Goal: Task Accomplishment & Management: Manage account settings

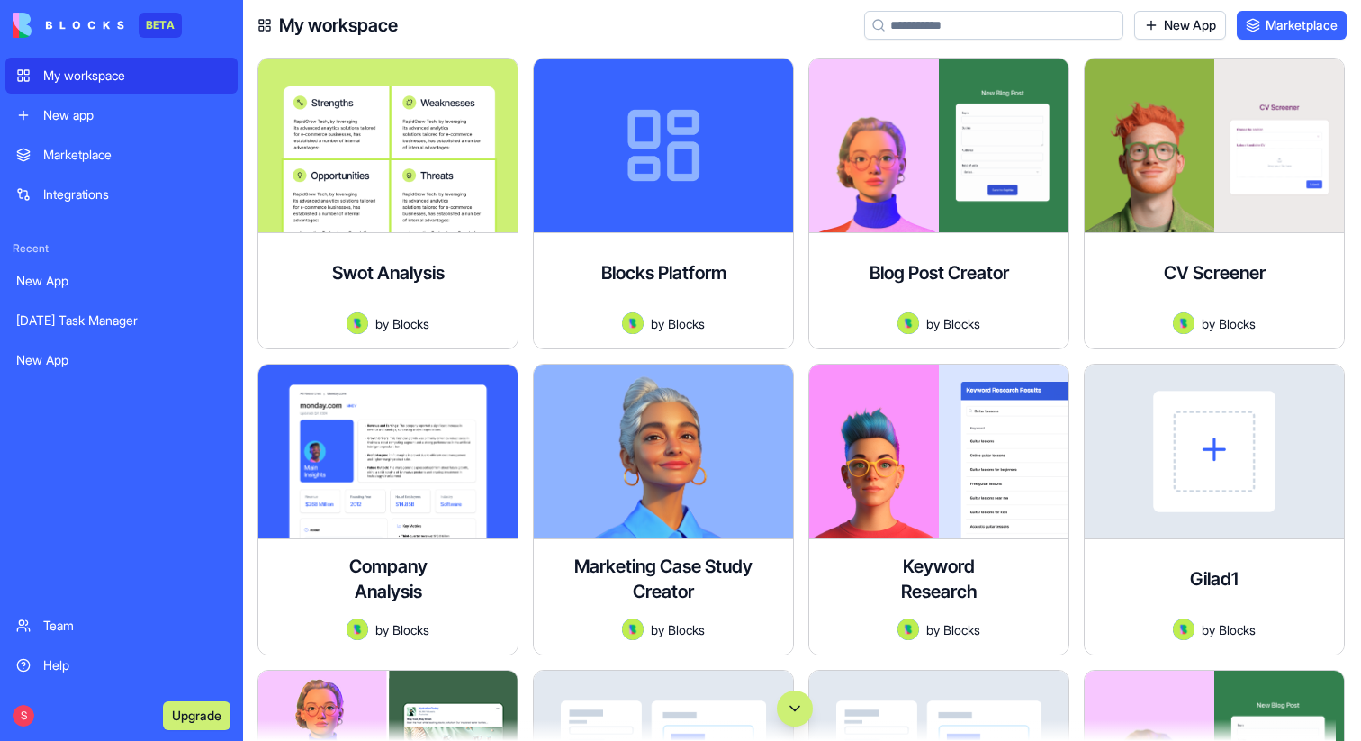
click at [719, 26] on div "My workspace New App Marketplace" at bounding box center [802, 25] width 1118 height 50
click at [76, 146] on div "Marketplace" at bounding box center [135, 155] width 184 height 18
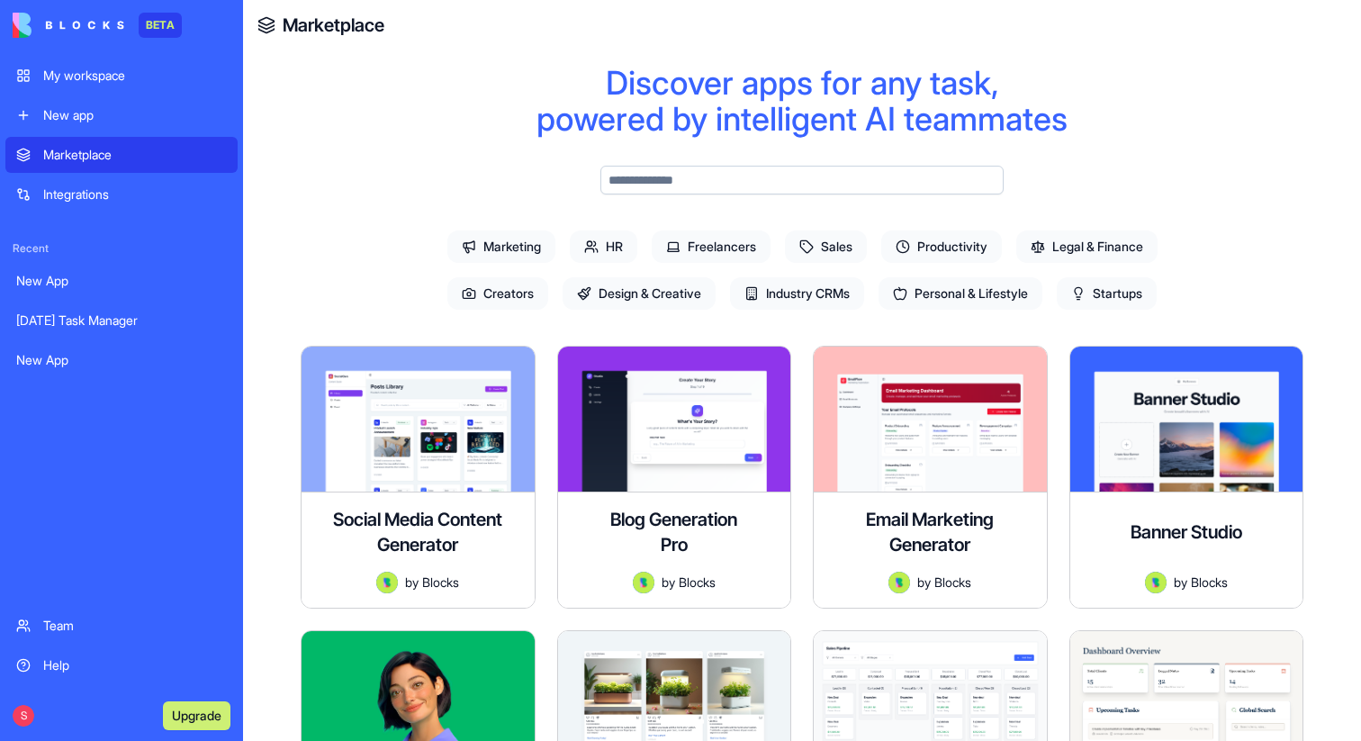
click at [95, 113] on div "New app" at bounding box center [135, 115] width 184 height 18
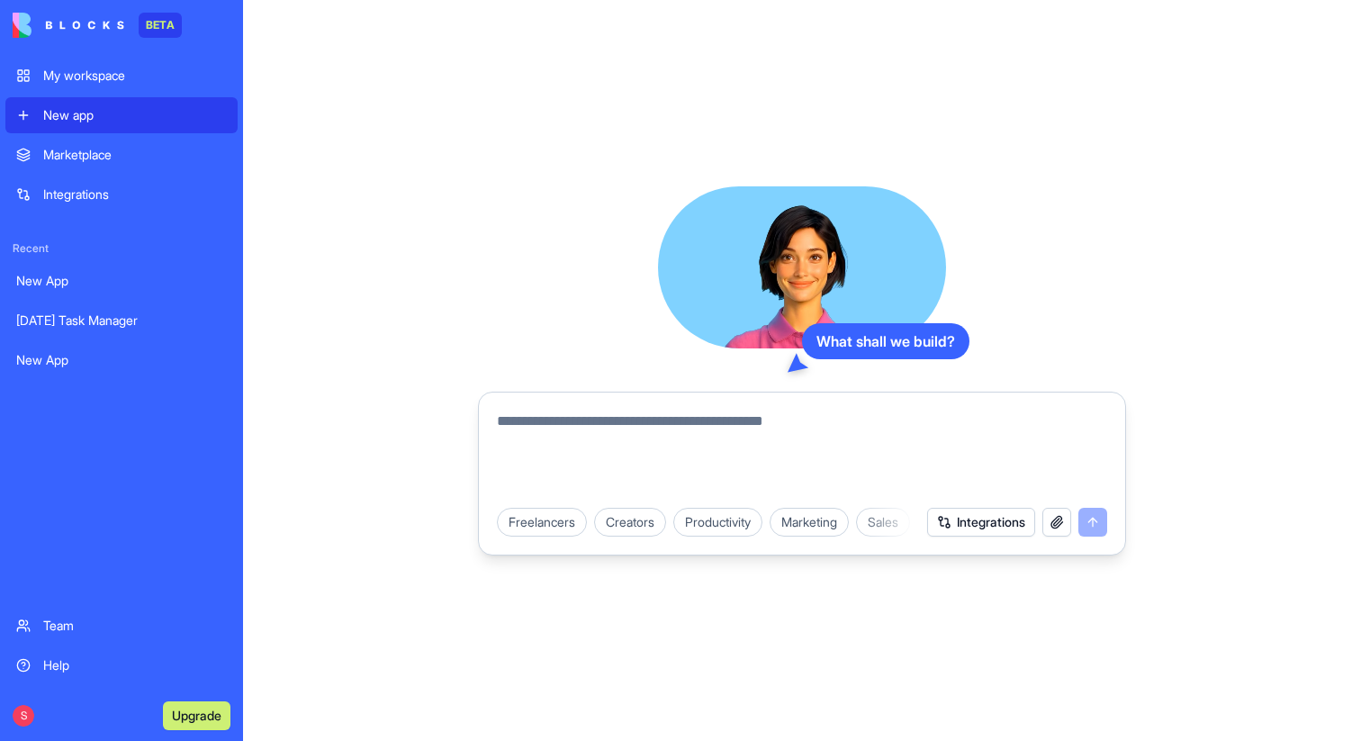
click at [534, 430] on textarea at bounding box center [802, 453] width 610 height 86
click at [544, 418] on textarea at bounding box center [802, 453] width 610 height 86
type textarea "*"
click at [755, 434] on textarea "**********" at bounding box center [802, 453] width 610 height 86
click at [763, 424] on textarea "**********" at bounding box center [802, 453] width 610 height 86
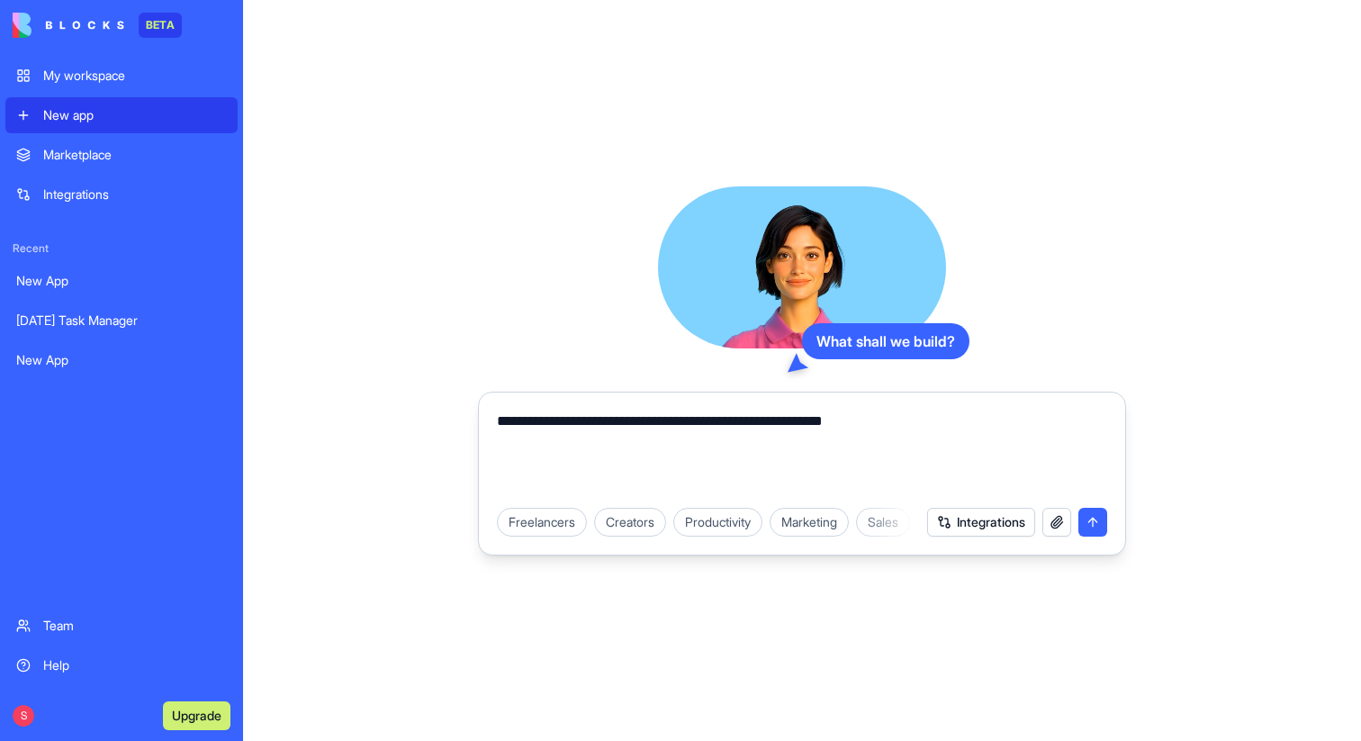
click at [803, 421] on textarea "**********" at bounding box center [802, 453] width 610 height 86
click at [778, 422] on textarea "**********" at bounding box center [802, 453] width 610 height 86
click at [871, 424] on textarea "**********" at bounding box center [802, 453] width 610 height 86
click at [896, 424] on textarea "**********" at bounding box center [802, 453] width 610 height 86
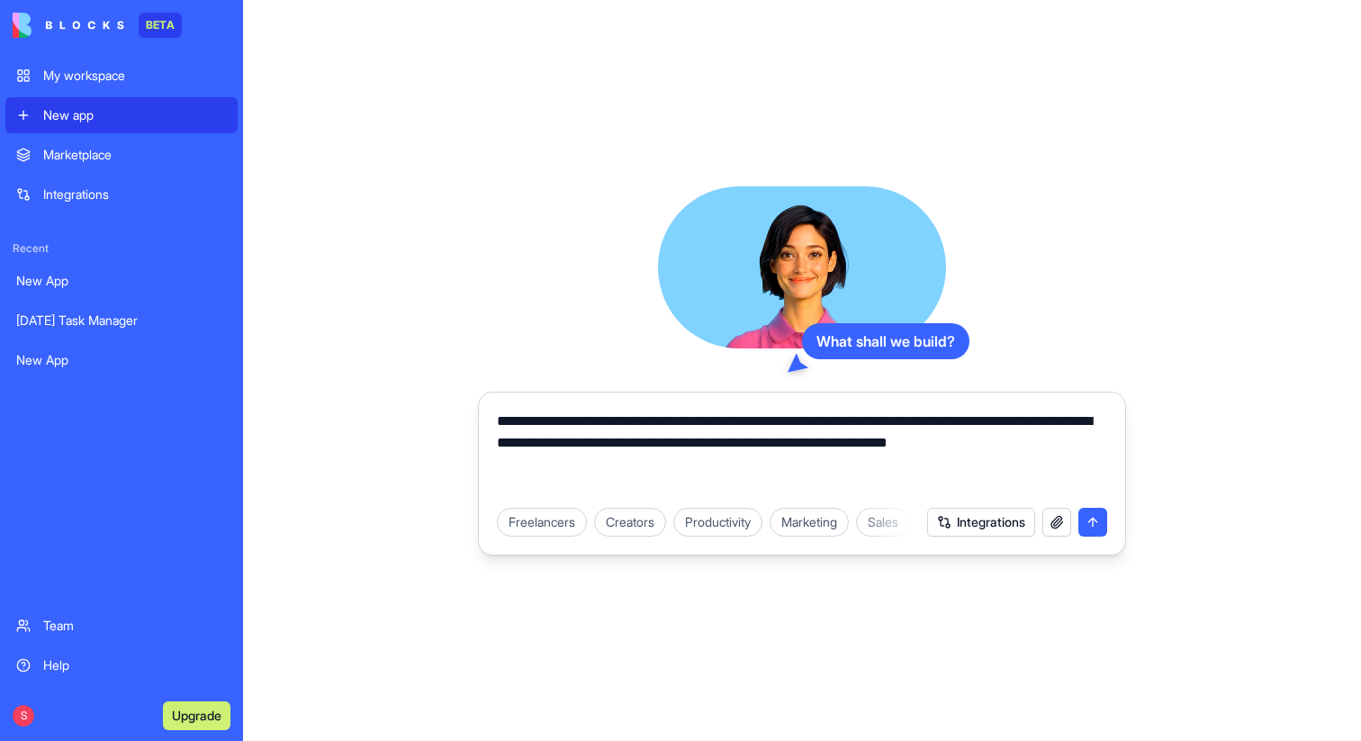
click at [524, 467] on textarea "**********" at bounding box center [802, 453] width 610 height 86
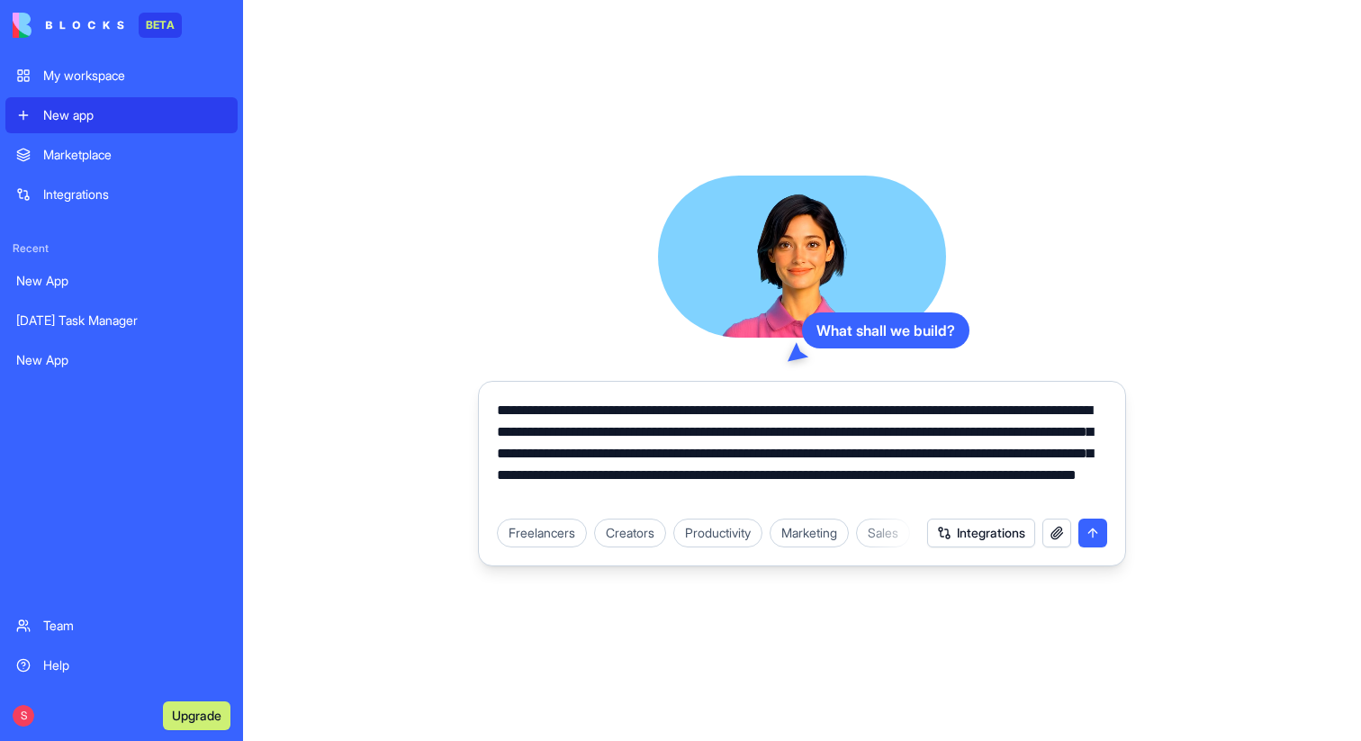
click at [1010, 510] on div "Freelancers Creators Productivity Marketing Sales HR & Recruiting Design & Crea…" at bounding box center [802, 533] width 632 height 50
click at [1010, 508] on div "Freelancers Creators Productivity Marketing Sales HR & Recruiting Design & Crea…" at bounding box center [802, 533] width 632 height 50
click at [1006, 495] on textarea "**********" at bounding box center [802, 454] width 610 height 108
click at [1095, 492] on textarea "**********" at bounding box center [802, 454] width 610 height 108
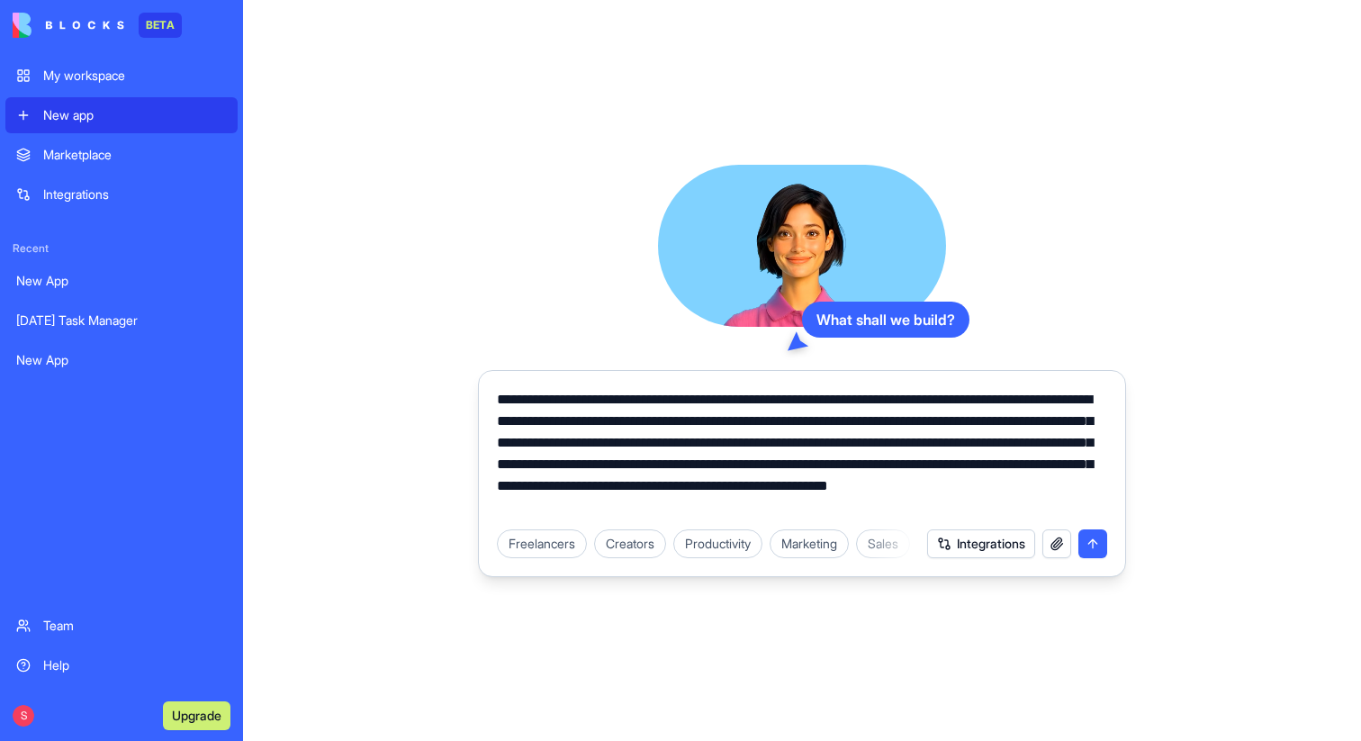
click at [818, 508] on textarea "**********" at bounding box center [802, 454] width 610 height 130
click at [951, 501] on textarea "**********" at bounding box center [802, 454] width 610 height 130
click at [1018, 485] on textarea "**********" at bounding box center [802, 454] width 610 height 130
click at [941, 513] on textarea "**********" at bounding box center [802, 454] width 610 height 130
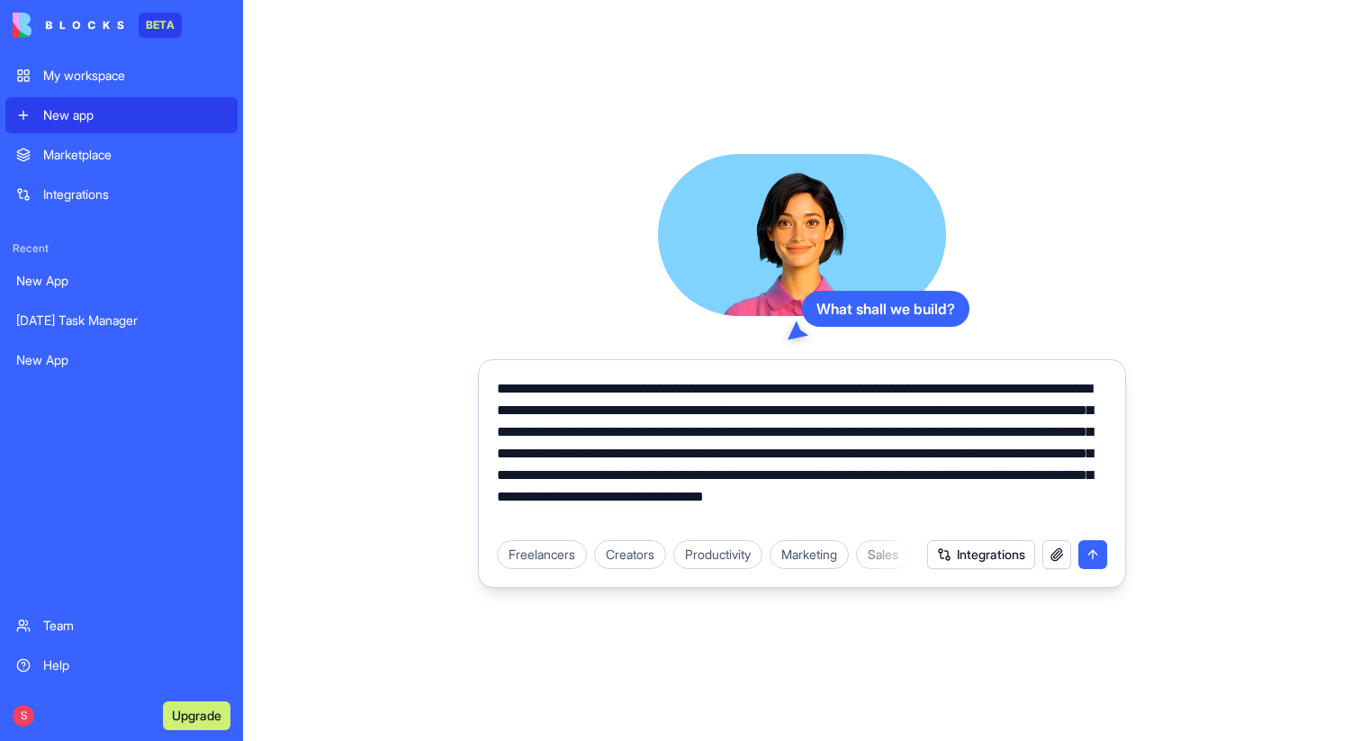
click at [737, 475] on textarea "**********" at bounding box center [802, 453] width 610 height 151
click at [781, 473] on textarea "**********" at bounding box center [802, 453] width 610 height 151
click at [963, 519] on textarea "**********" at bounding box center [802, 453] width 610 height 151
type textarea "**********"
click at [1095, 549] on button "submit" at bounding box center [1092, 554] width 29 height 29
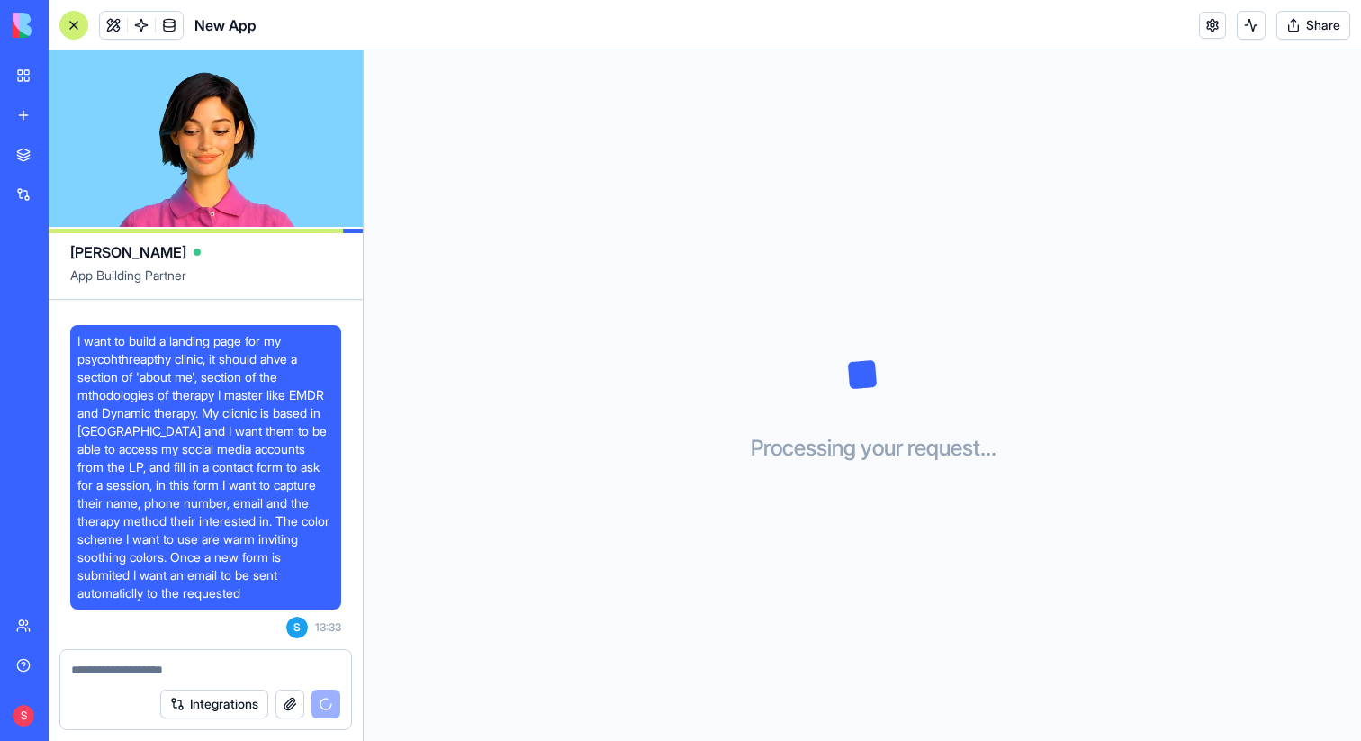
click at [287, 706] on button "button" at bounding box center [289, 703] width 29 height 29
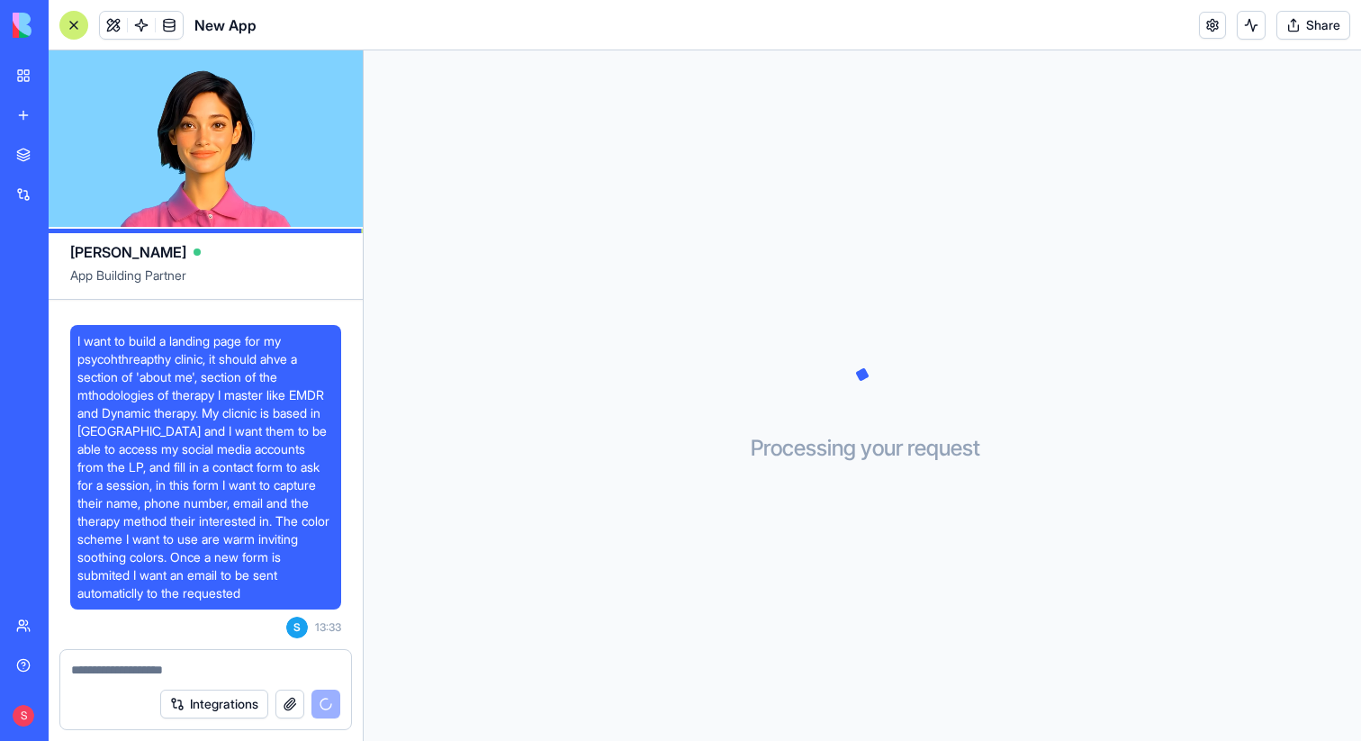
click at [217, 703] on button "Integrations" at bounding box center [214, 703] width 108 height 29
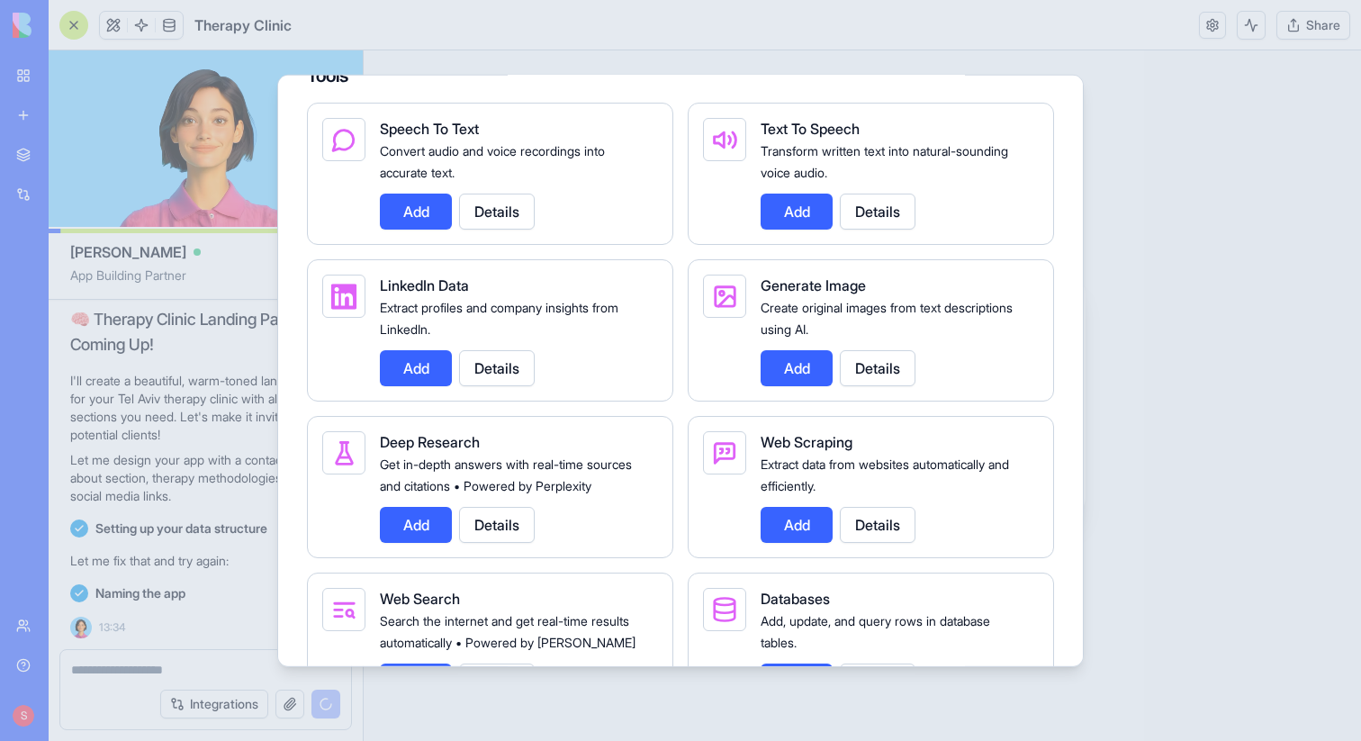
scroll to position [396, 0]
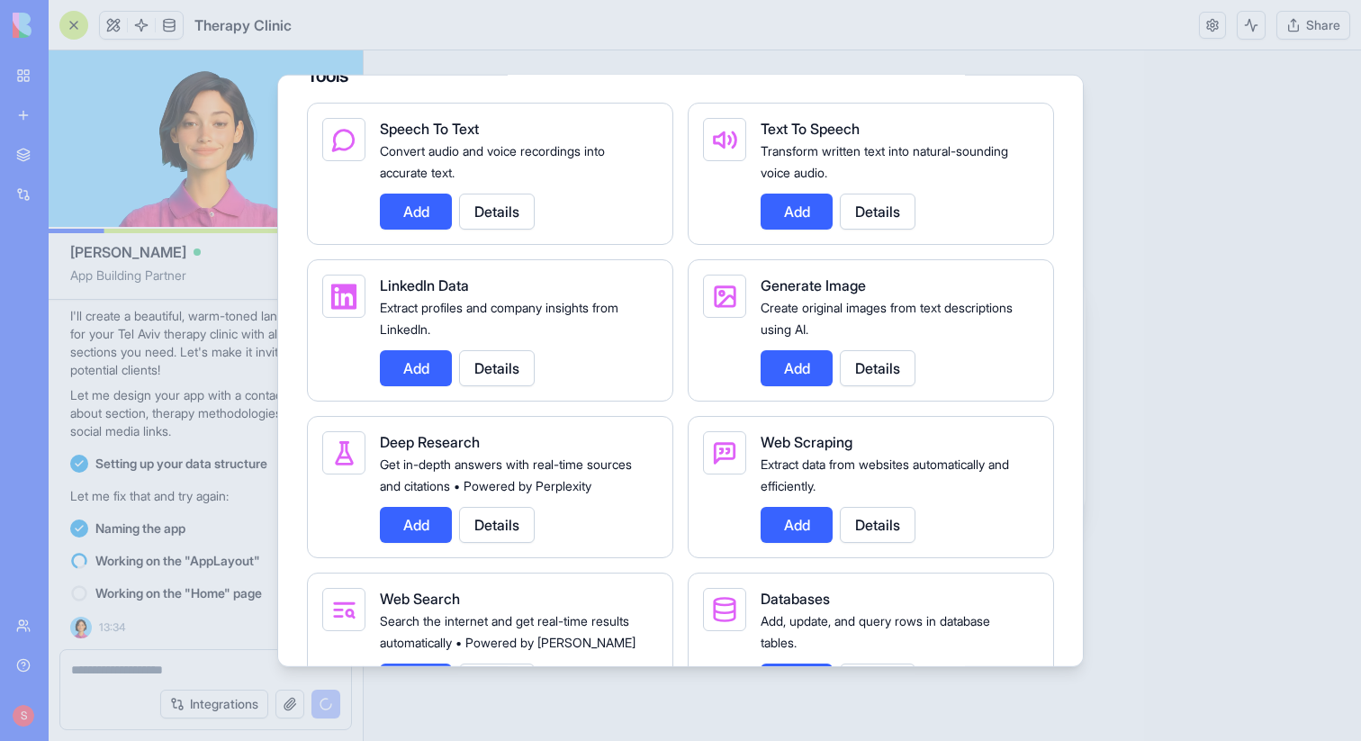
click at [1231, 365] on div at bounding box center [680, 370] width 1361 height 741
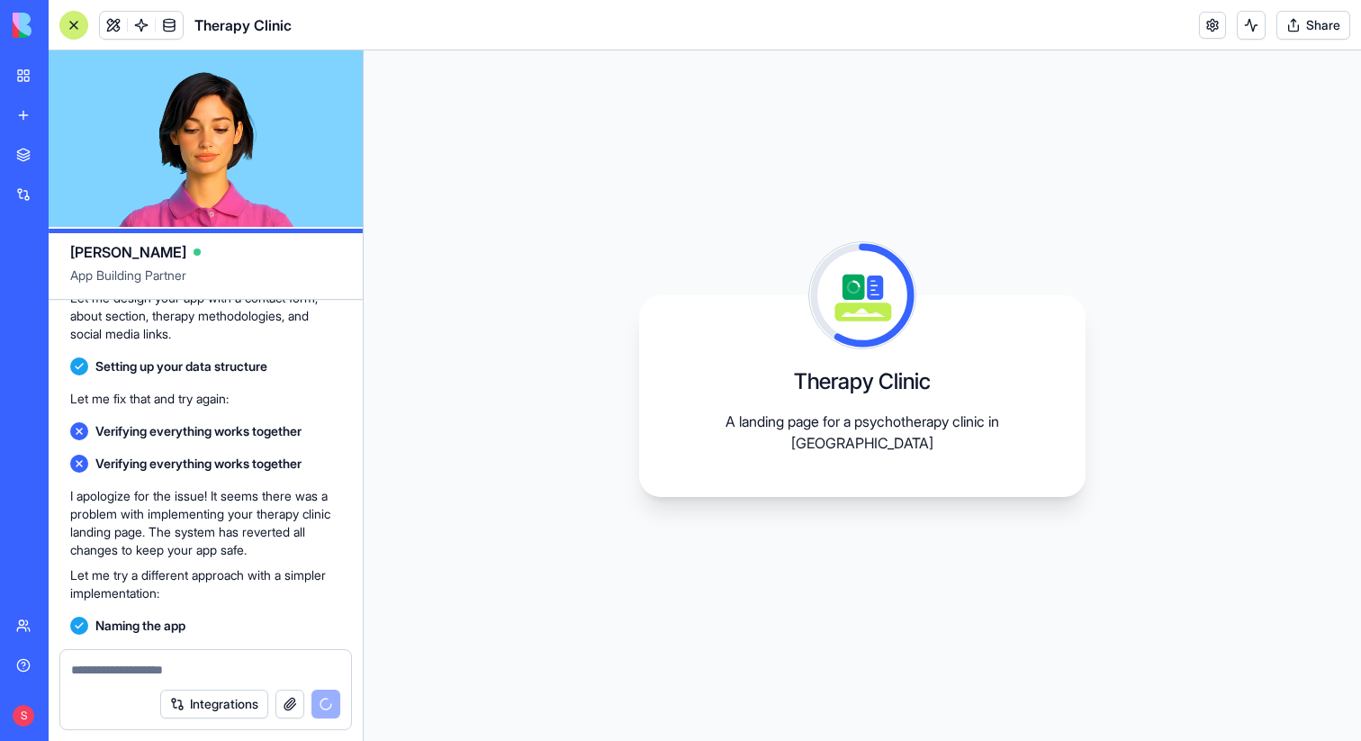
scroll to position [623, 0]
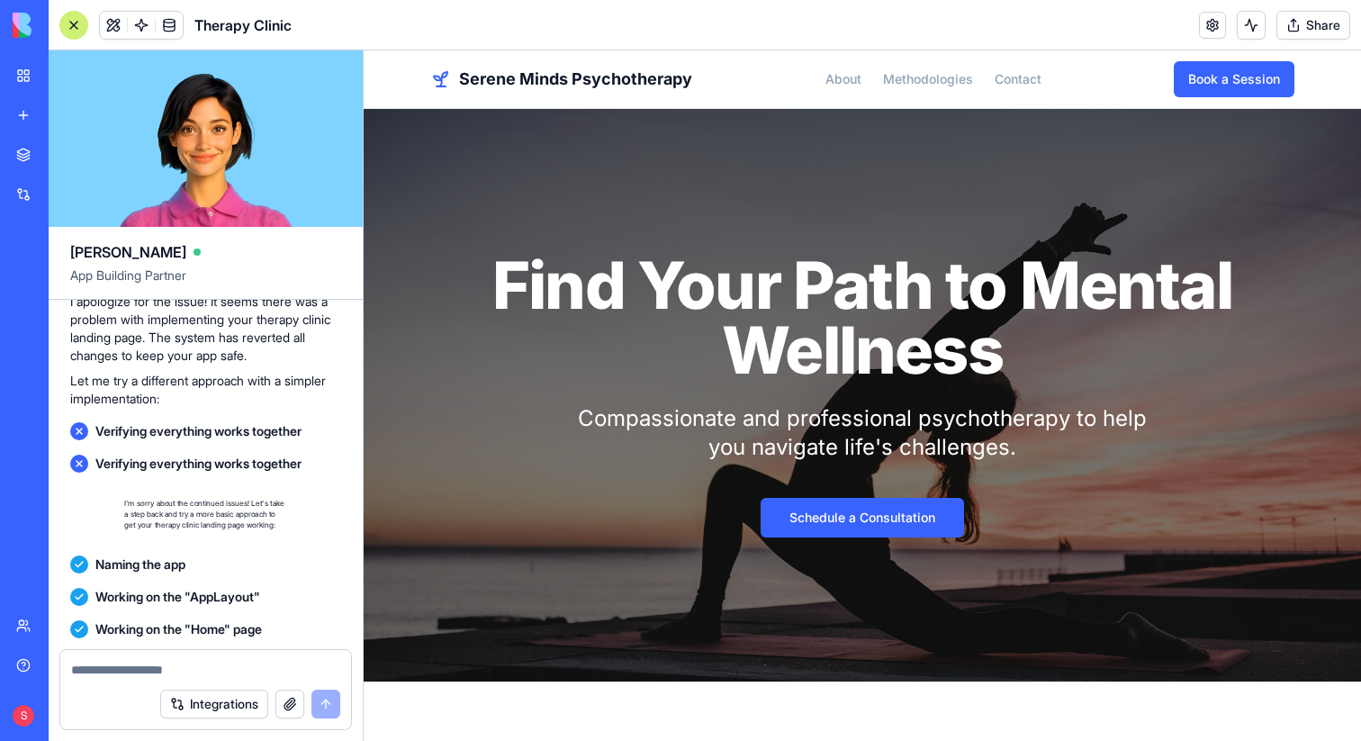
scroll to position [1159, 0]
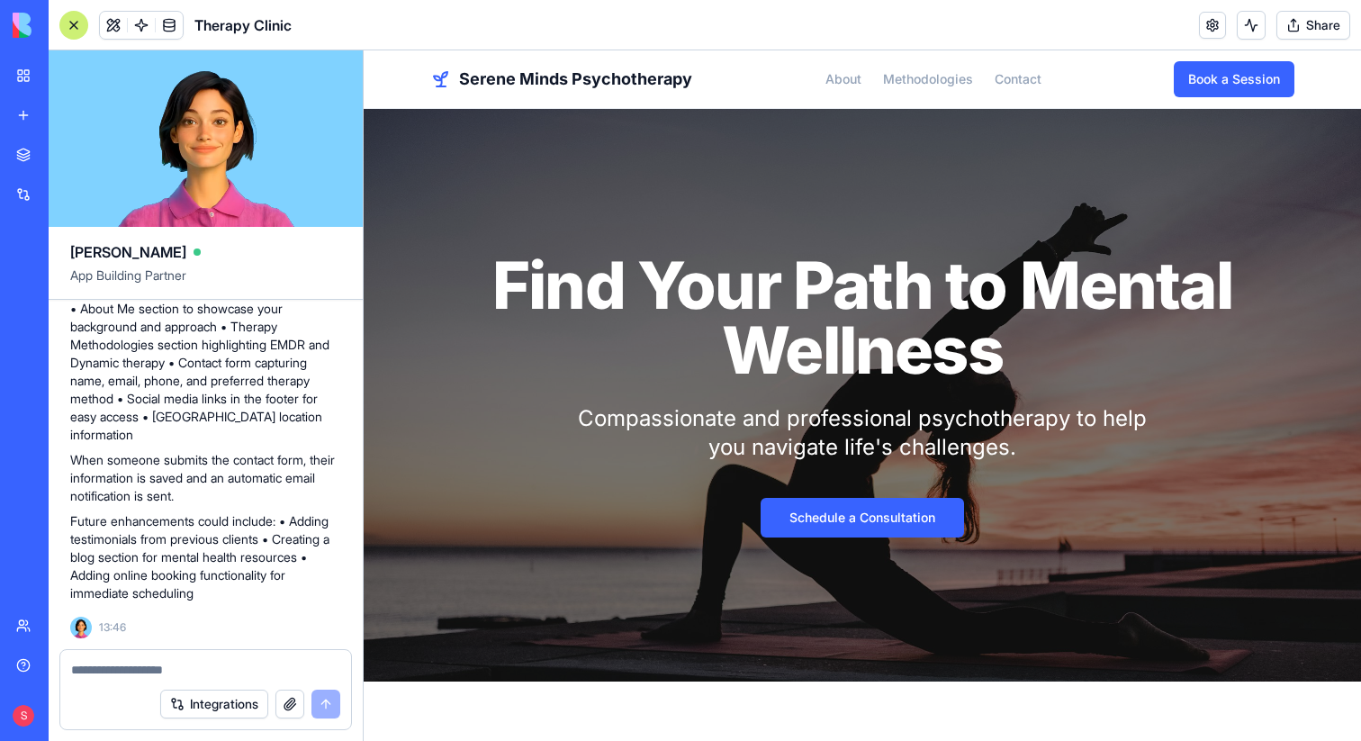
click at [74, 22] on div at bounding box center [73, 25] width 29 height 29
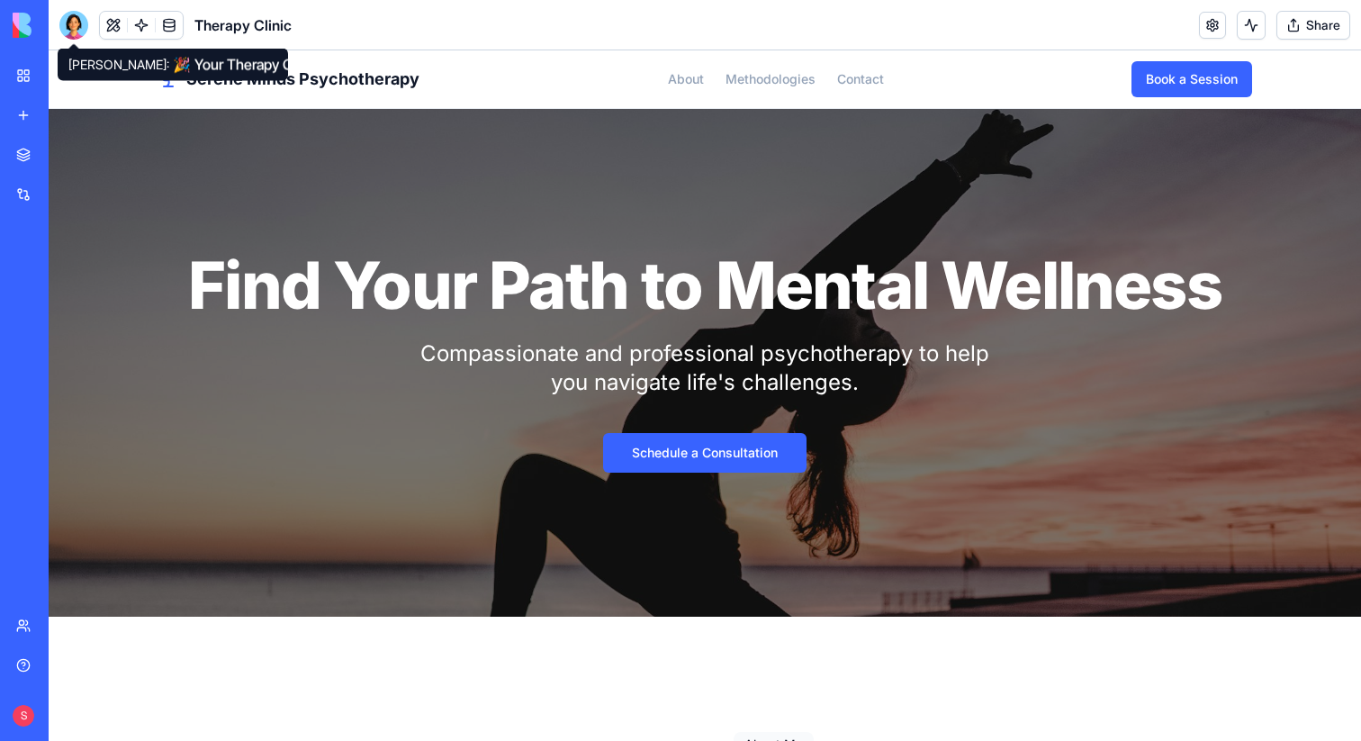
click at [524, 71] on div "Serene Minds Psychotherapy About Methodologies Contact Book a Session Toggle na…" at bounding box center [705, 79] width 1152 height 58
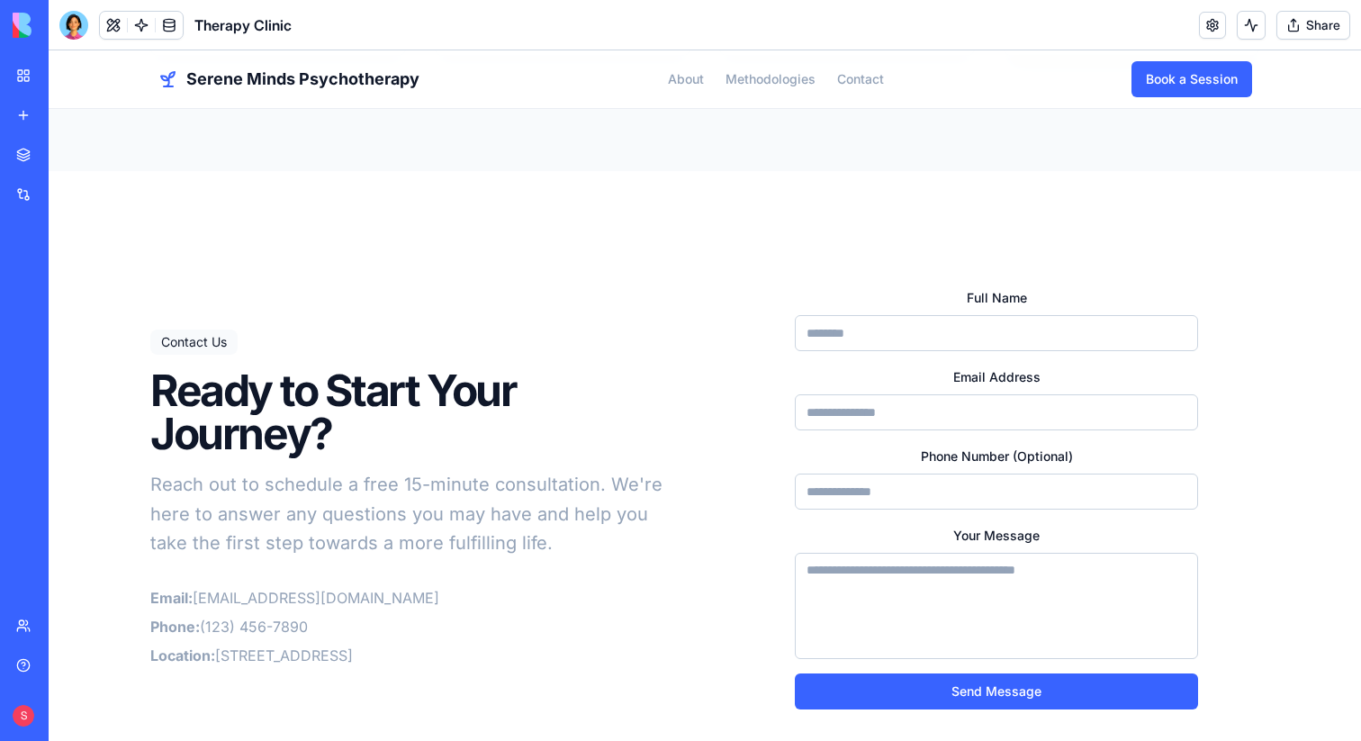
scroll to position [1811, 0]
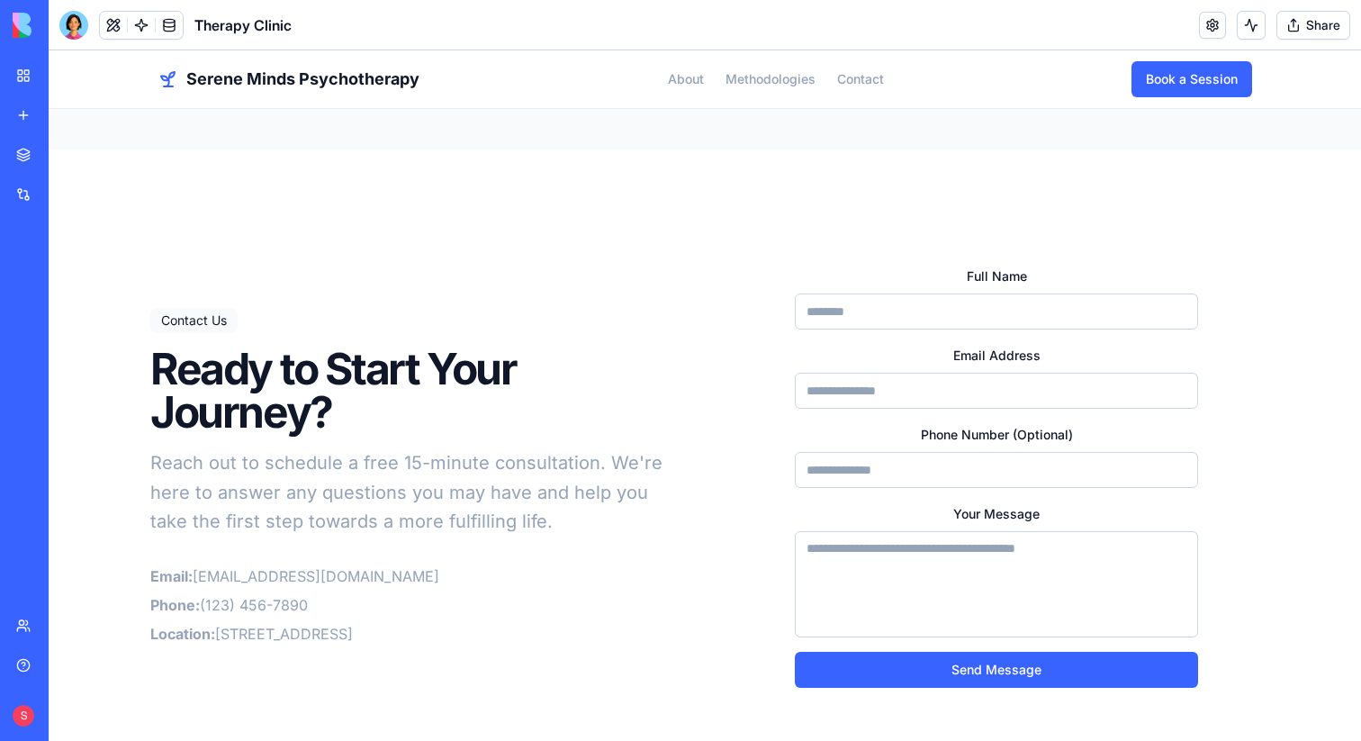
click at [871, 293] on input "Full Name" at bounding box center [996, 311] width 403 height 36
click at [834, 373] on input "Email Address" at bounding box center [996, 391] width 403 height 36
click at [833, 452] on input "Phone Number (Optional)" at bounding box center [996, 470] width 403 height 36
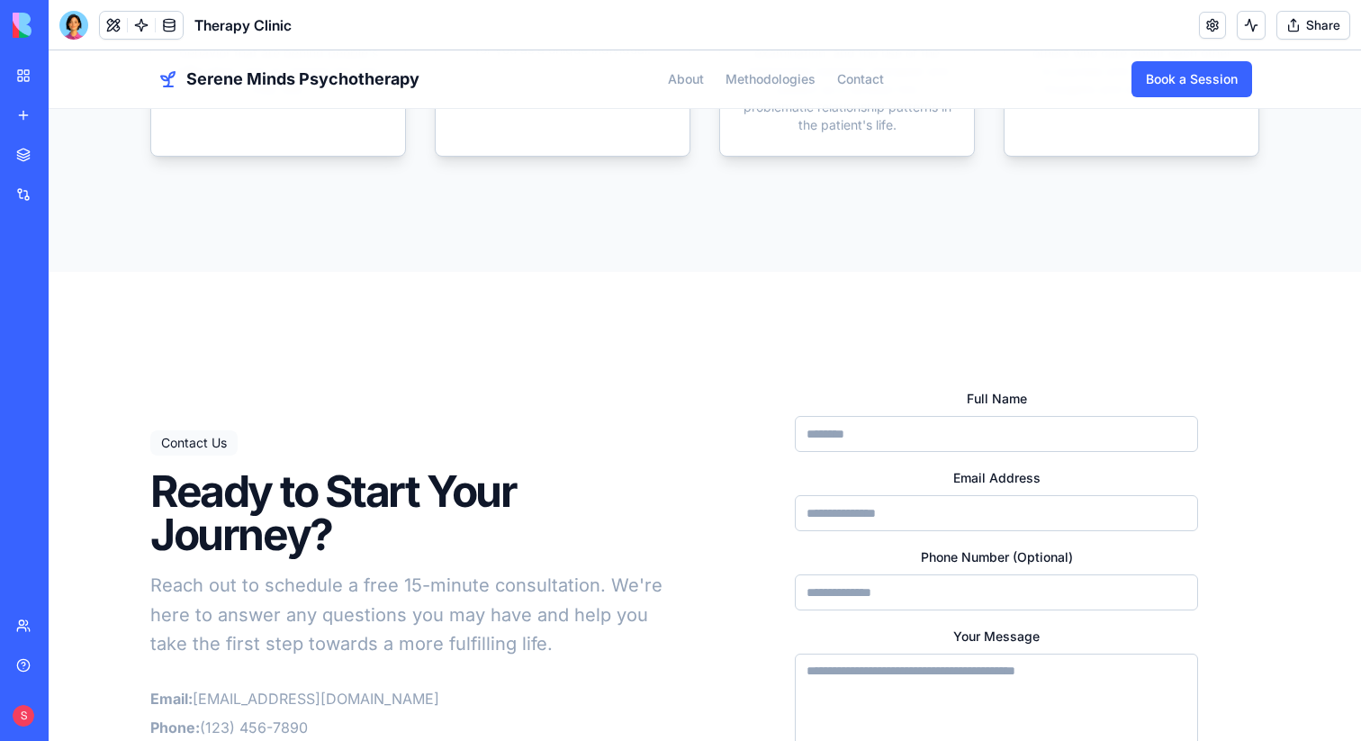
scroll to position [1171, 0]
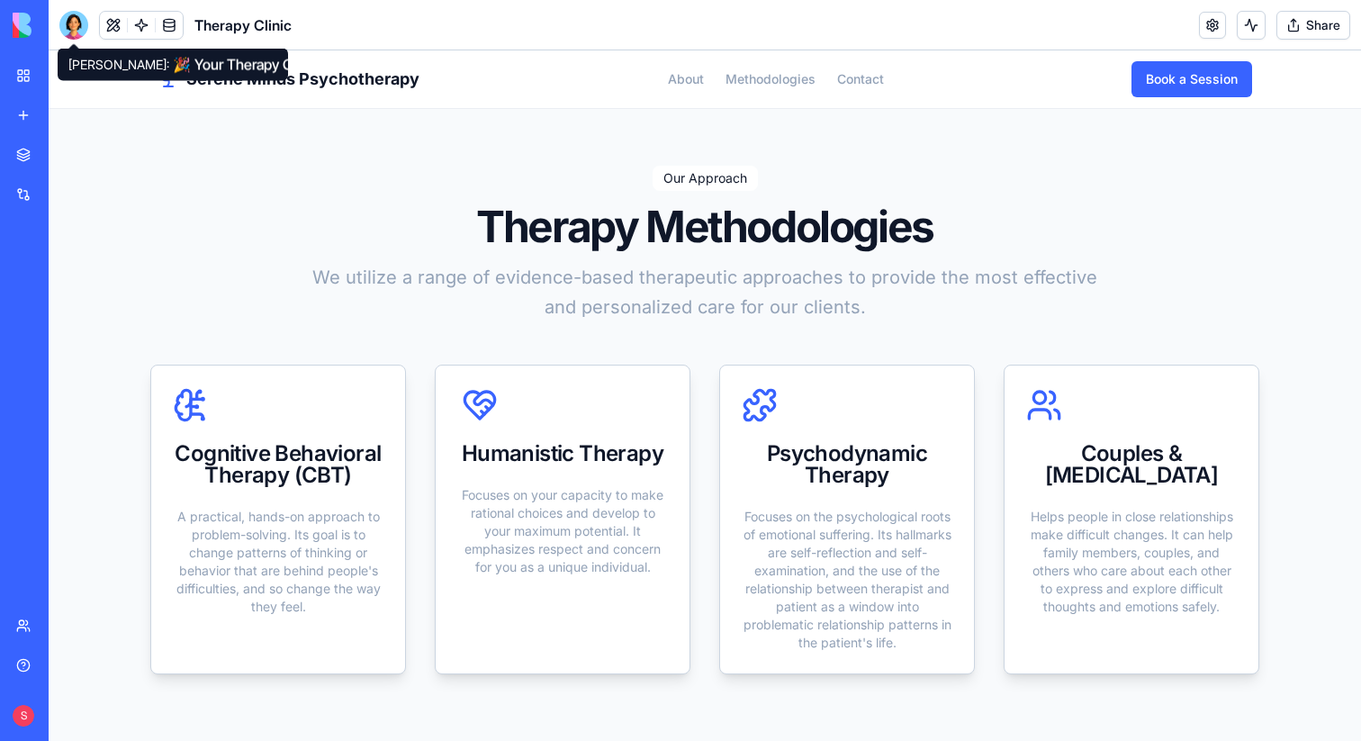
click at [68, 22] on div at bounding box center [73, 25] width 29 height 29
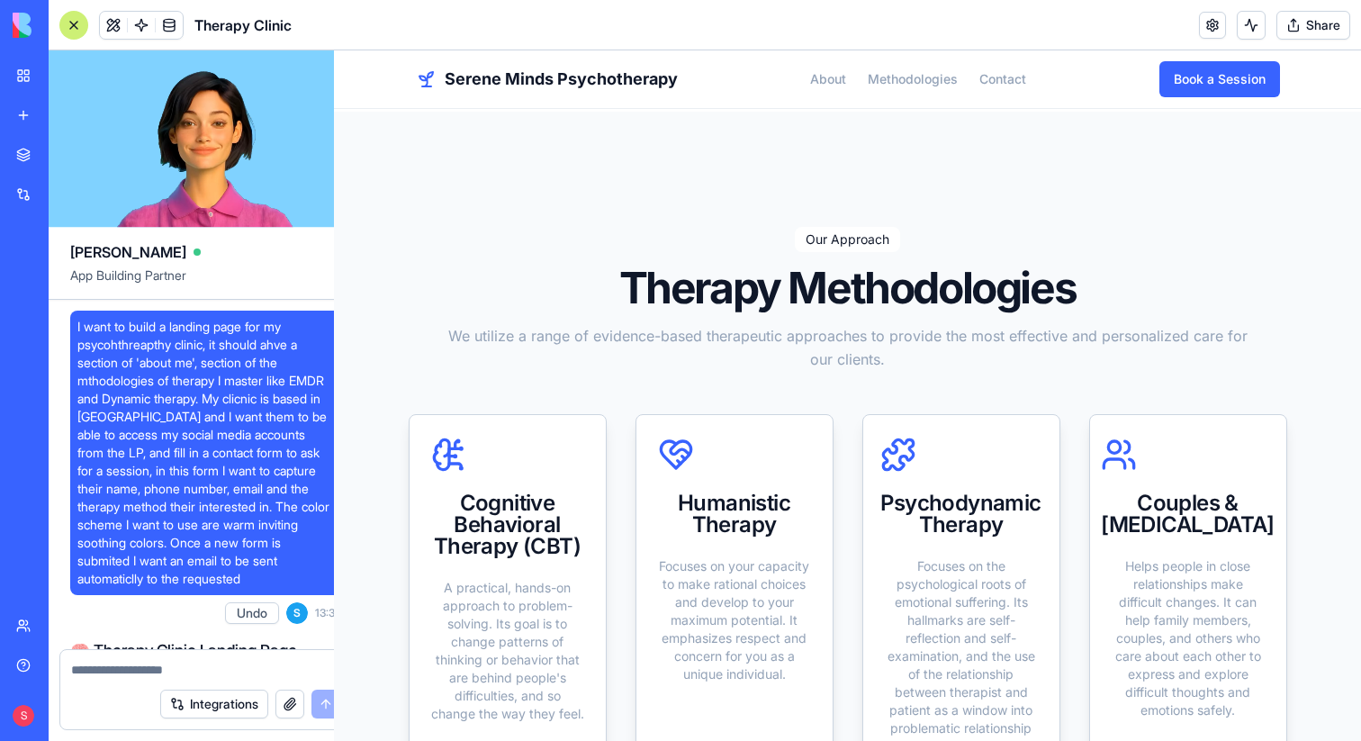
scroll to position [1159, 0]
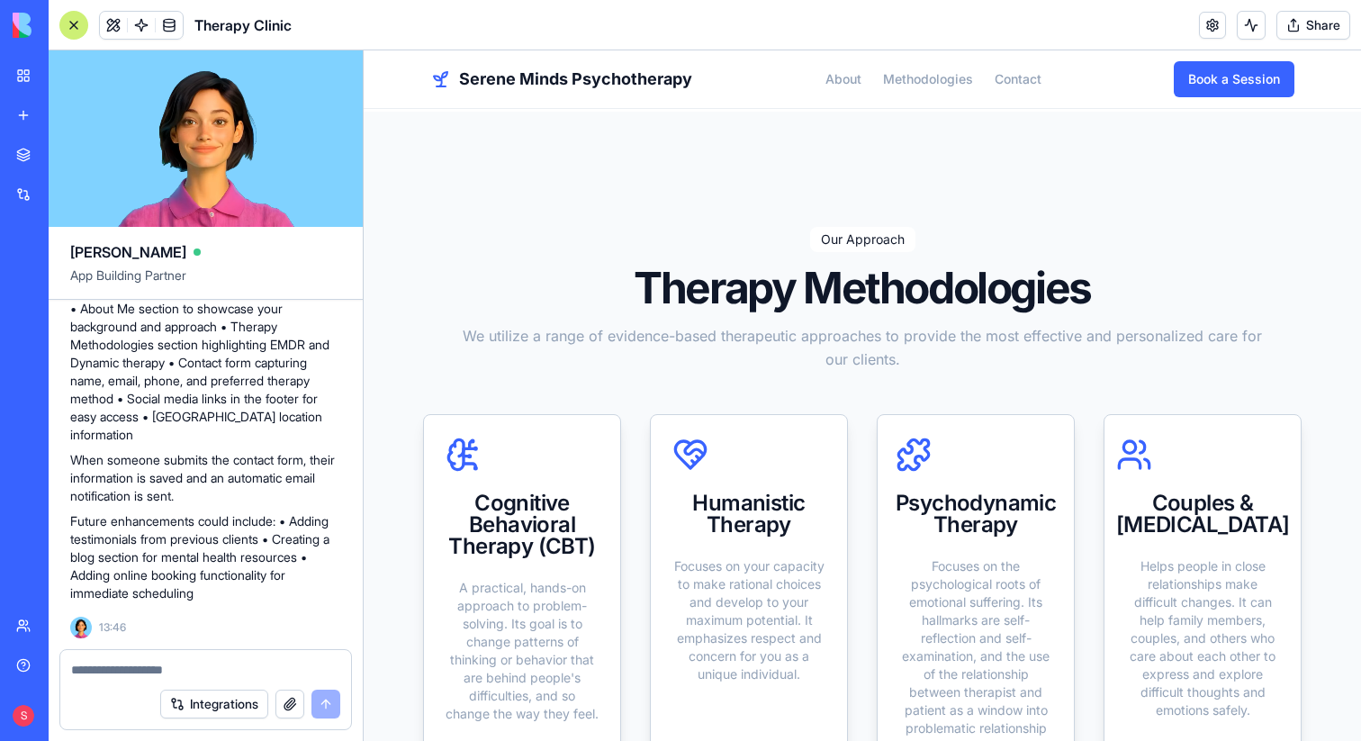
click at [220, 671] on textarea at bounding box center [205, 670] width 269 height 18
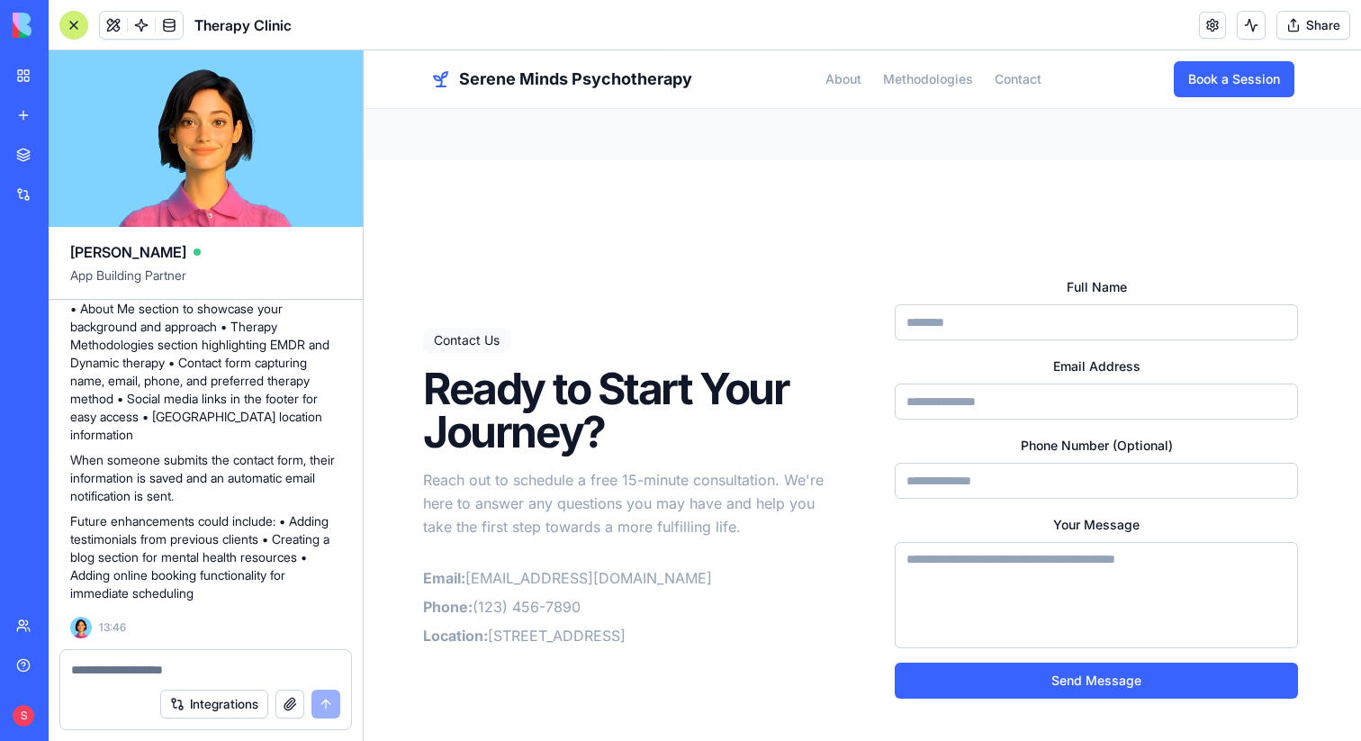
scroll to position [1921, 0]
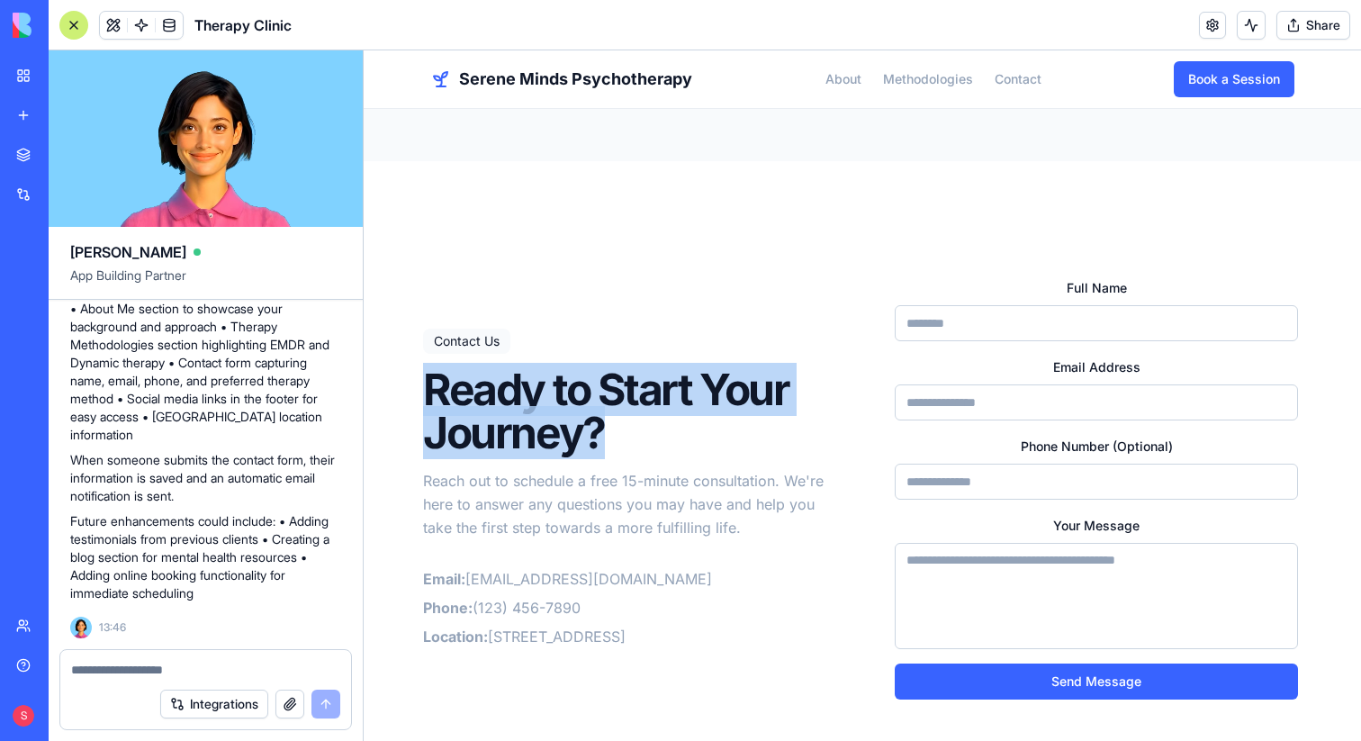
drag, startPoint x: 655, startPoint y: 408, endPoint x: 401, endPoint y: 333, distance: 264.6
click at [401, 333] on div "Contact Us Ready to Start Your Journey? Reach out to schedule a free 15-minute …" at bounding box center [862, 487] width 922 height 423
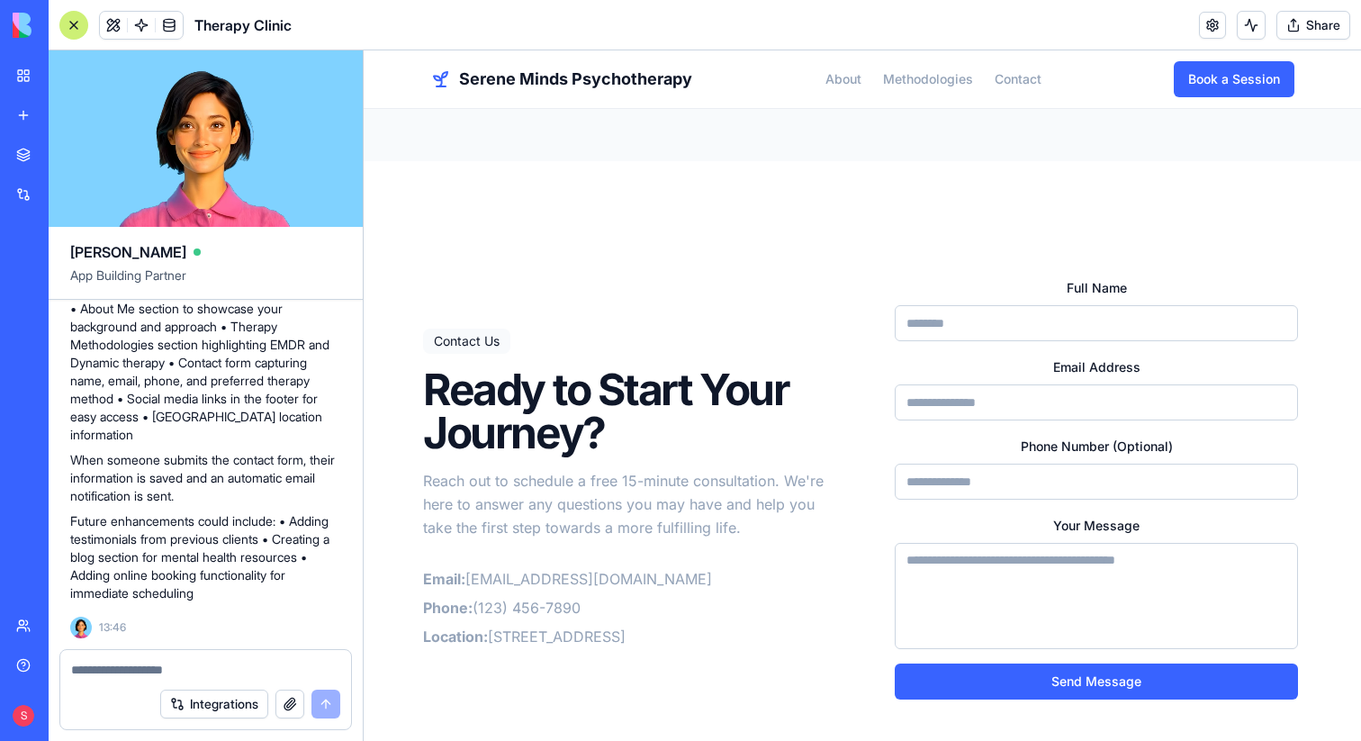
click at [602, 469] on p "Reach out to schedule a free 15-minute consultation. We're here to answer any q…" at bounding box center [628, 504] width 410 height 70
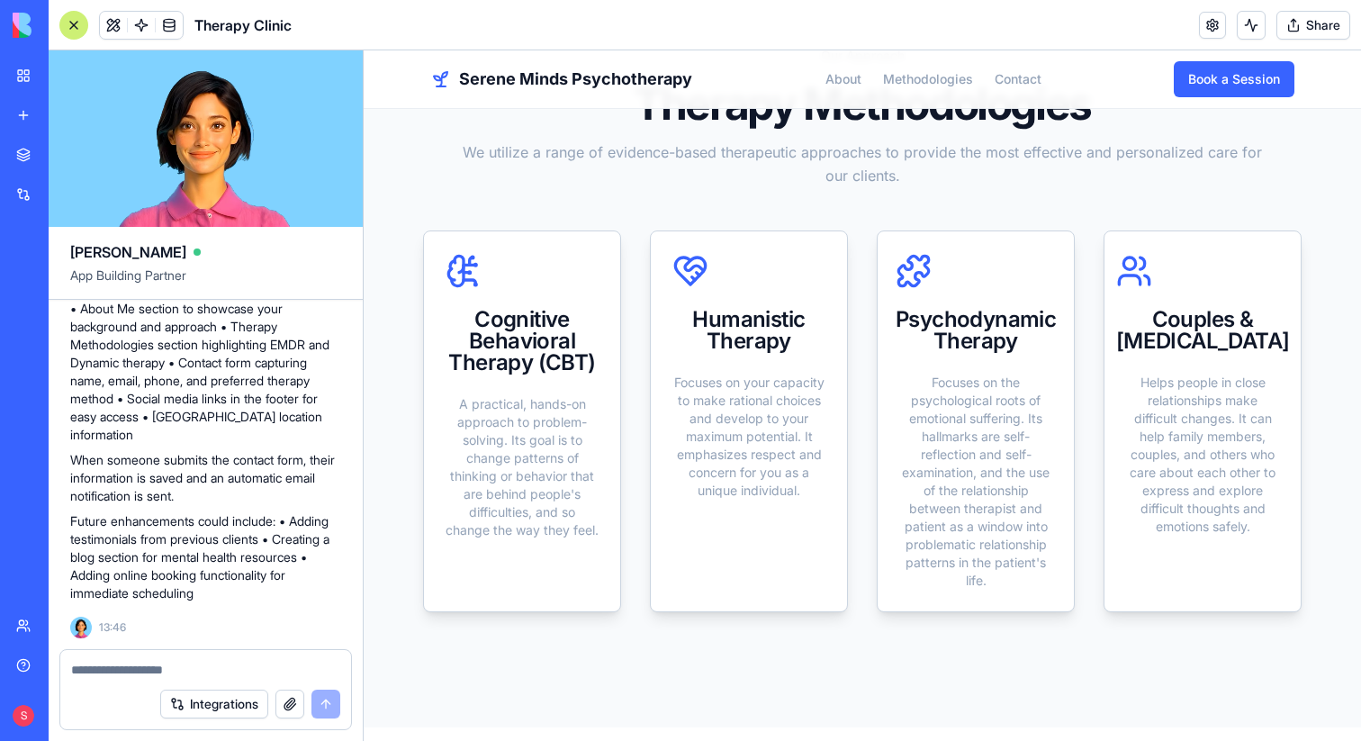
scroll to position [1339, 0]
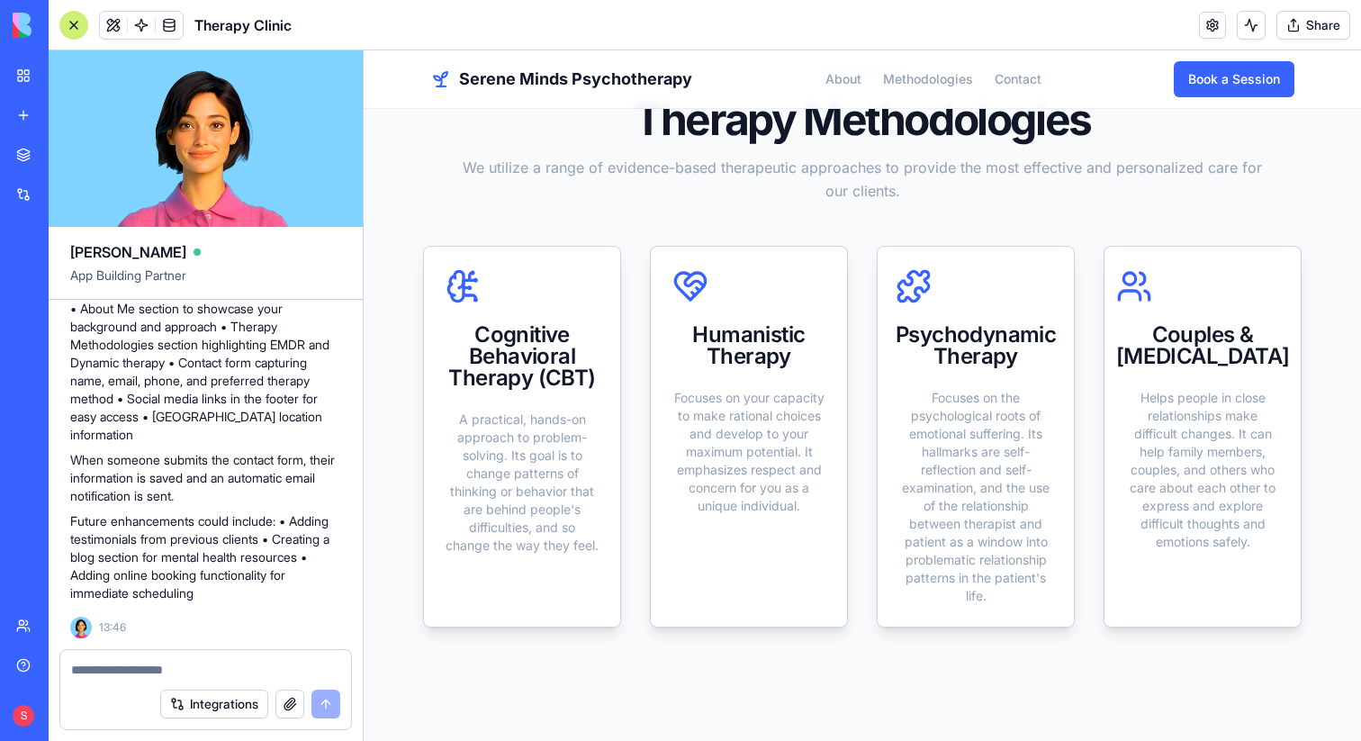
click at [306, 667] on textarea at bounding box center [205, 670] width 269 height 18
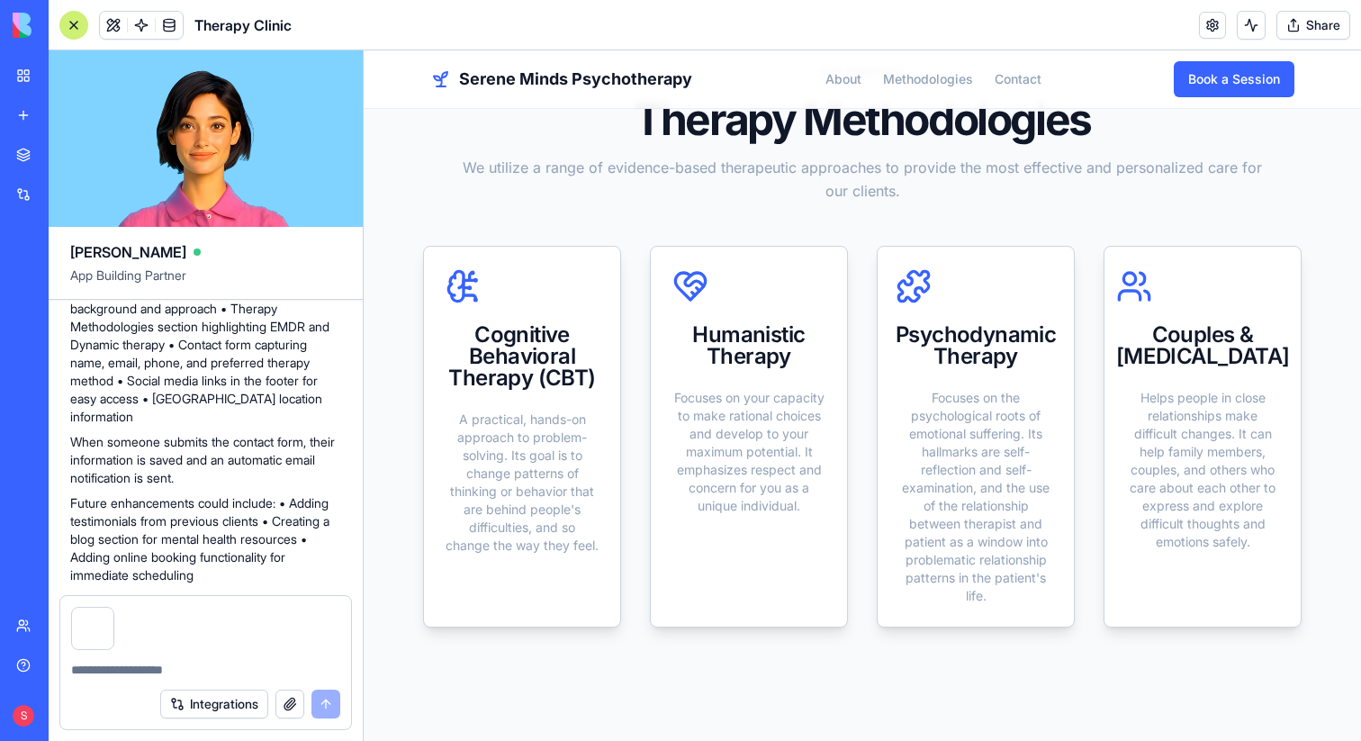
click at [113, 610] on button "button" at bounding box center [113, 610] width 0 height 0
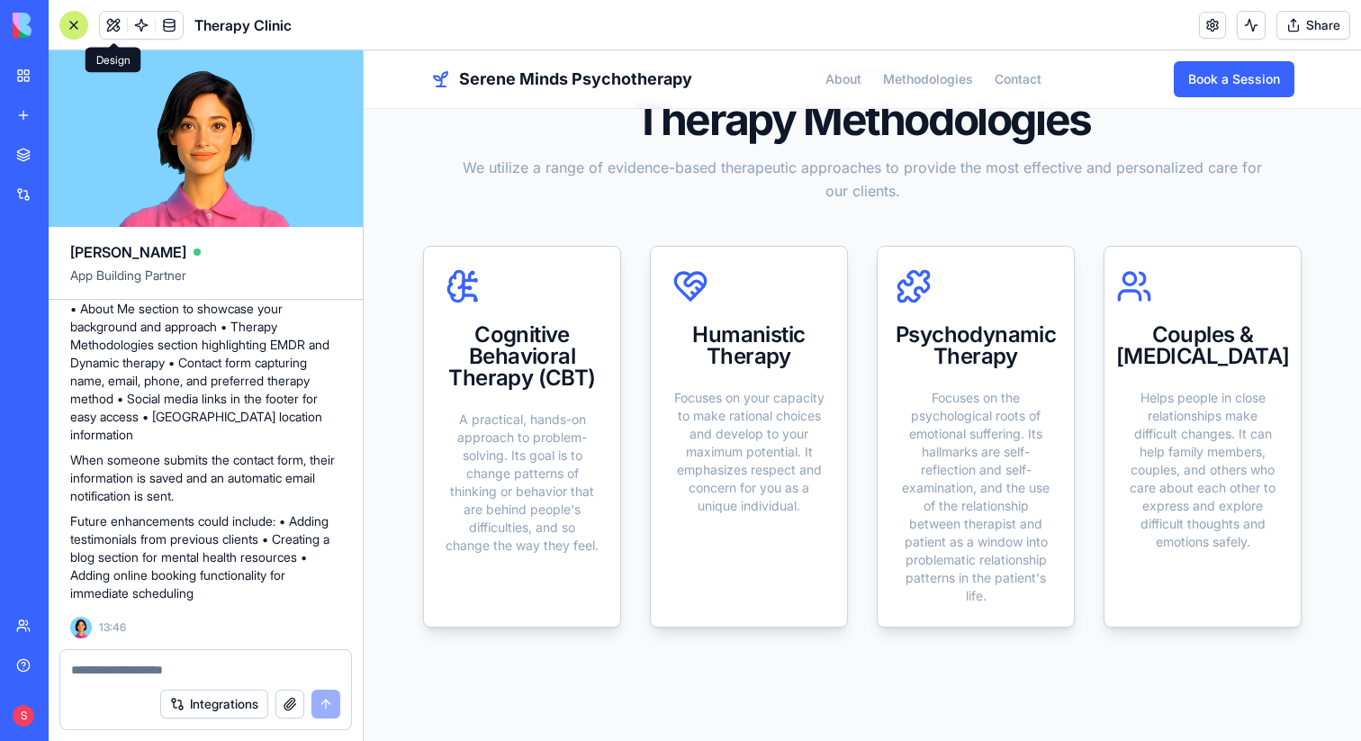
click at [120, 30] on button at bounding box center [113, 25] width 27 height 27
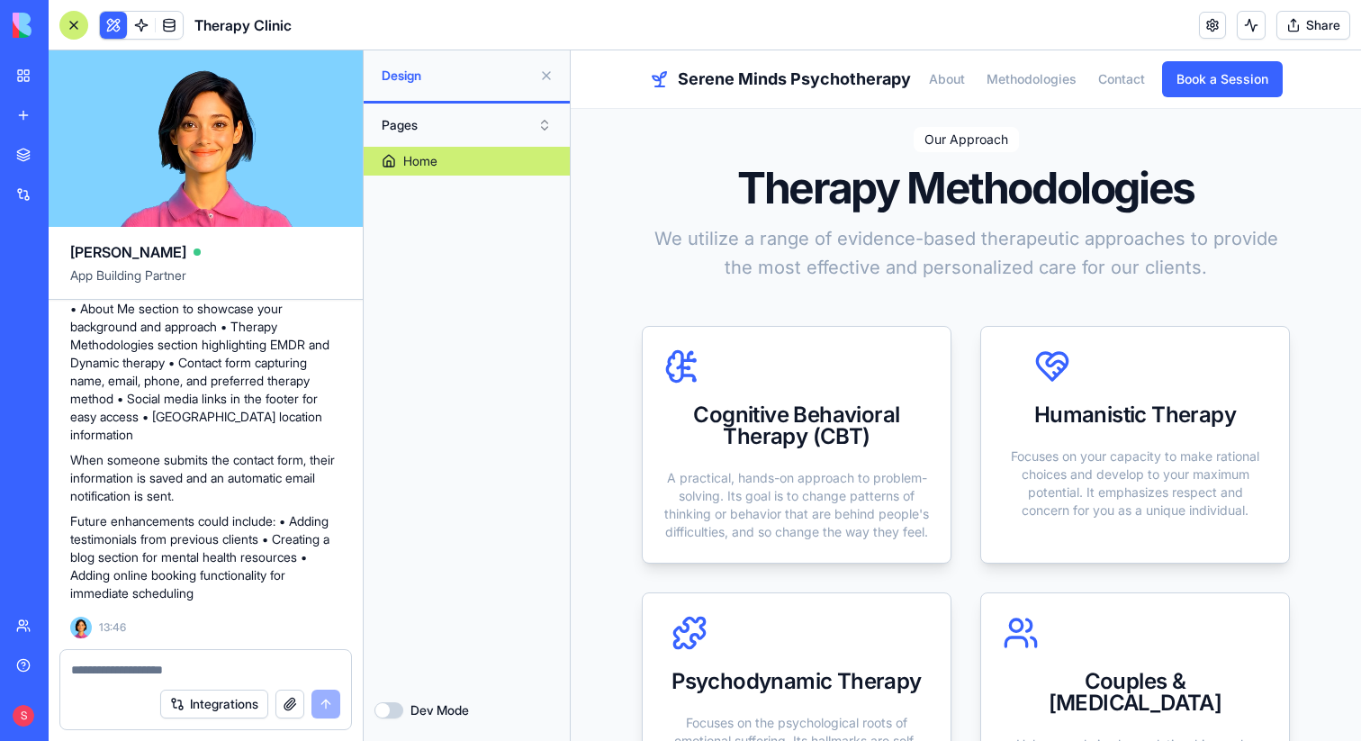
click at [546, 77] on button at bounding box center [546, 75] width 29 height 29
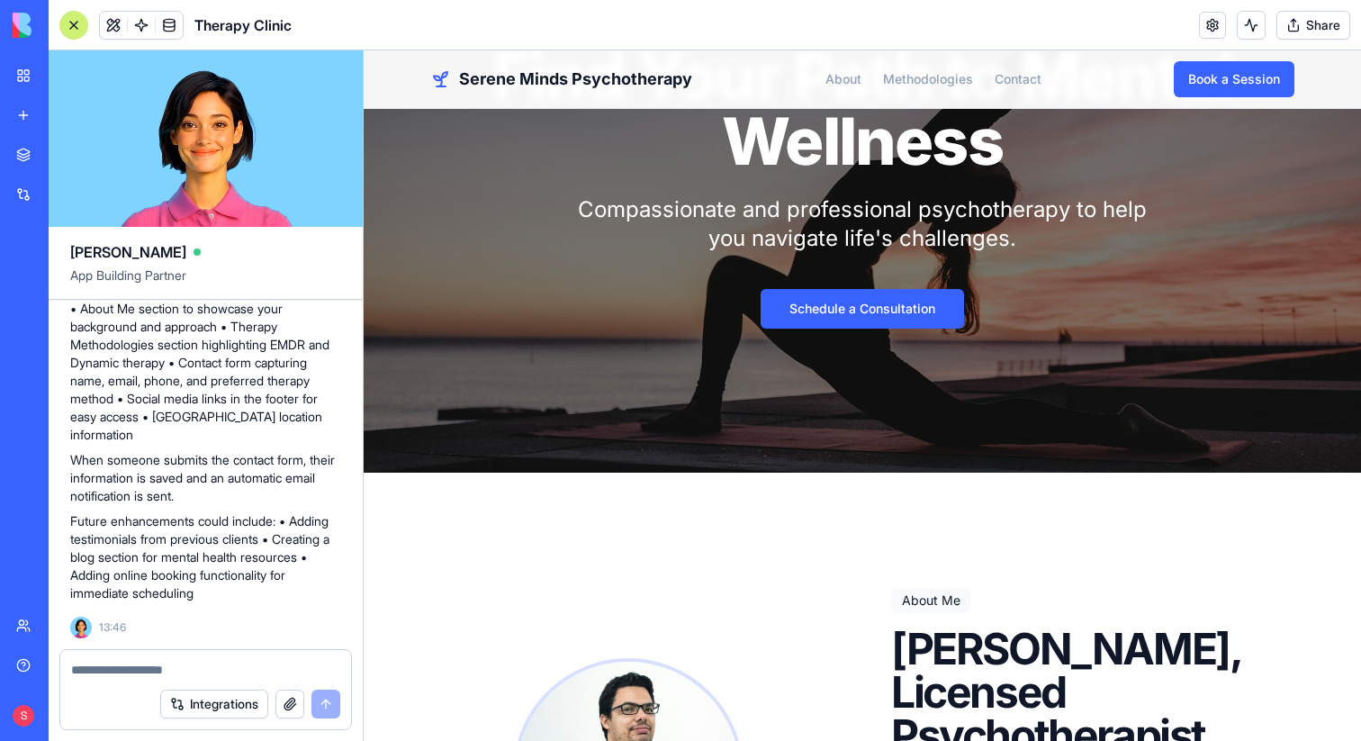
scroll to position [0, 0]
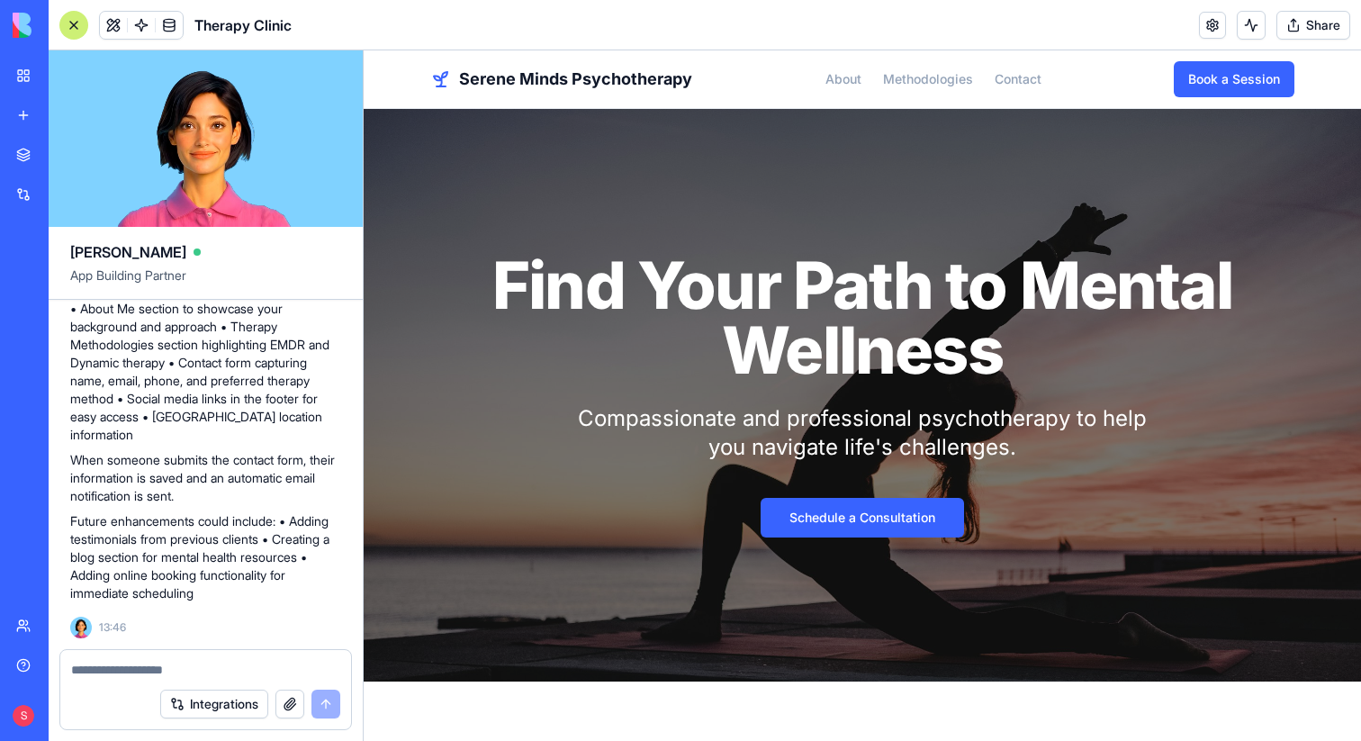
click at [1209, 288] on h1 "Find Your Path to Mental Wellness" at bounding box center [862, 318] width 864 height 130
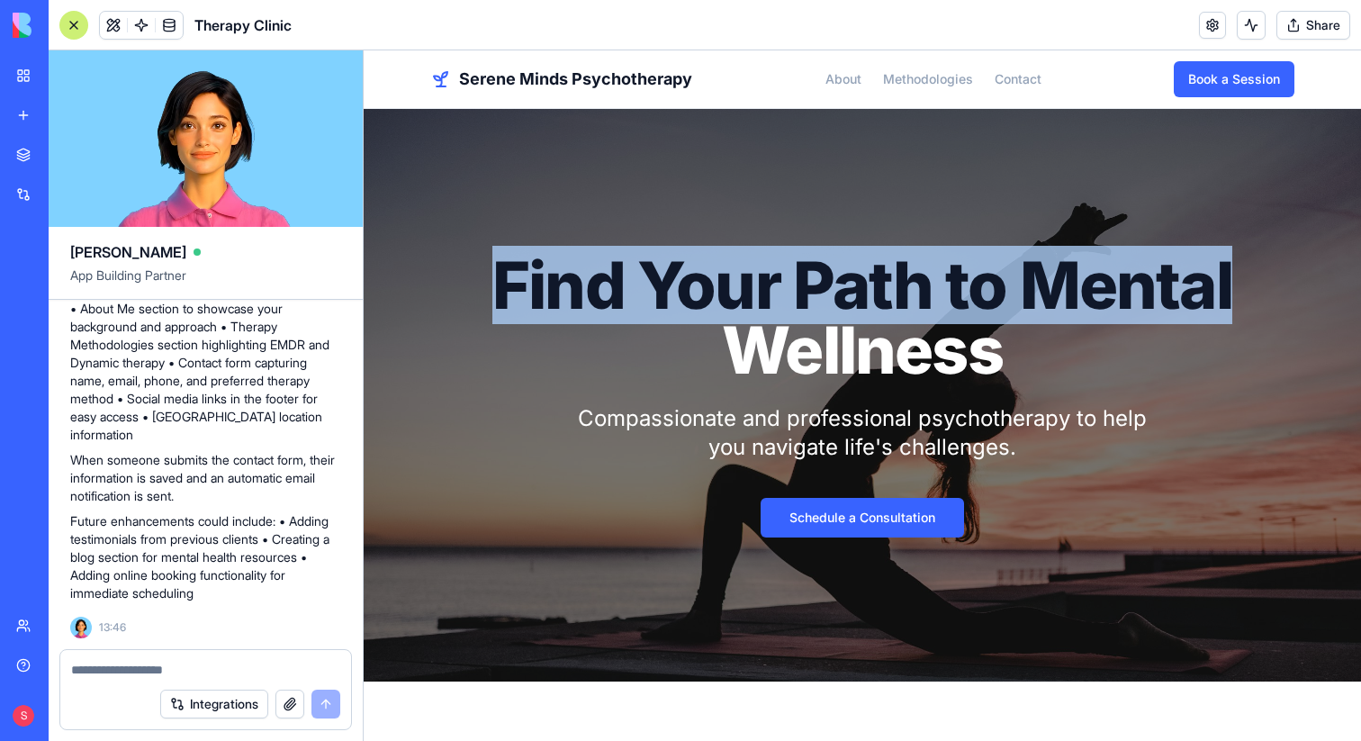
drag, startPoint x: 1237, startPoint y: 288, endPoint x: 500, endPoint y: 314, distance: 737.6
click at [500, 314] on h1 "Find Your Path to Mental Wellness" at bounding box center [862, 318] width 864 height 130
click at [584, 310] on h1 "Find Your Path to Mental Wellness" at bounding box center [862, 318] width 864 height 130
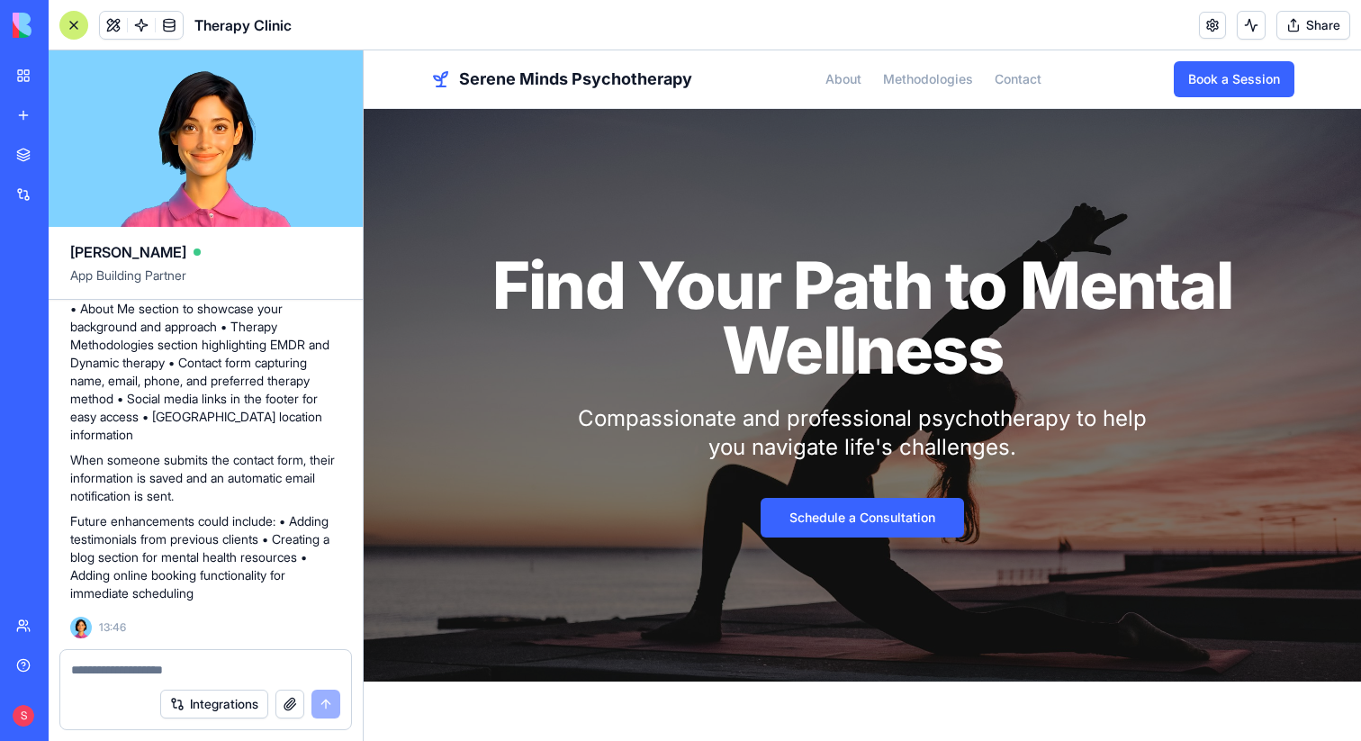
click at [70, 25] on div at bounding box center [73, 25] width 29 height 29
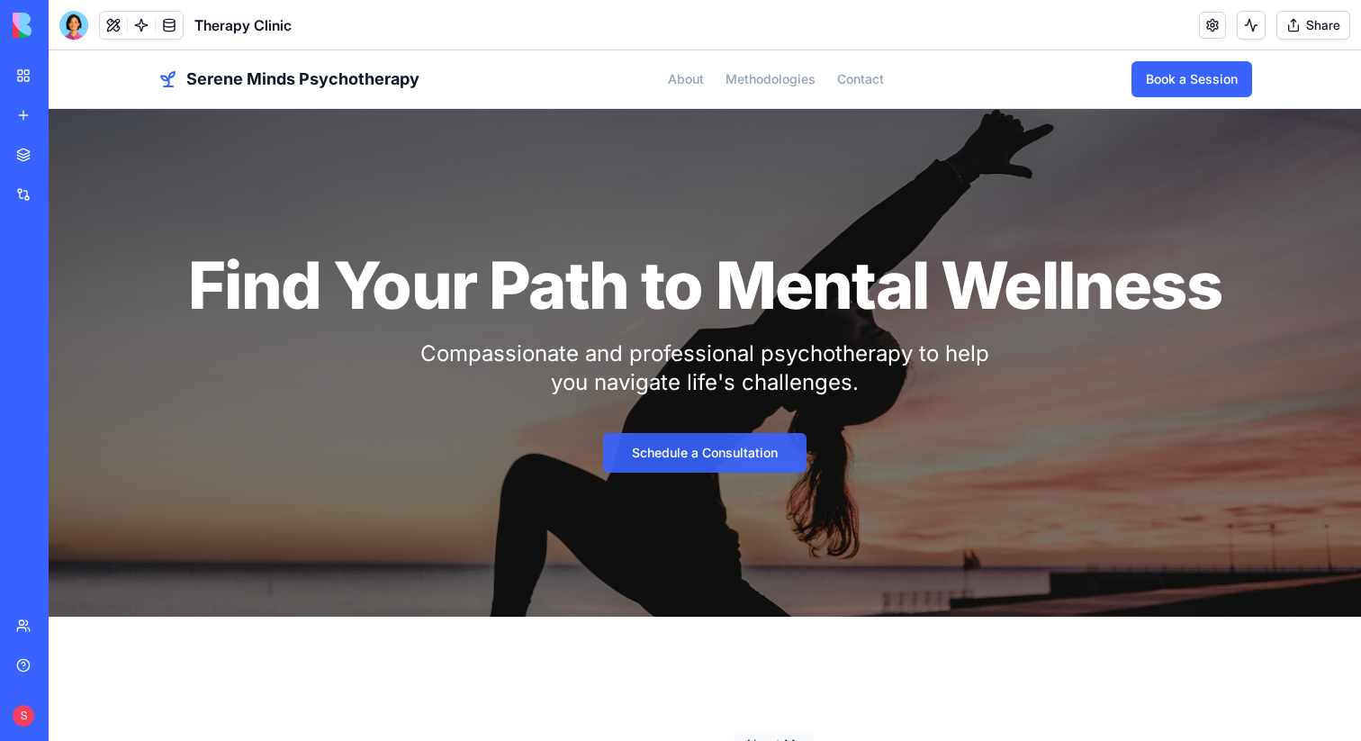
click at [707, 453] on link "Schedule a Consultation" at bounding box center [704, 453] width 203 height 40
click at [691, 452] on link "Schedule a Consultation" at bounding box center [704, 453] width 203 height 40
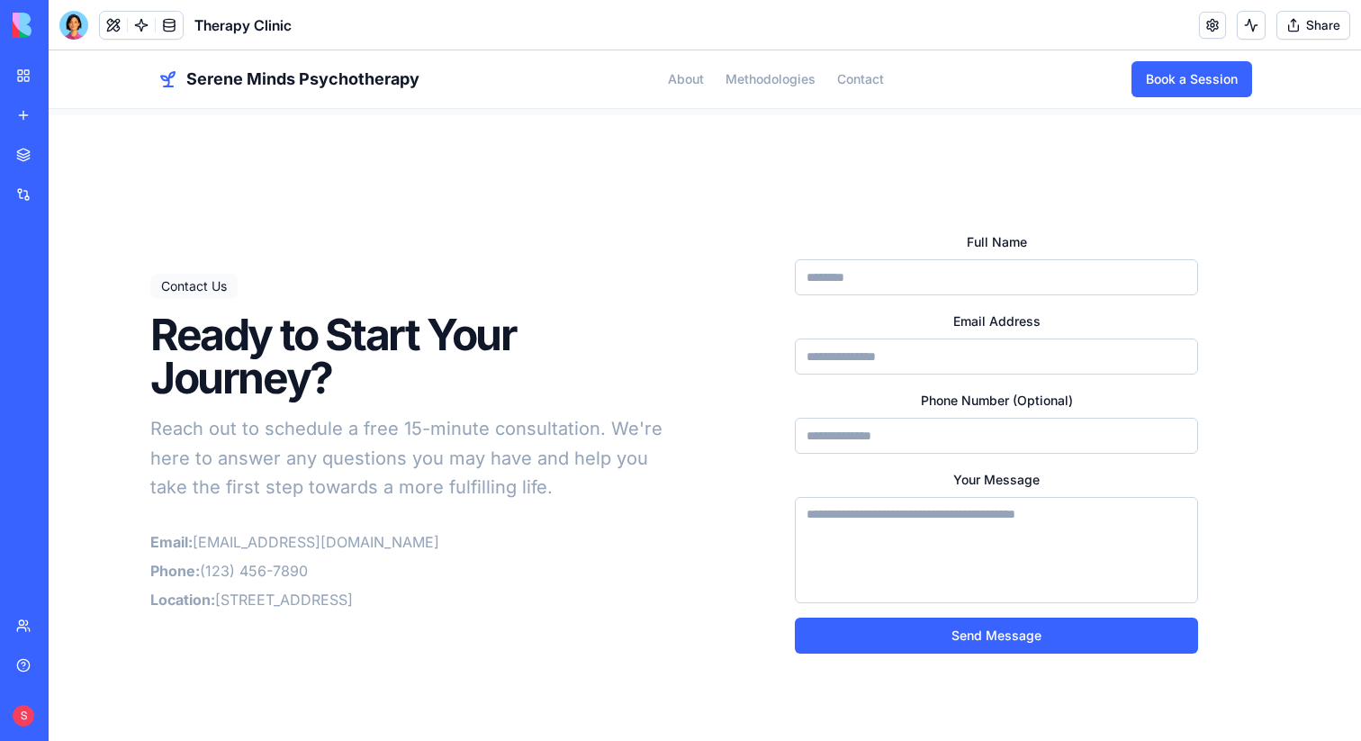
scroll to position [1844, 0]
click at [854, 260] on input "Full Name" at bounding box center [996, 278] width 403 height 36
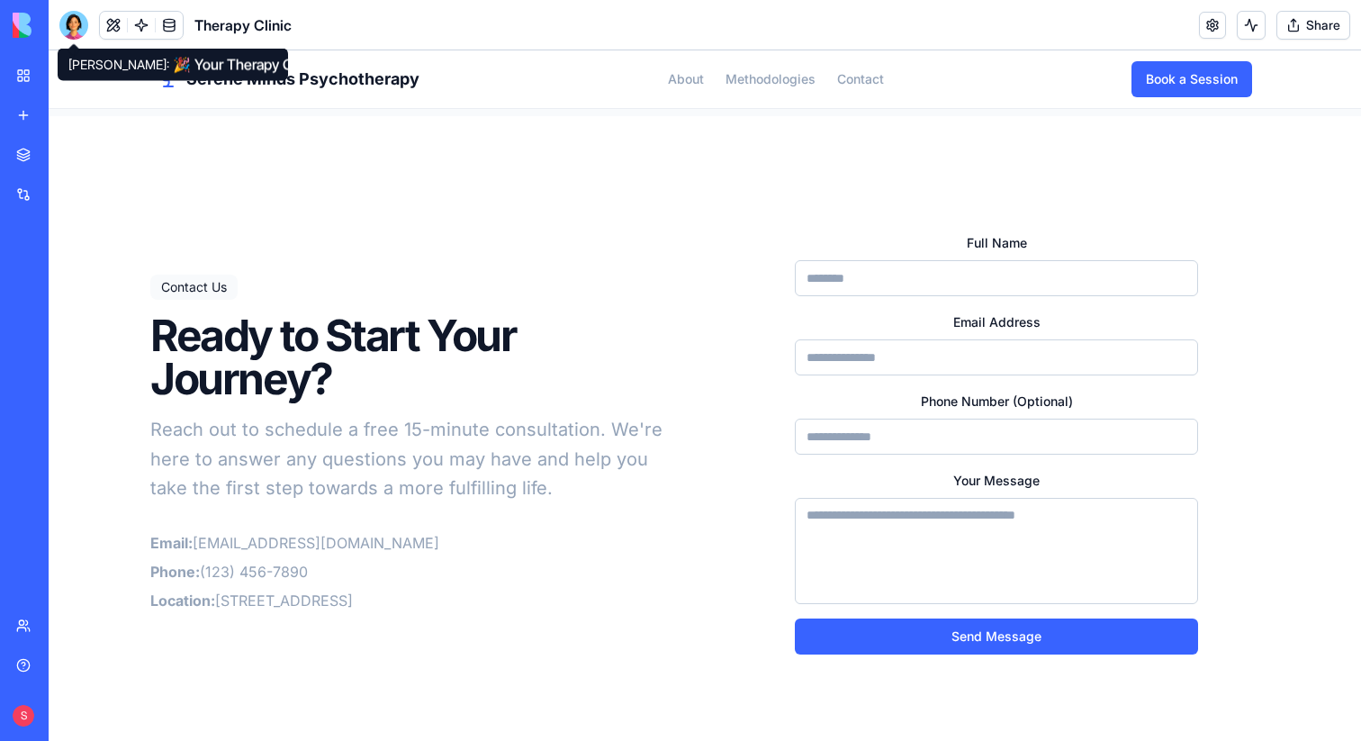
click at [908, 260] on input "Full Name" at bounding box center [996, 278] width 403 height 36
click at [72, 32] on div at bounding box center [73, 25] width 29 height 29
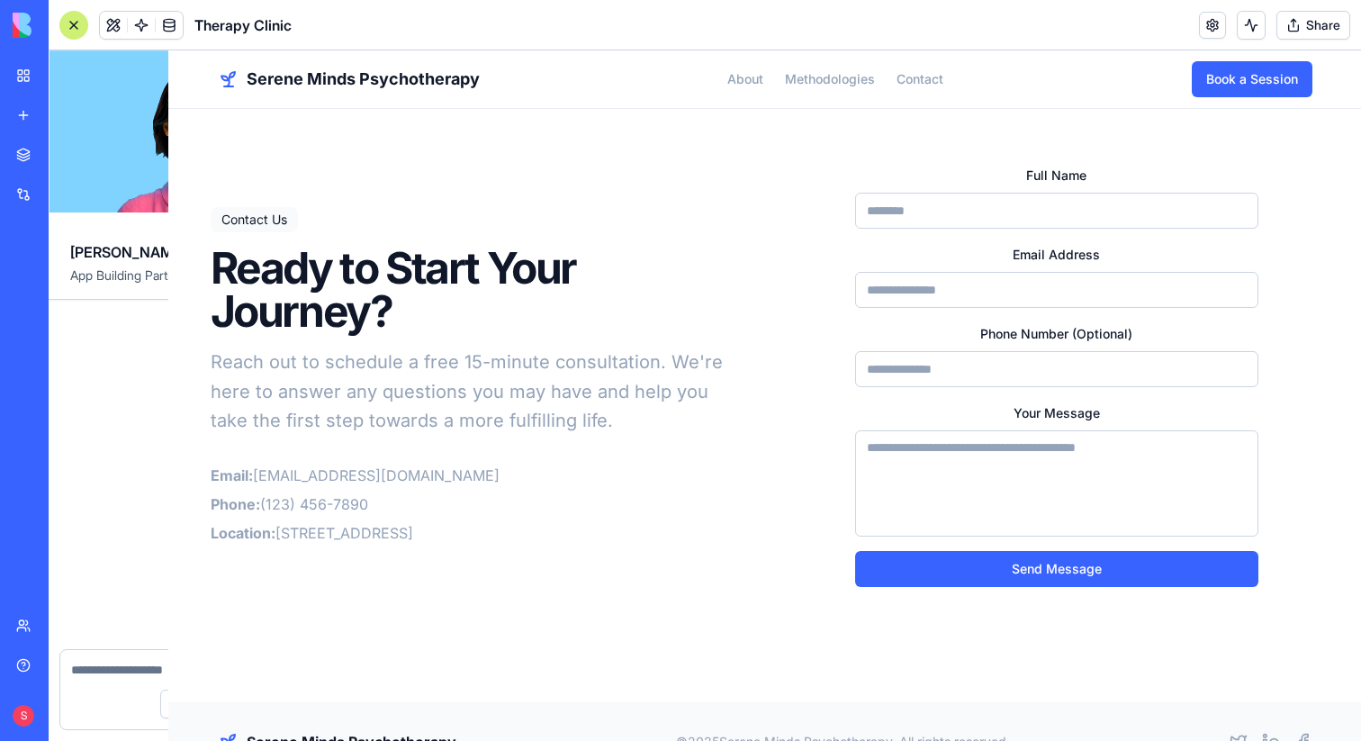
scroll to position [1159, 0]
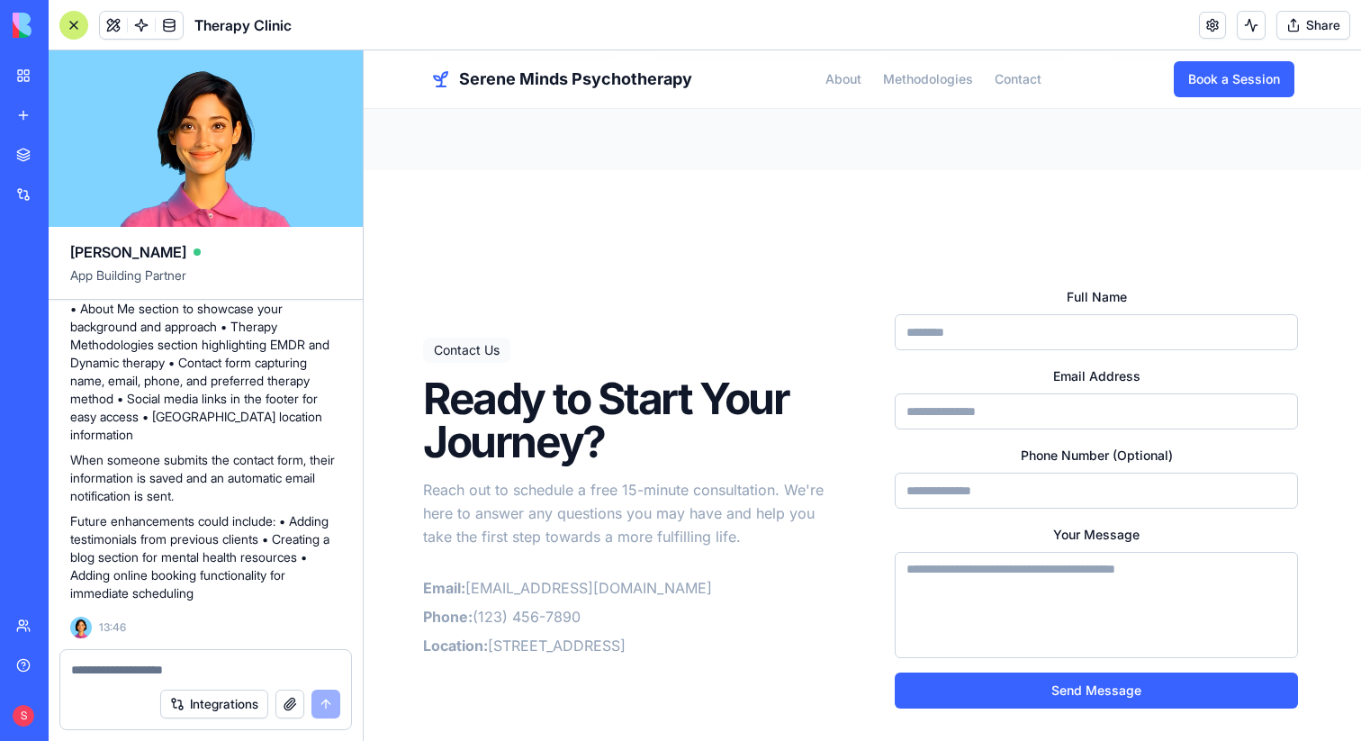
click at [69, 23] on div at bounding box center [73, 25] width 29 height 29
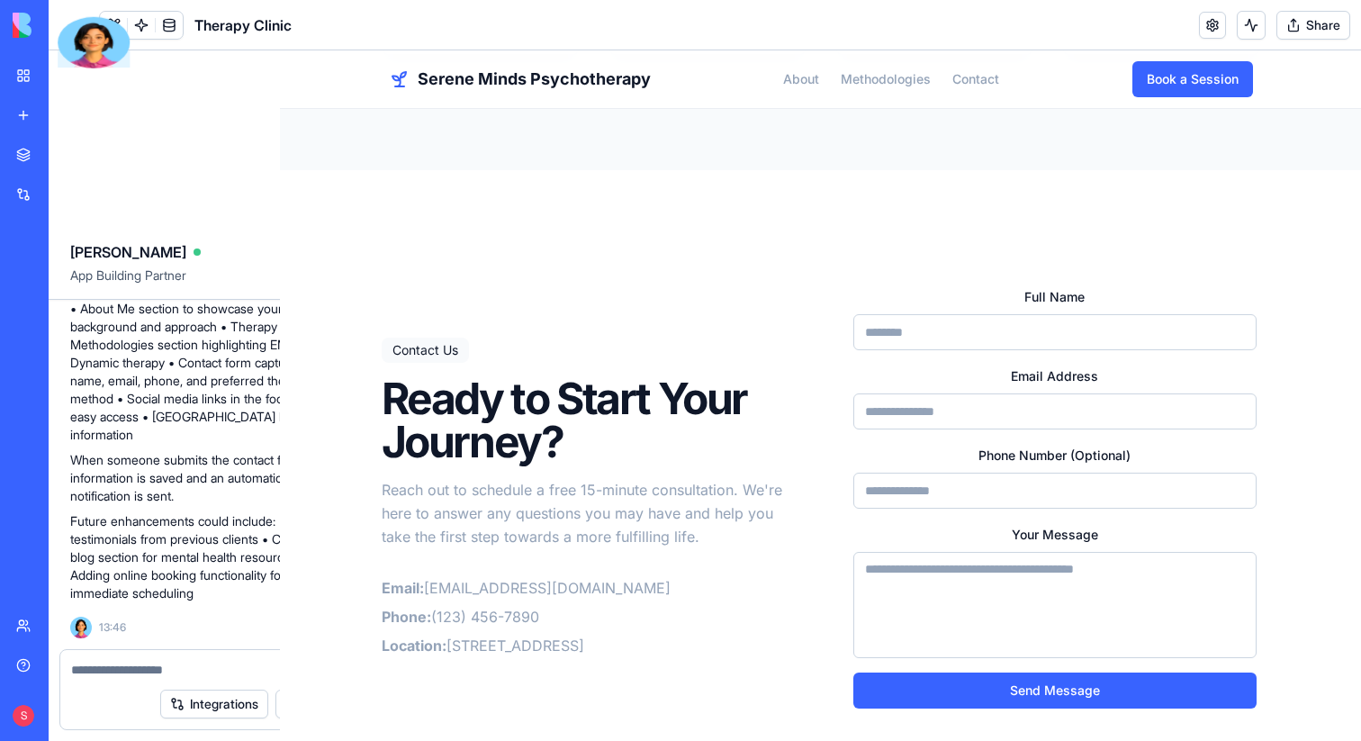
scroll to position [1844, 0]
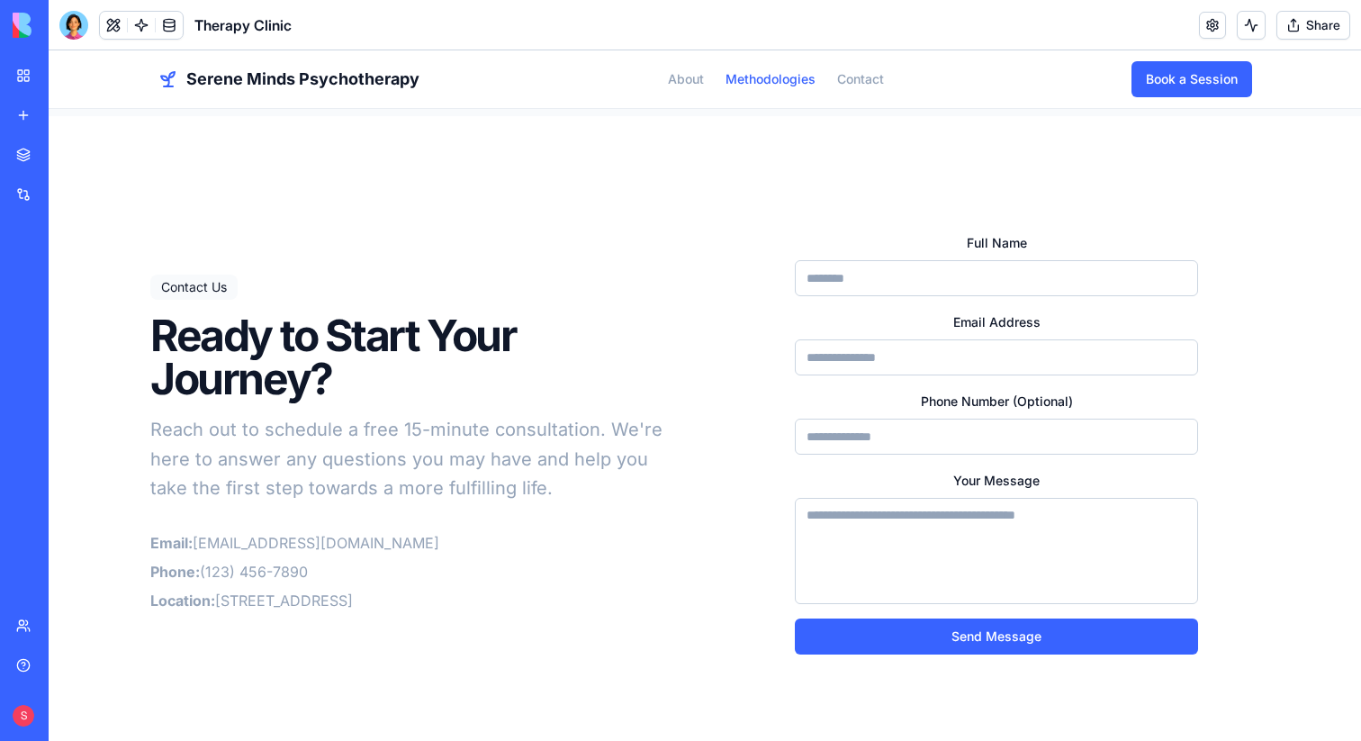
click at [744, 77] on link "Methodologies" at bounding box center [770, 79] width 90 height 18
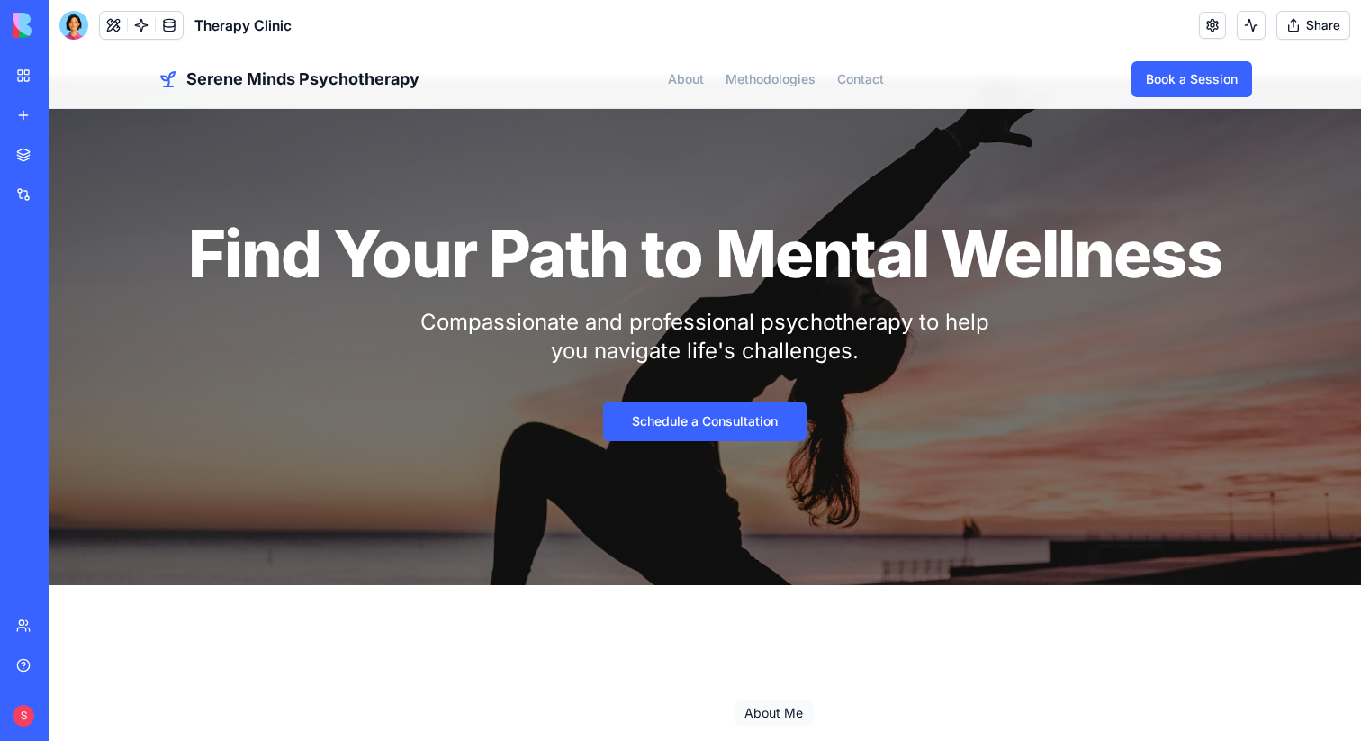
scroll to position [0, 0]
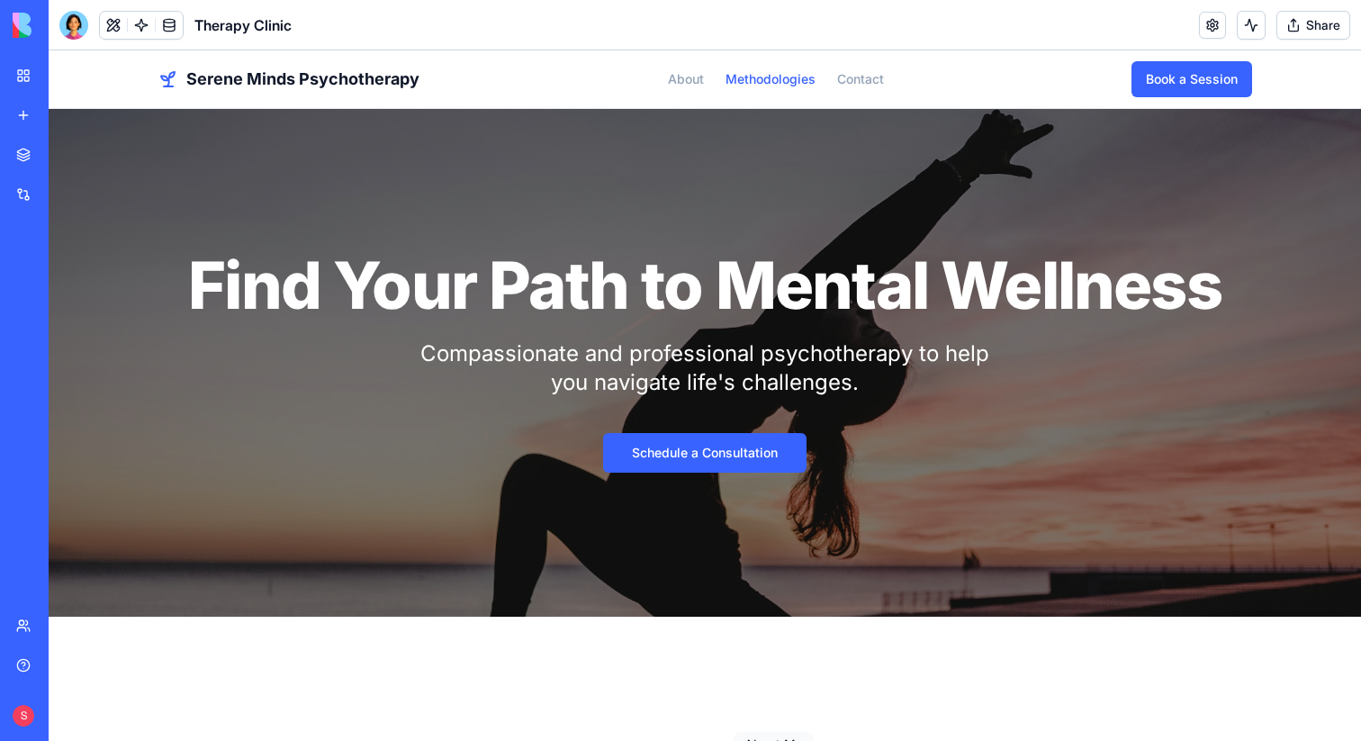
click at [763, 74] on link "Methodologies" at bounding box center [770, 79] width 90 height 18
click at [860, 75] on link "Contact" at bounding box center [860, 79] width 47 height 18
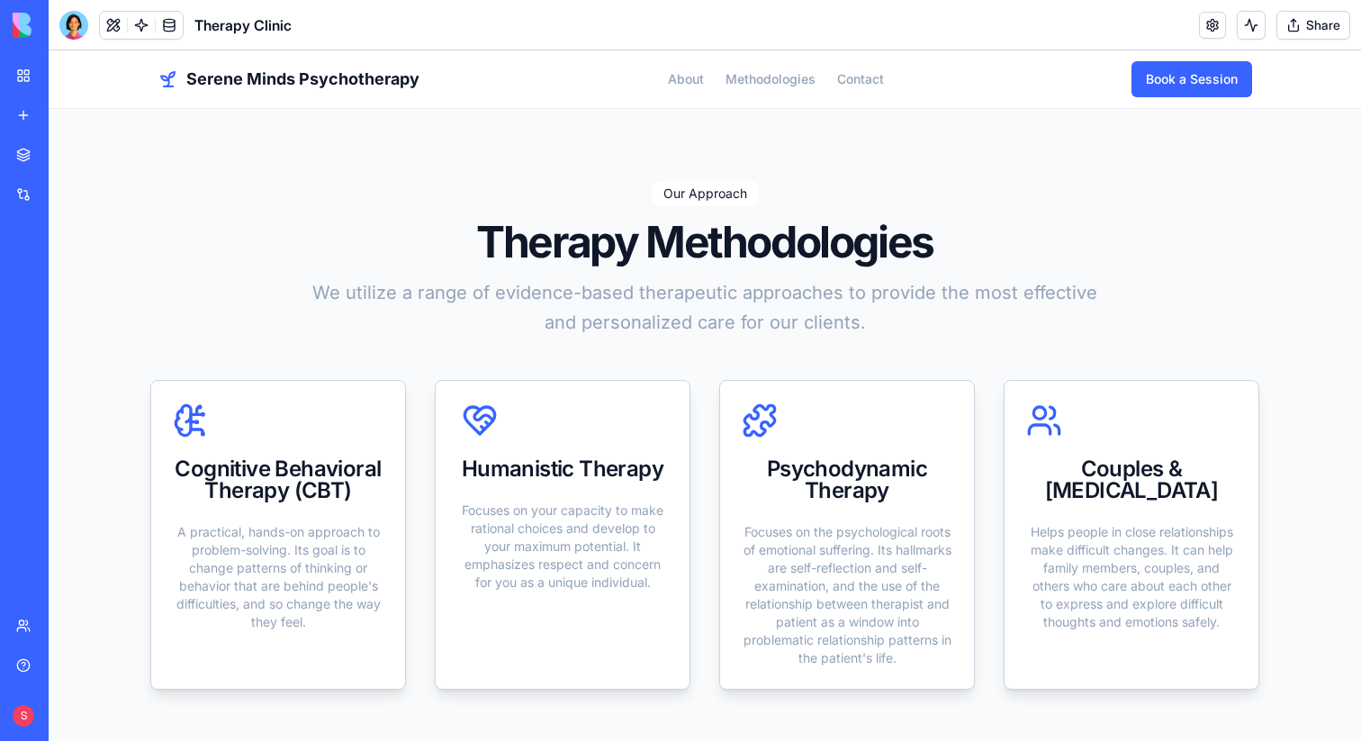
scroll to position [1154, 0]
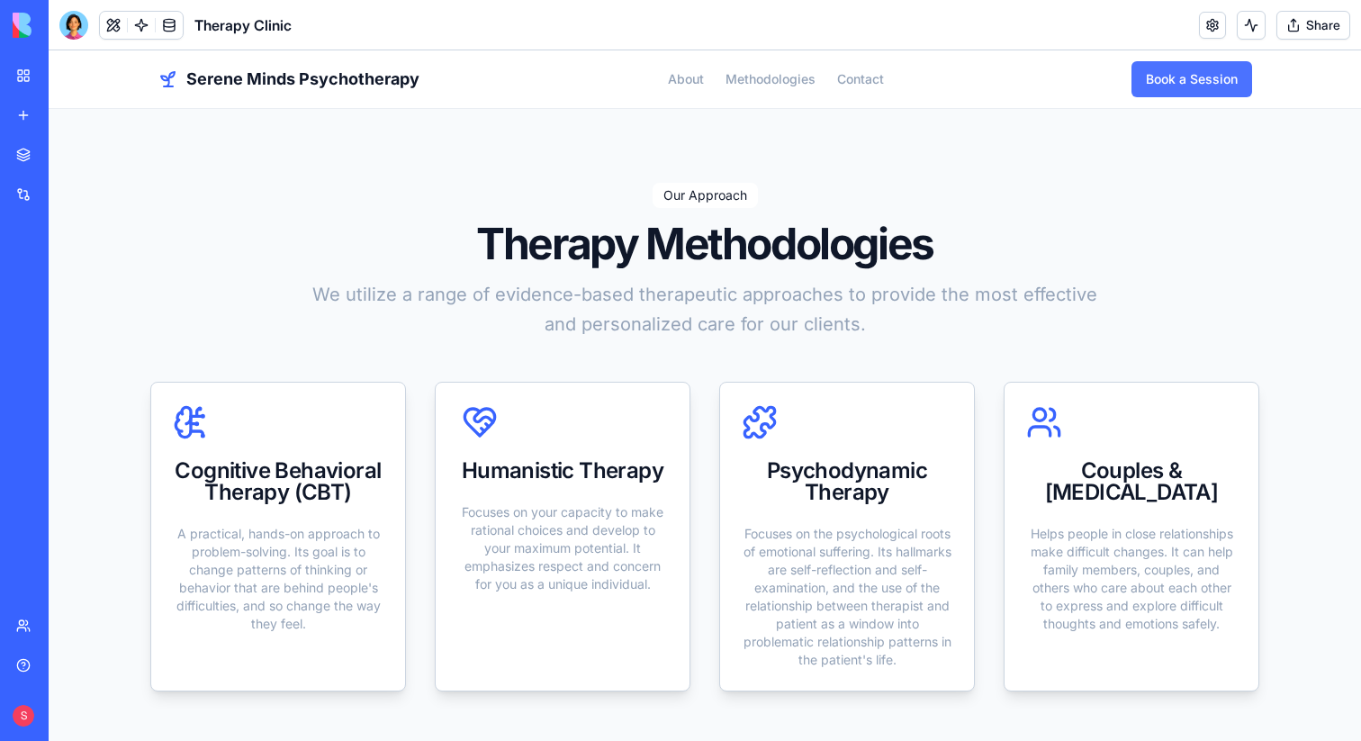
click at [1200, 82] on link "Book a Session" at bounding box center [1191, 79] width 121 height 36
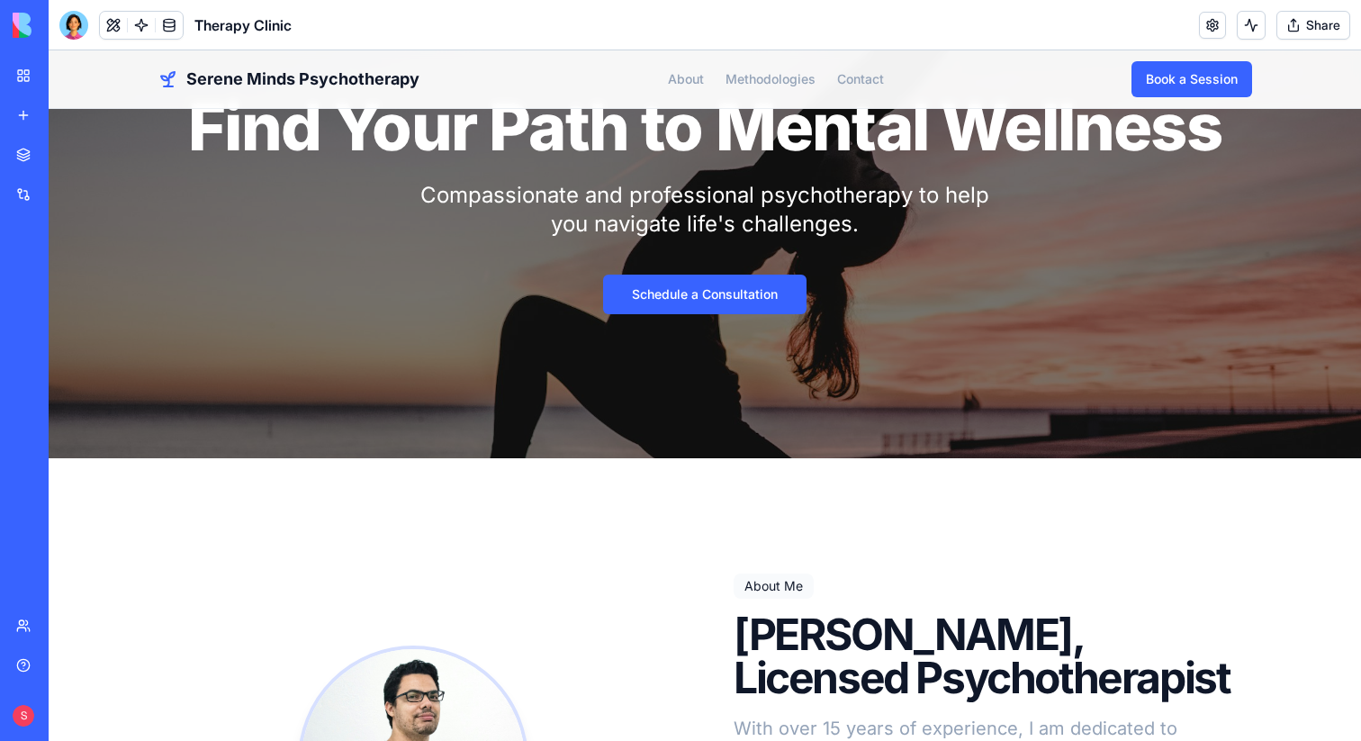
scroll to position [0, 0]
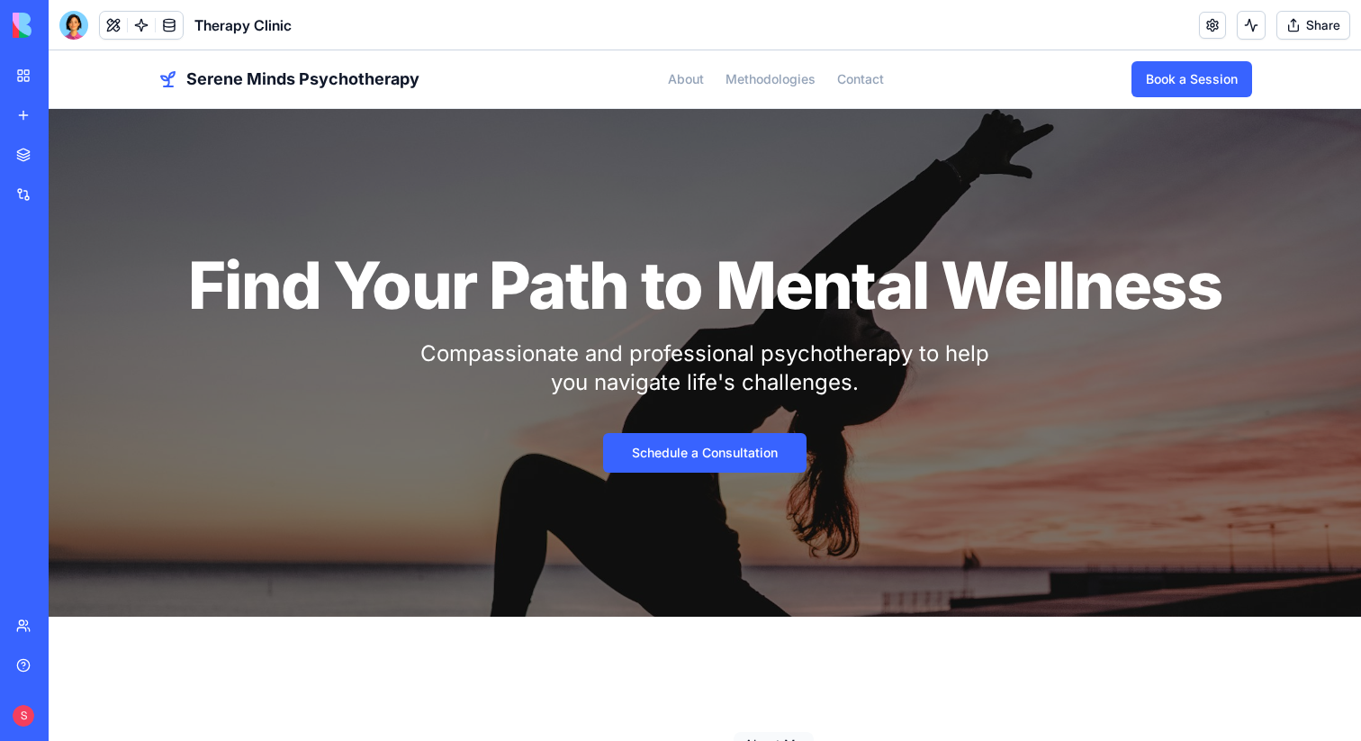
click at [13, 724] on div "S" at bounding box center [13, 716] width 0 height 22
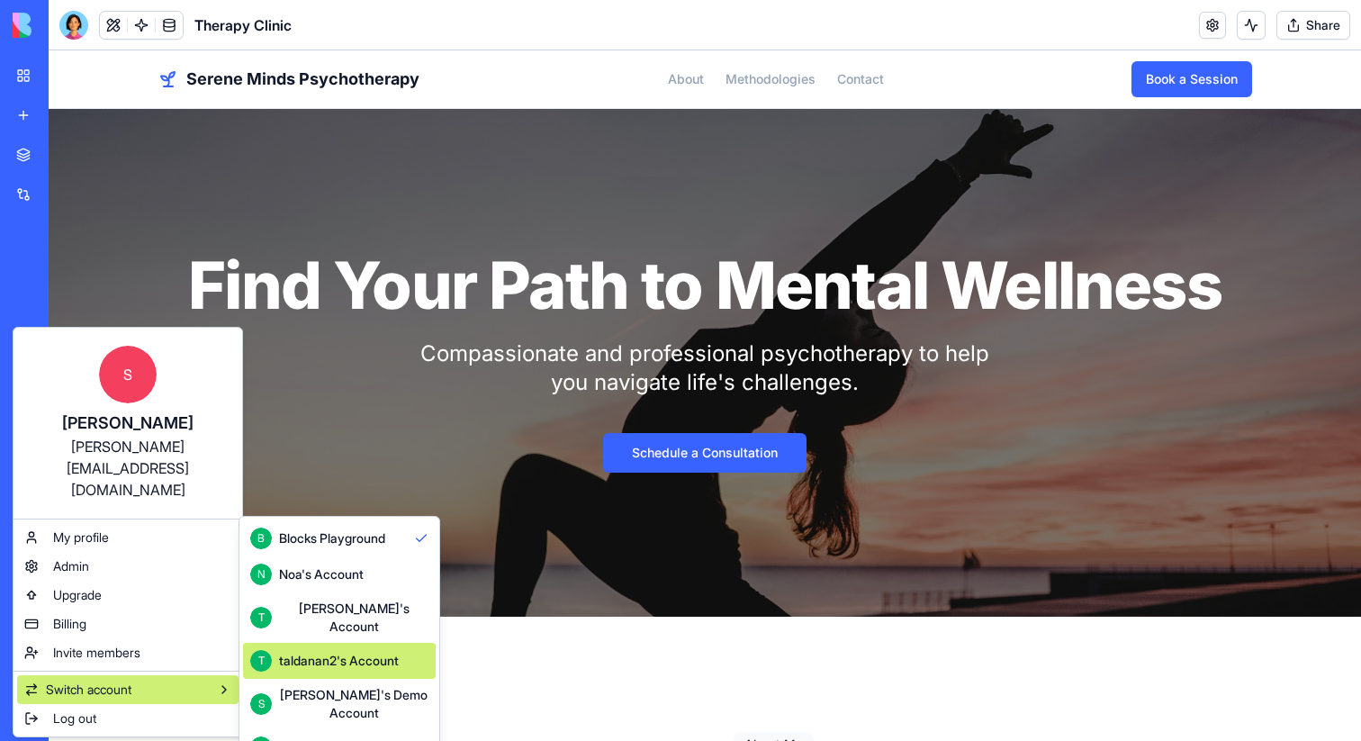
click at [303, 652] on div "taldanan2's Account" at bounding box center [339, 661] width 120 height 18
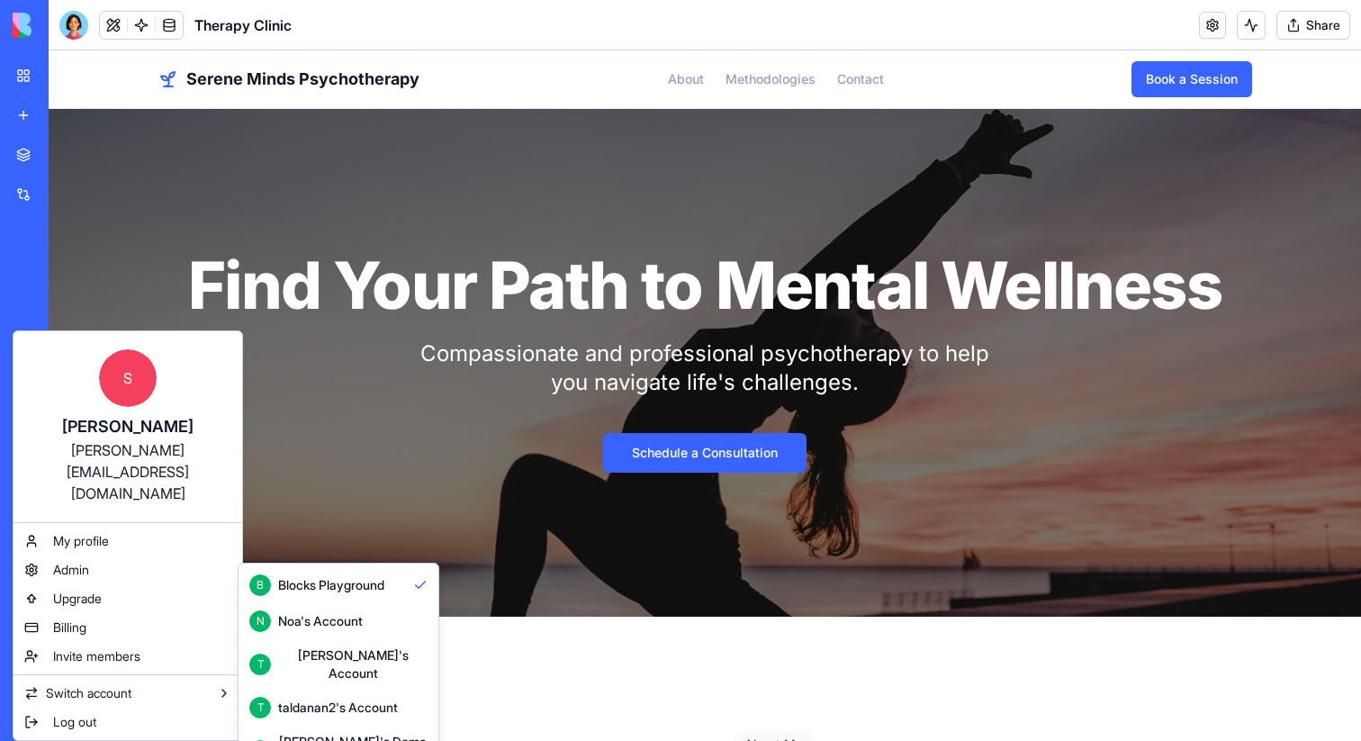
scroll to position [48, 0]
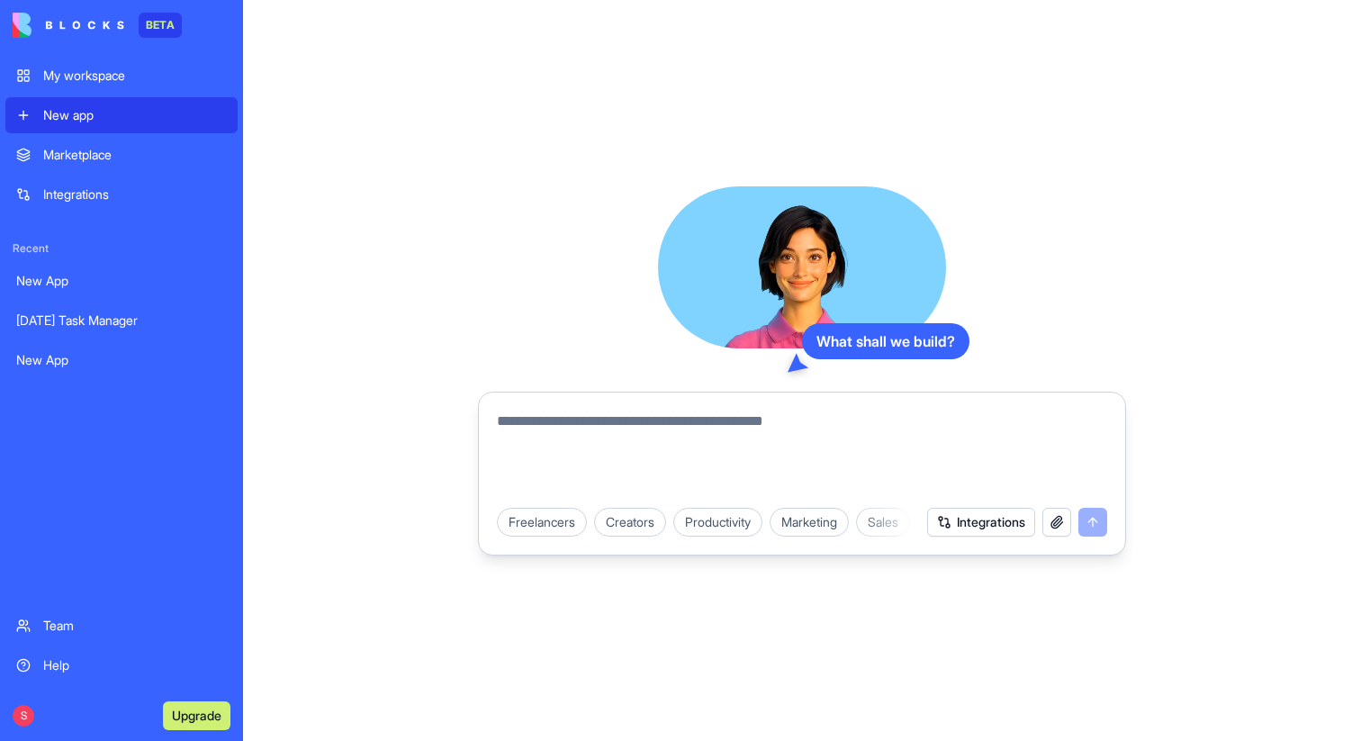
click at [87, 85] on link "My workspace" at bounding box center [121, 76] width 232 height 36
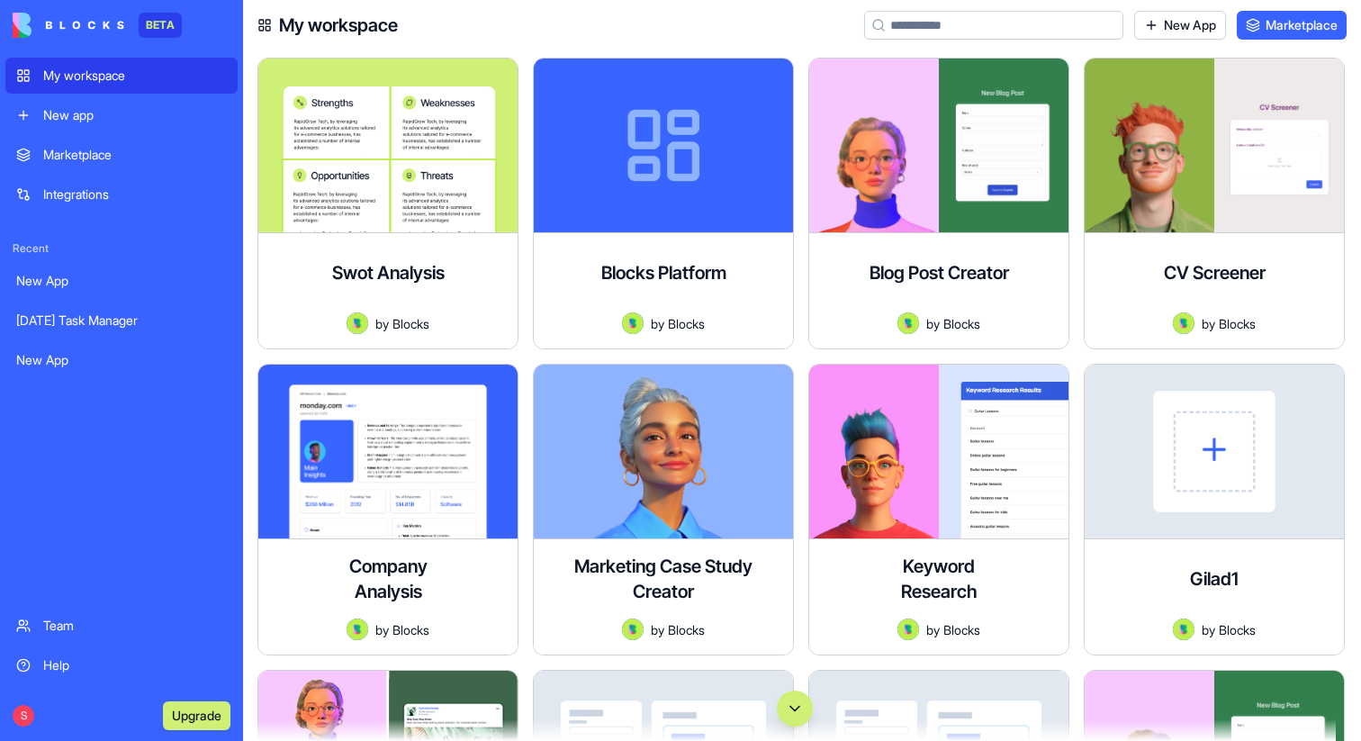
click at [20, 728] on div "S Upgrade" at bounding box center [121, 715] width 232 height 50
click at [18, 727] on div "S Upgrade" at bounding box center [121, 715] width 232 height 50
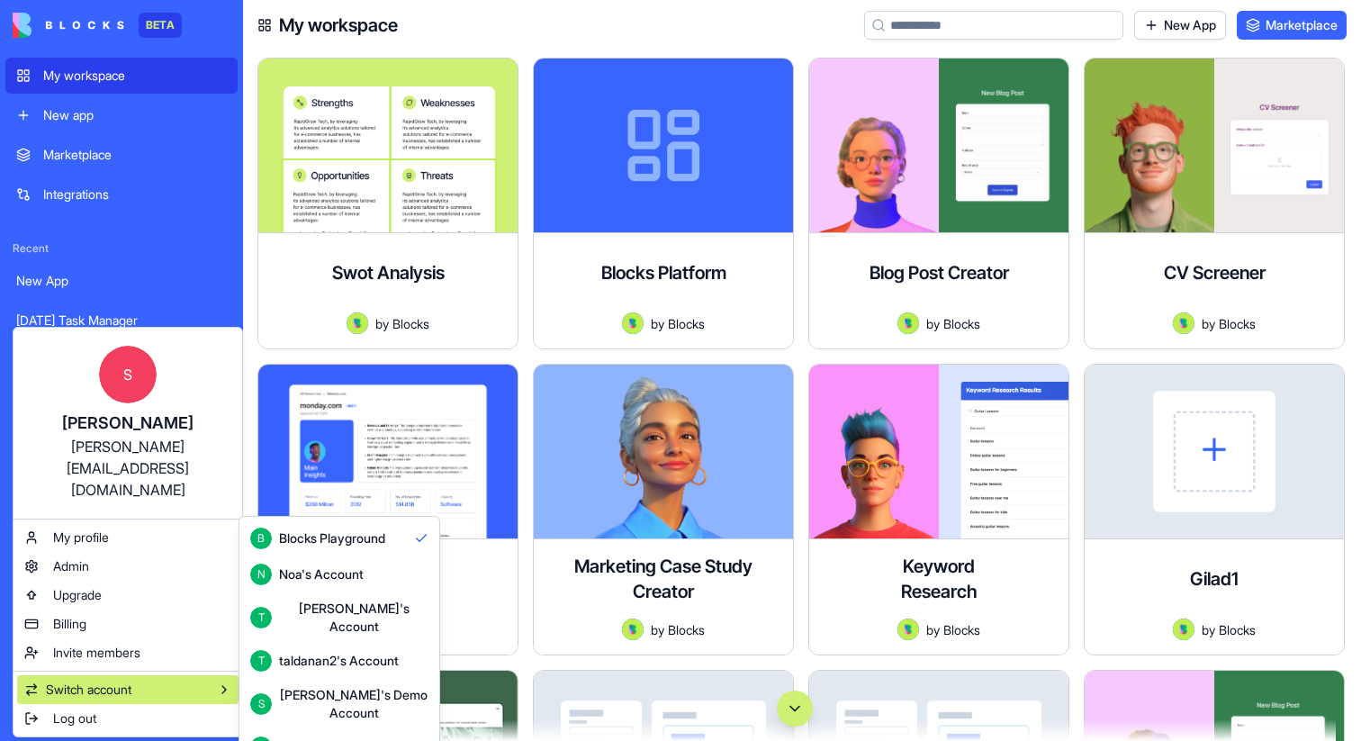
click at [350, 686] on div "[PERSON_NAME]'s Demo Account" at bounding box center [353, 704] width 149 height 36
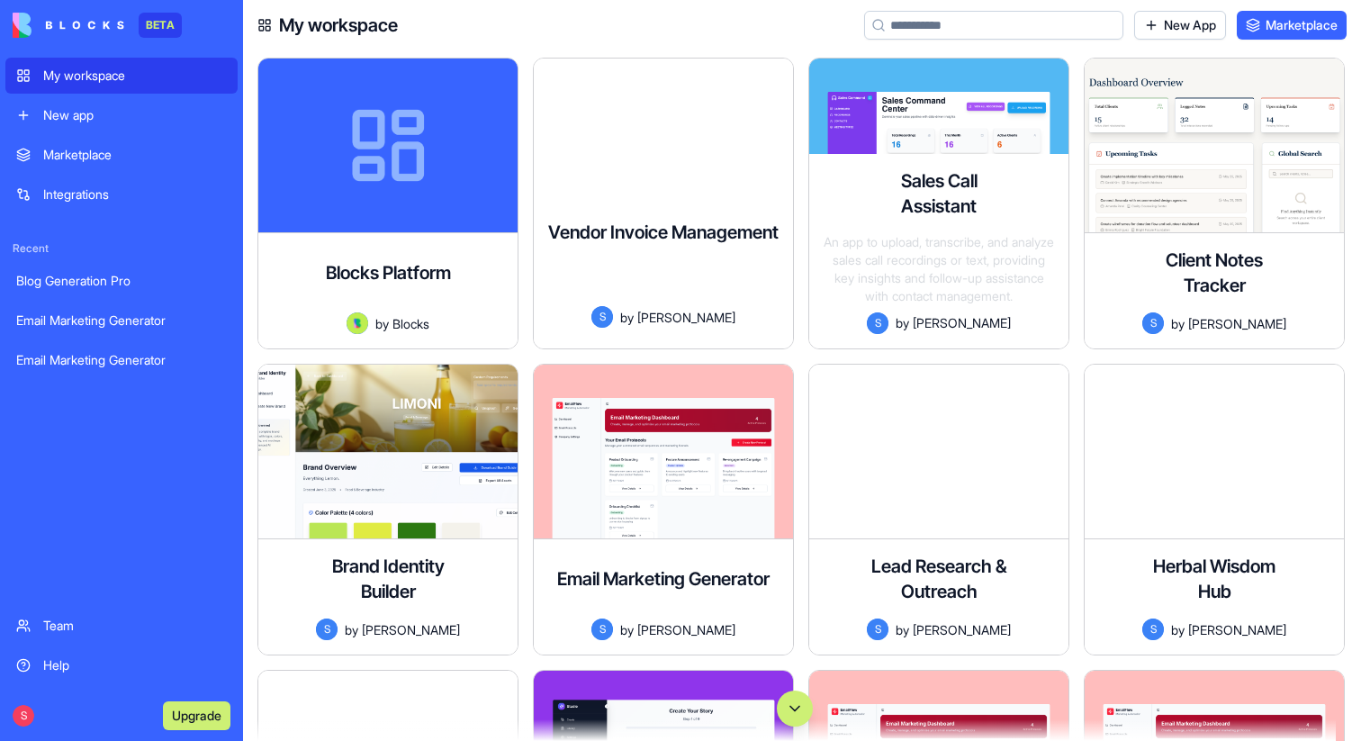
click at [750, 42] on div "My workspace New App Marketplace" at bounding box center [802, 25] width 1118 height 50
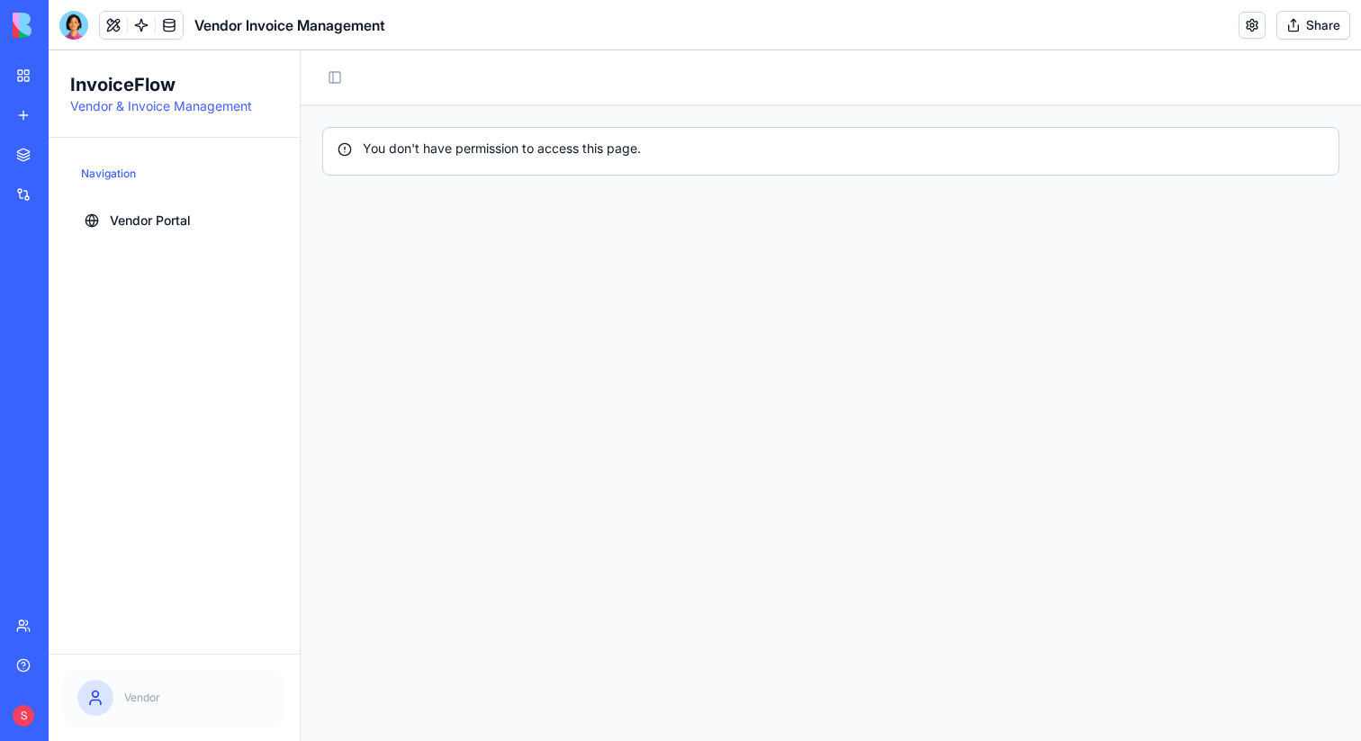
click at [1322, 12] on button "Share" at bounding box center [1313, 25] width 74 height 29
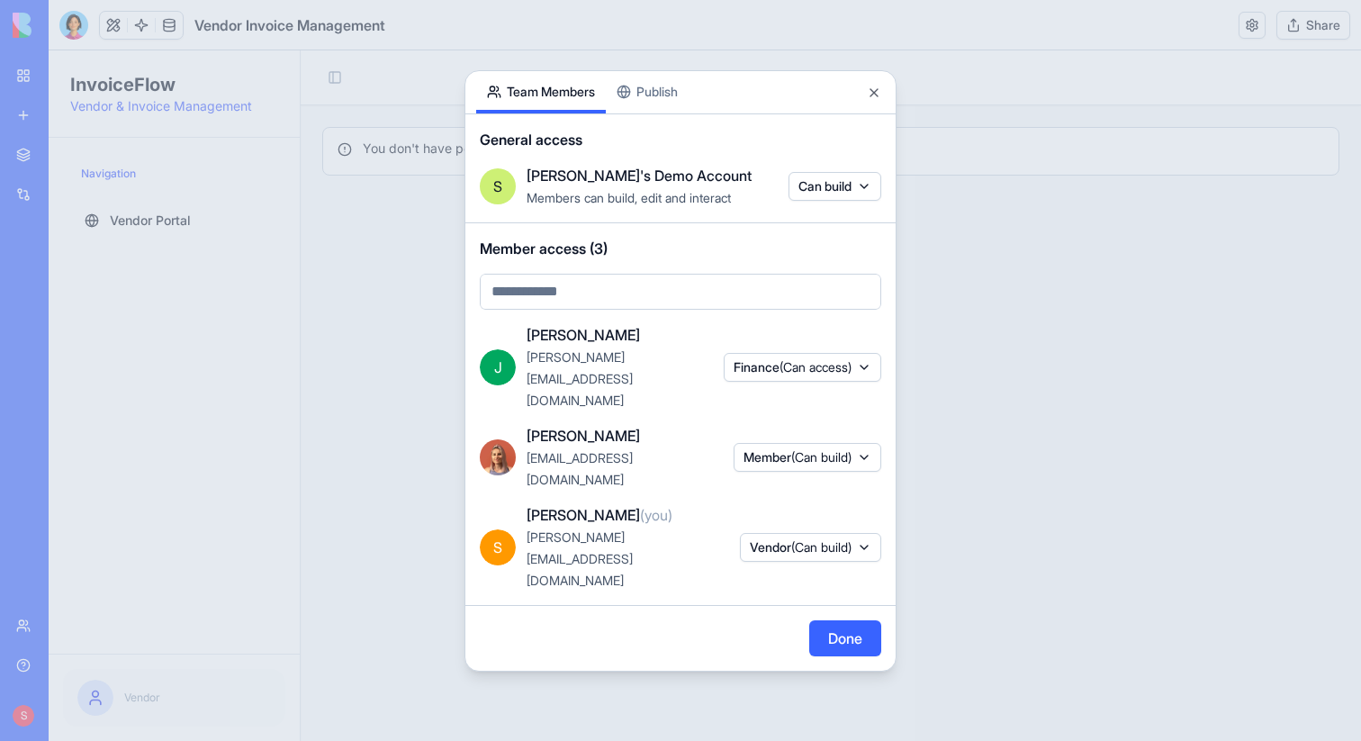
click at [821, 539] on span "(Can build)" at bounding box center [821, 546] width 60 height 15
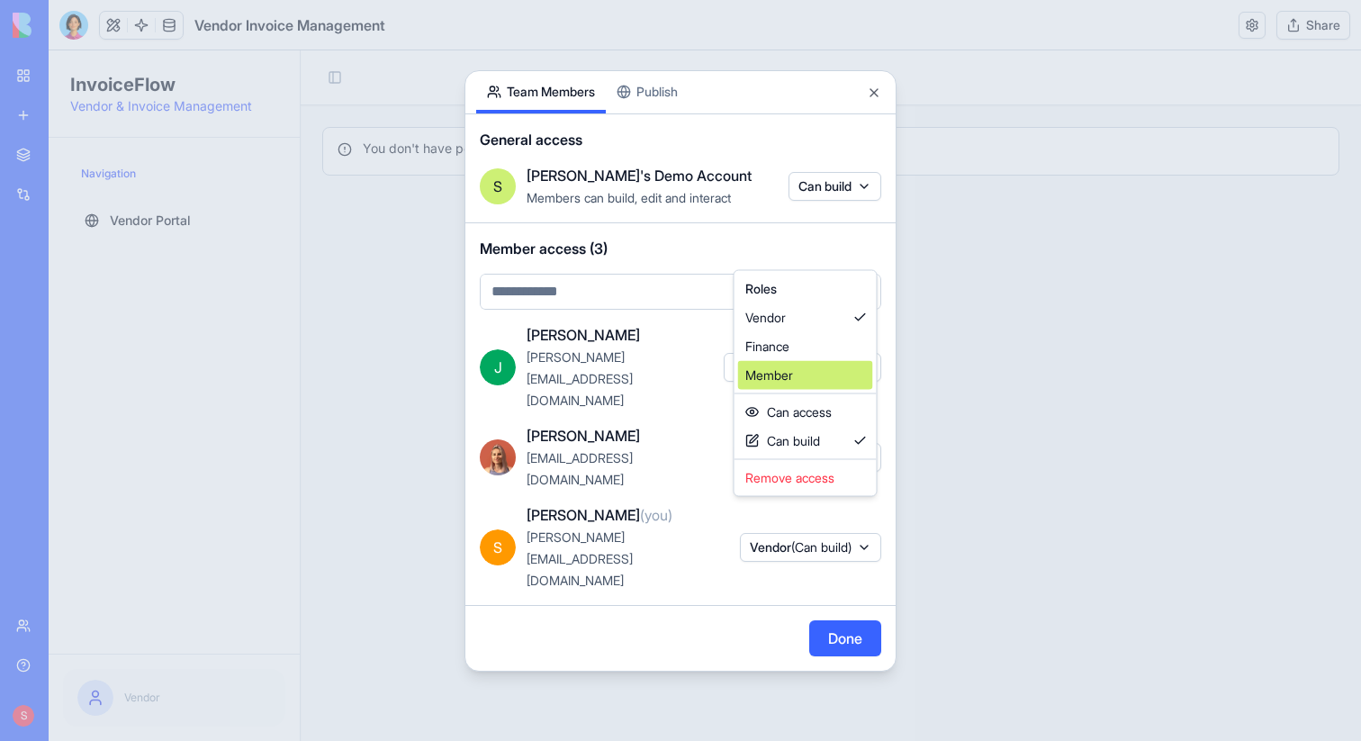
click at [815, 374] on div "Member" at bounding box center [805, 375] width 135 height 29
click at [827, 585] on div at bounding box center [680, 370] width 1361 height 741
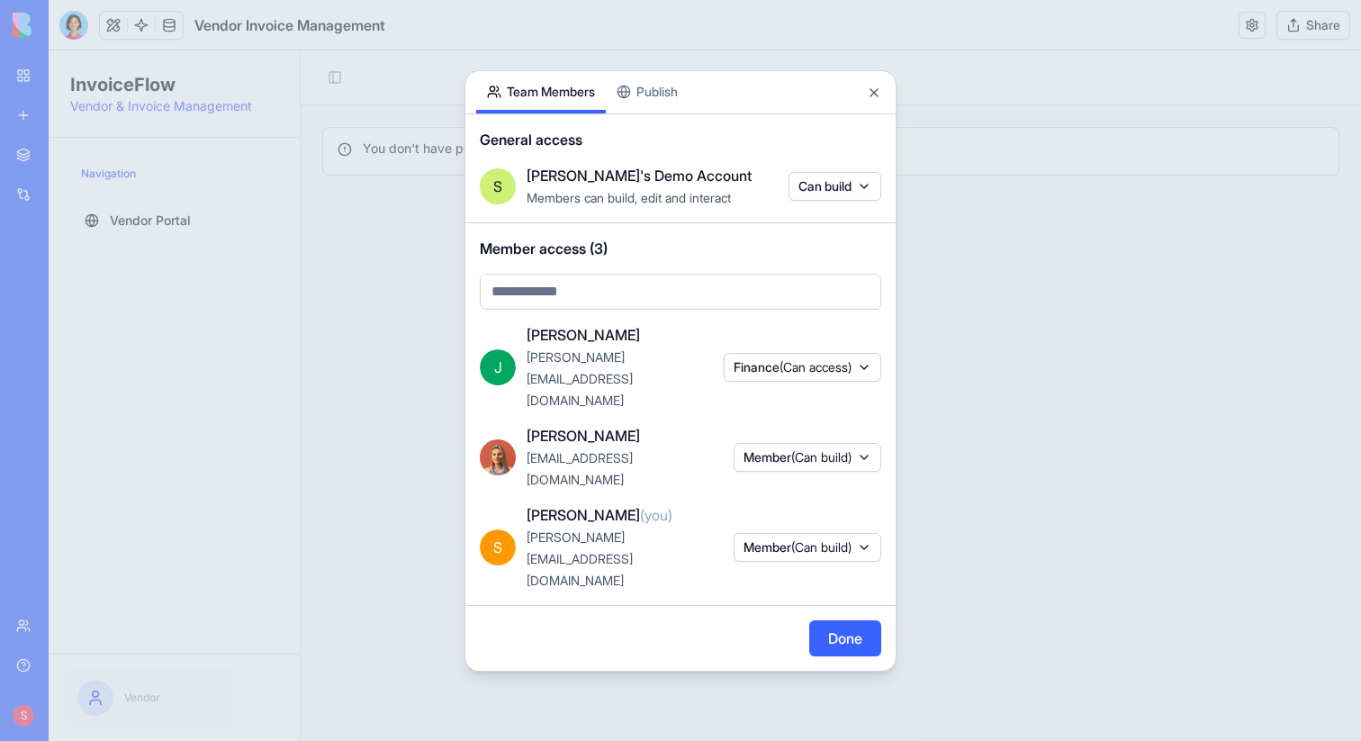
click at [847, 620] on button "Done" at bounding box center [845, 638] width 72 height 36
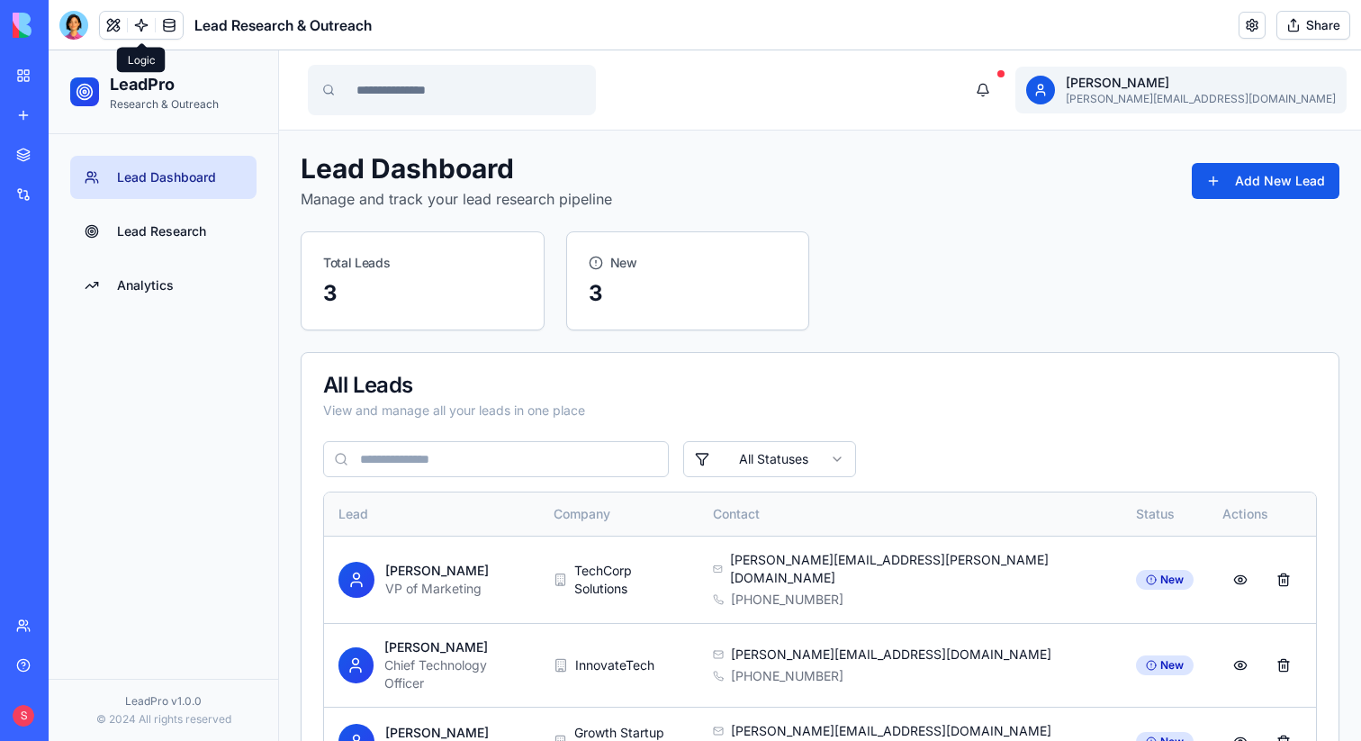
click at [135, 23] on link at bounding box center [141, 25] width 27 height 27
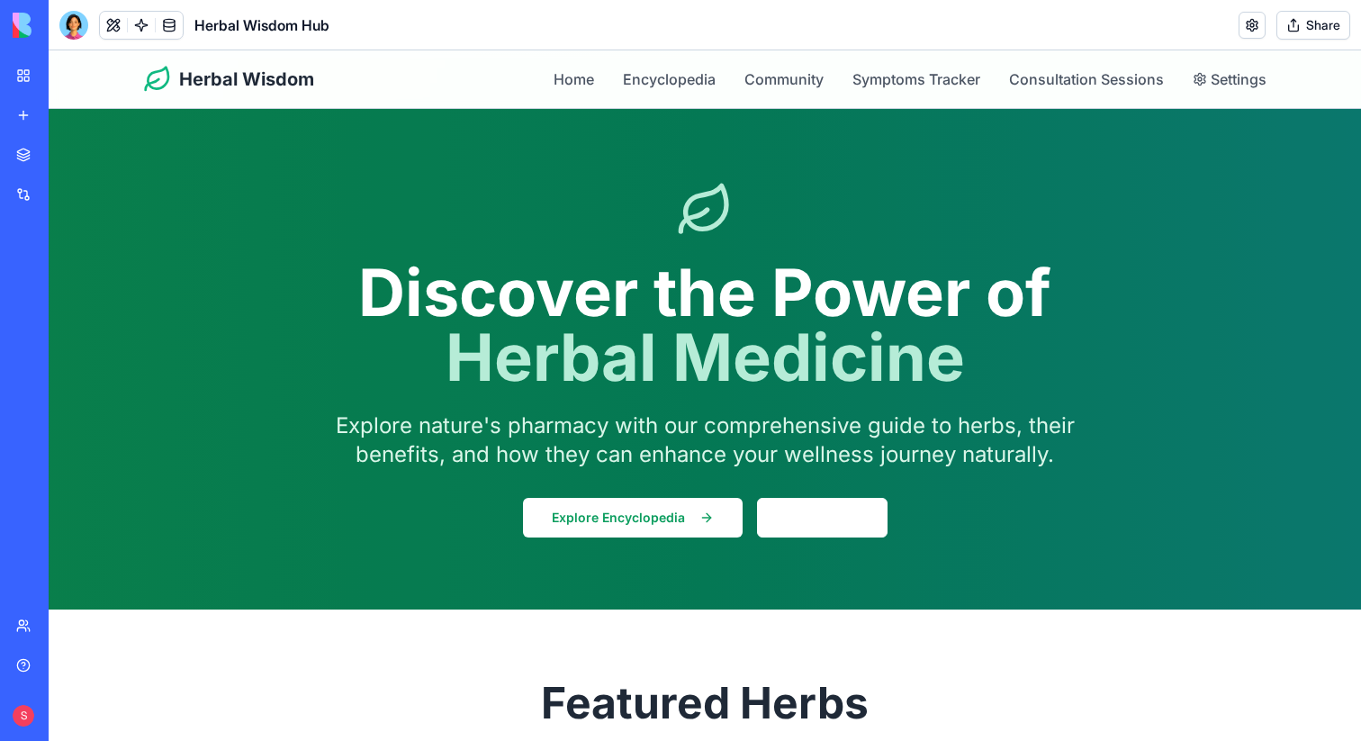
click at [1314, 27] on button "Share" at bounding box center [1313, 25] width 74 height 29
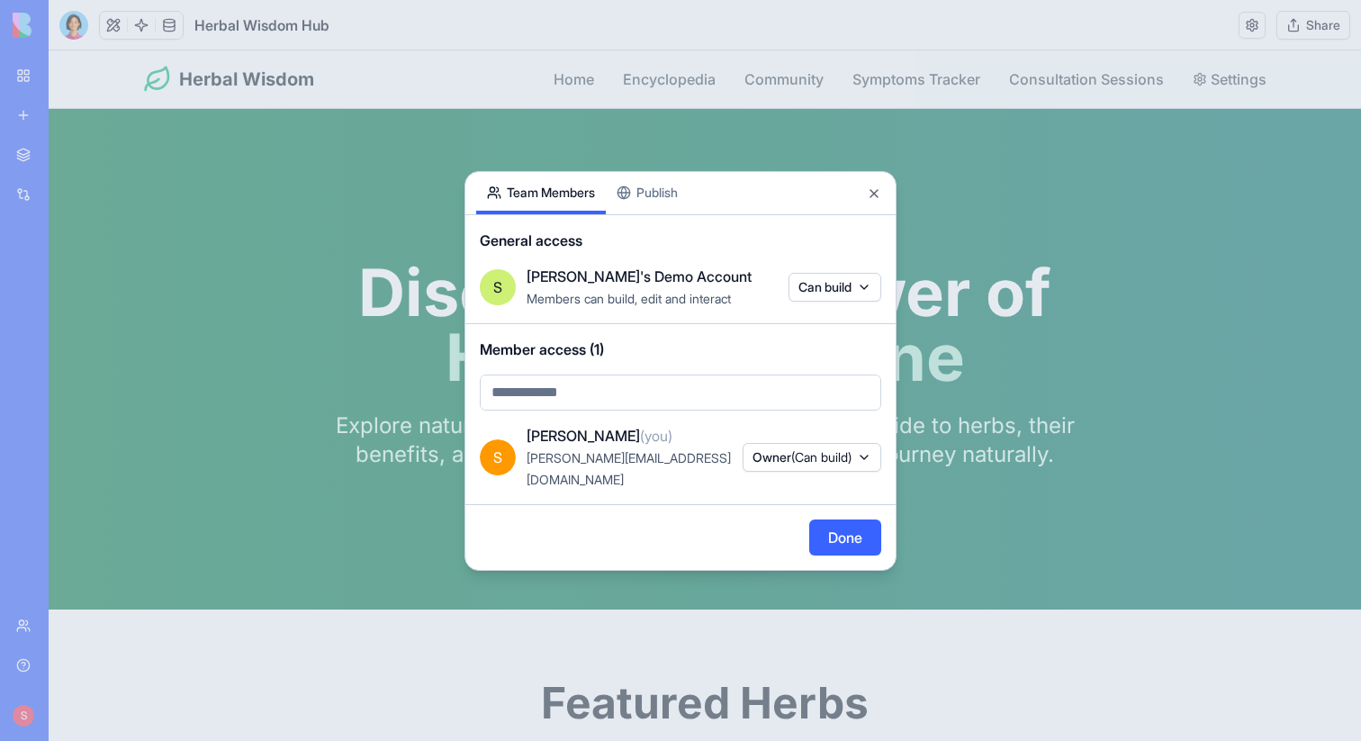
click at [659, 214] on button "Publish" at bounding box center [647, 193] width 83 height 42
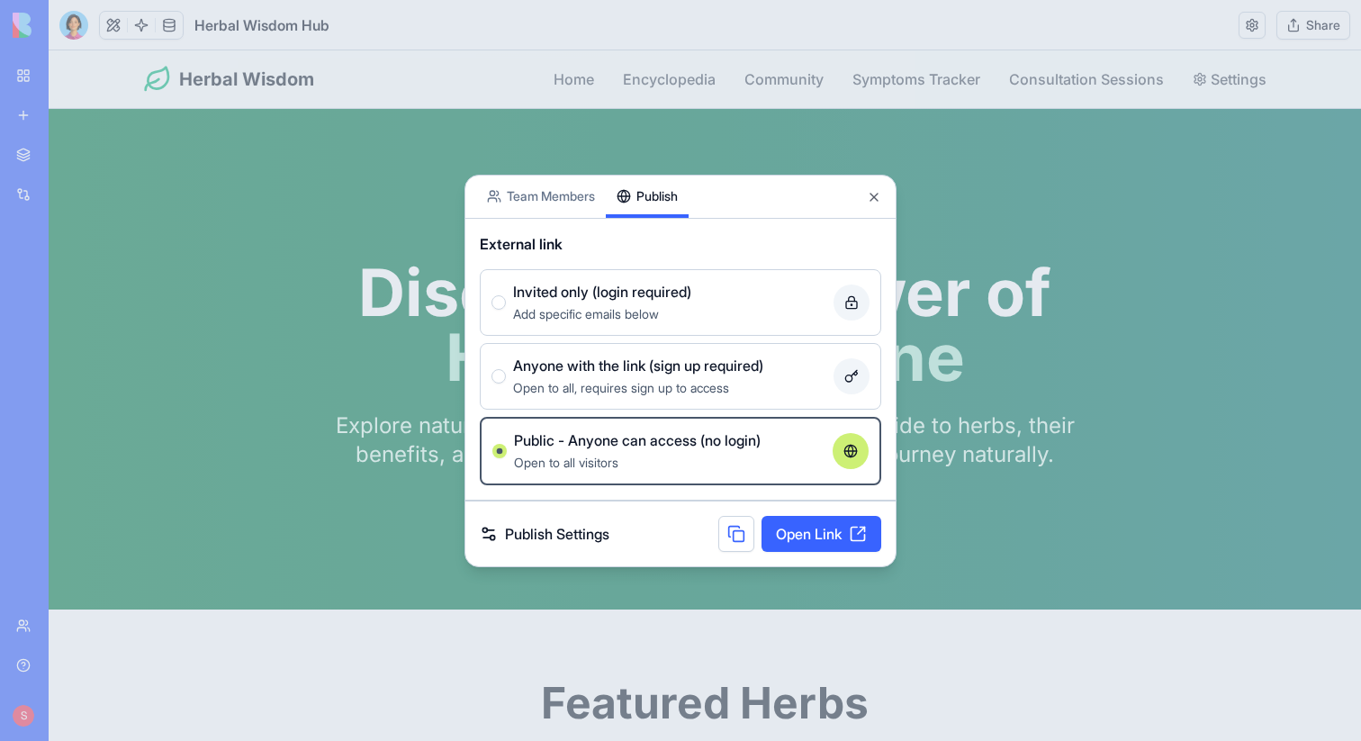
click at [810, 543] on link "Open Link" at bounding box center [821, 534] width 120 height 36
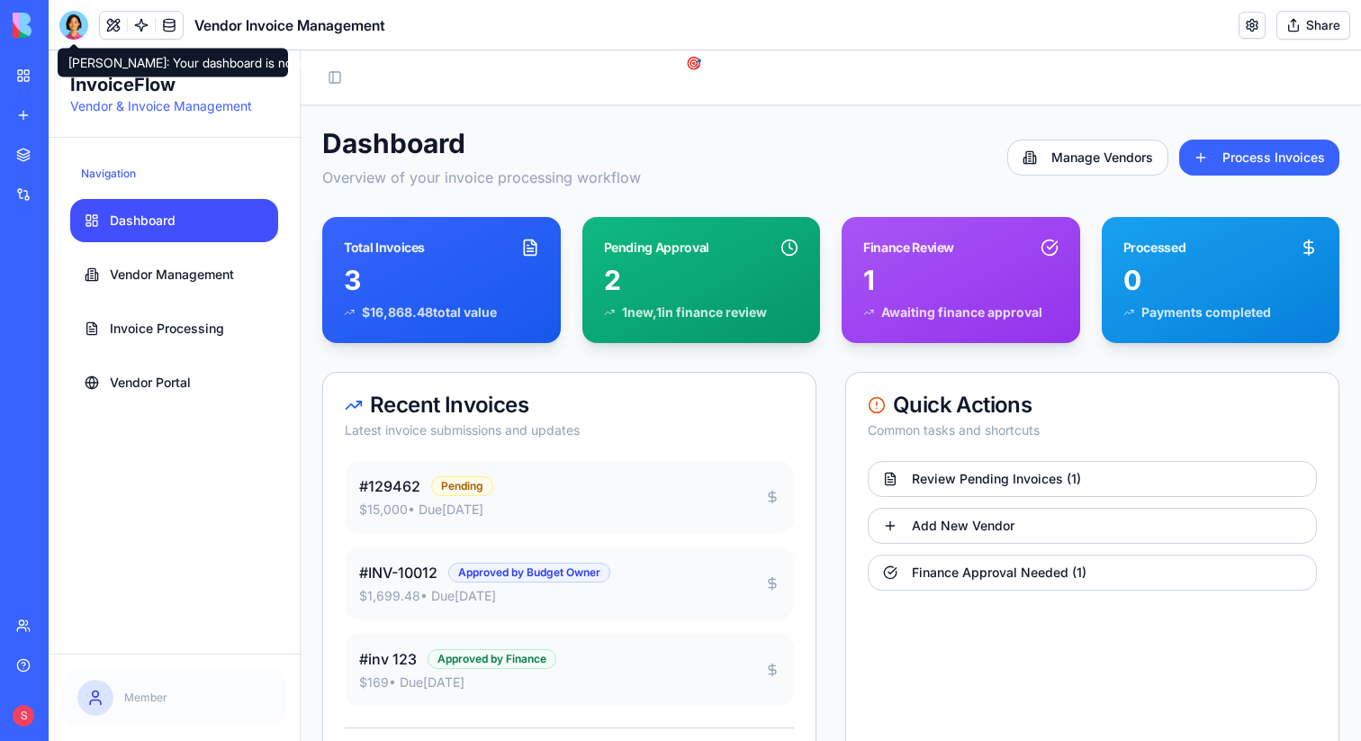
click at [76, 22] on div at bounding box center [73, 25] width 29 height 29
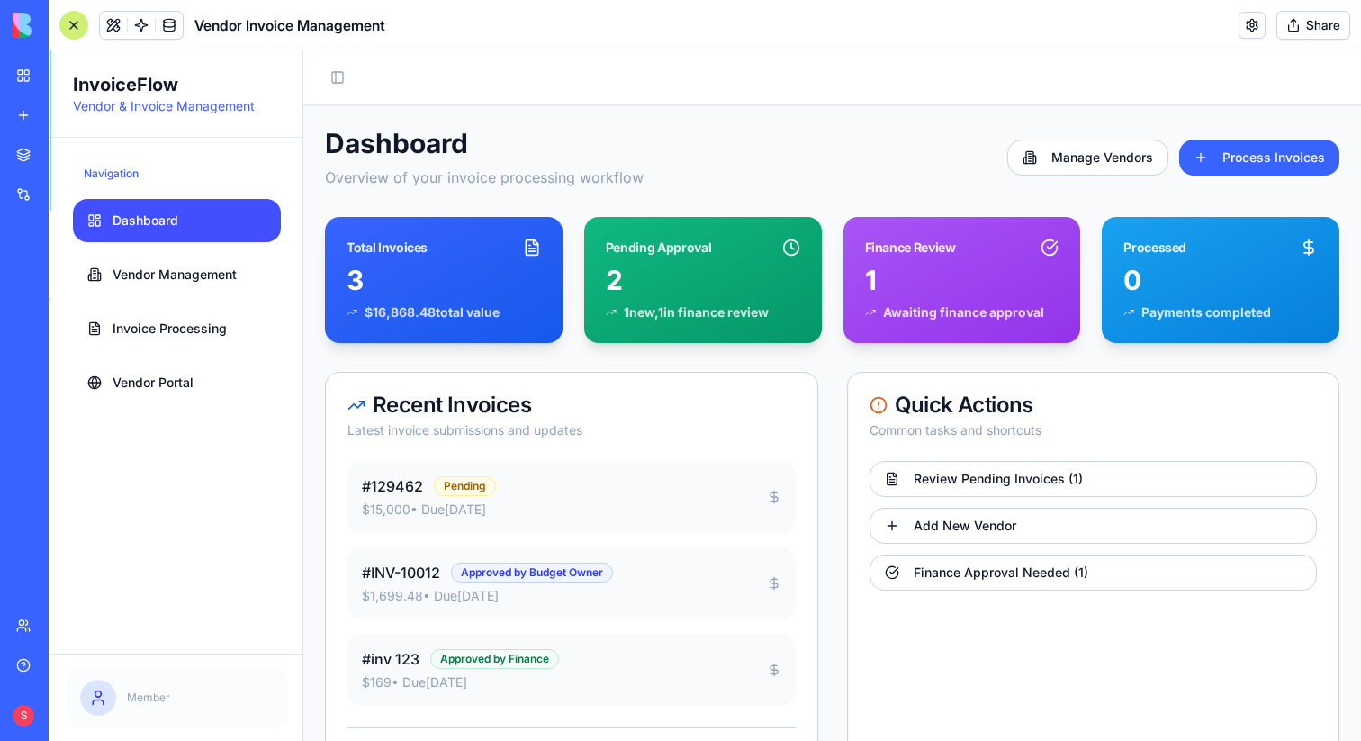
scroll to position [16079, 0]
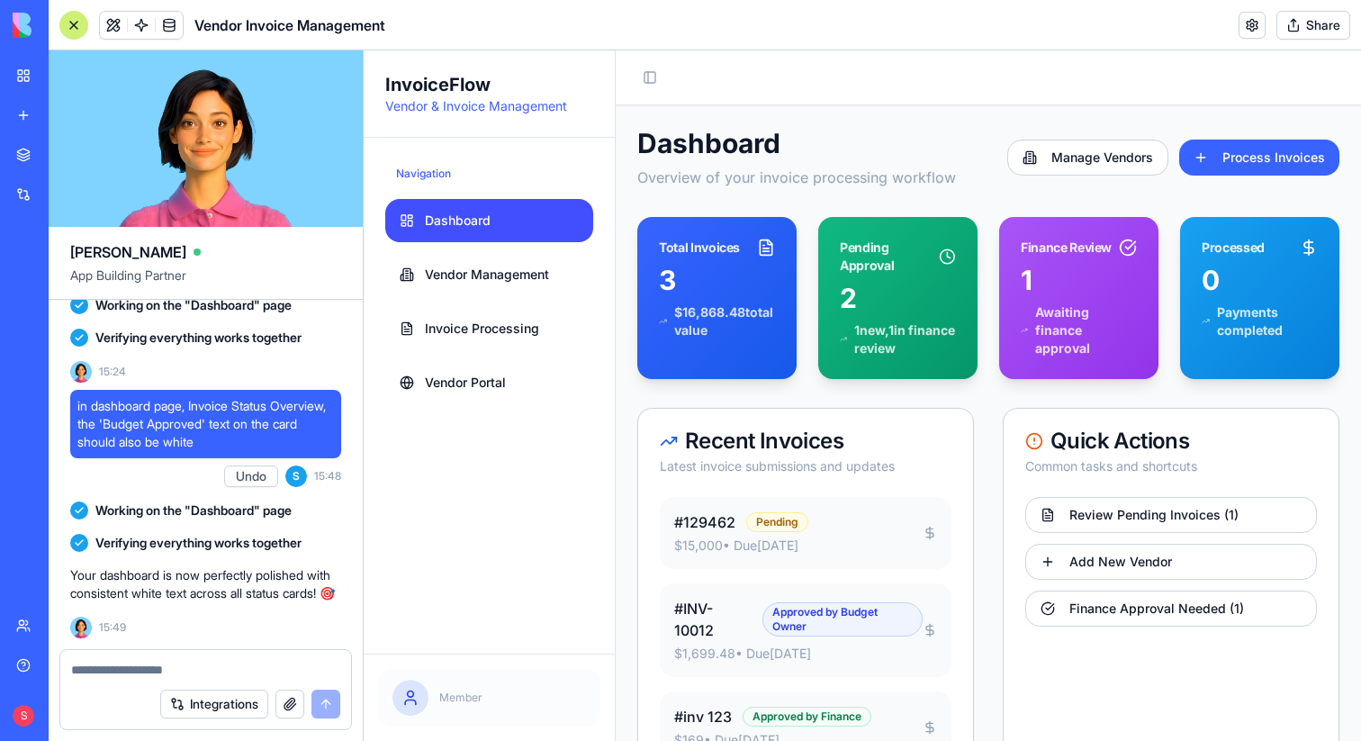
click at [236, 699] on button "Integrations" at bounding box center [214, 703] width 108 height 29
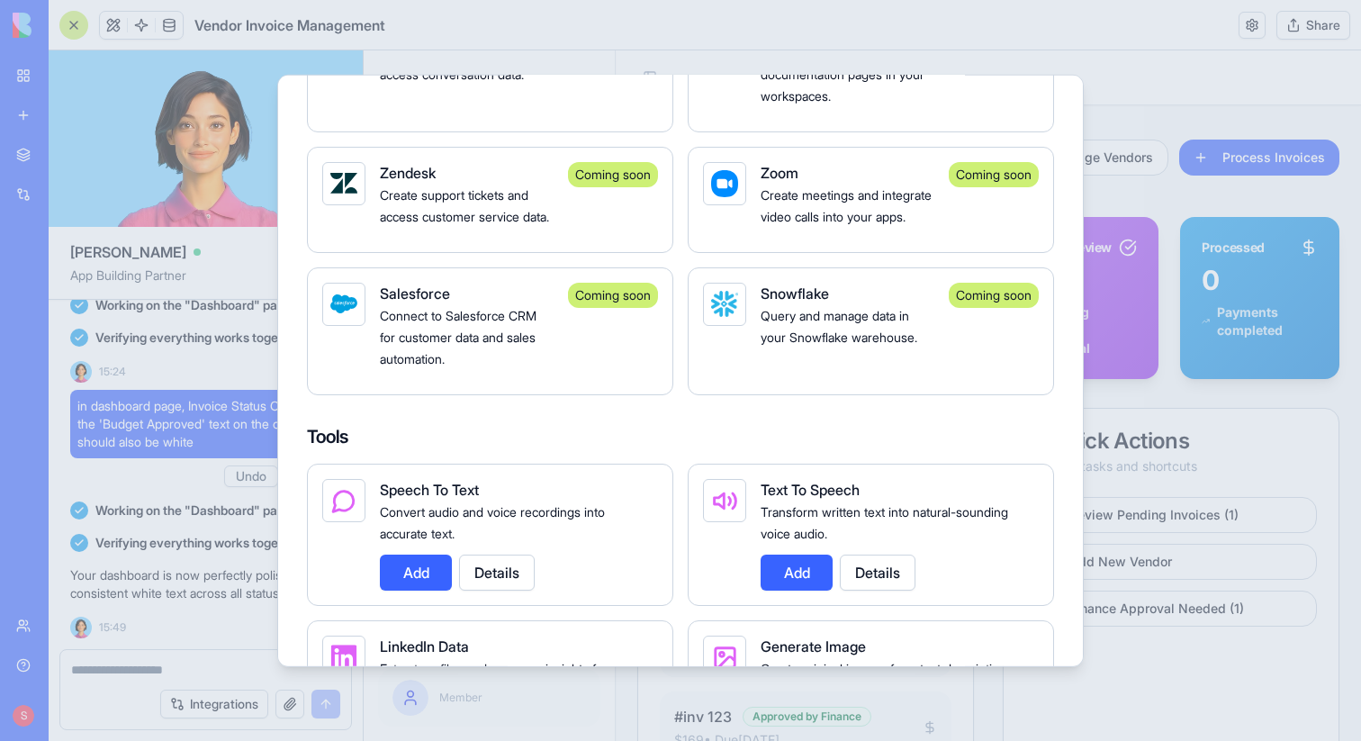
scroll to position [1501, 0]
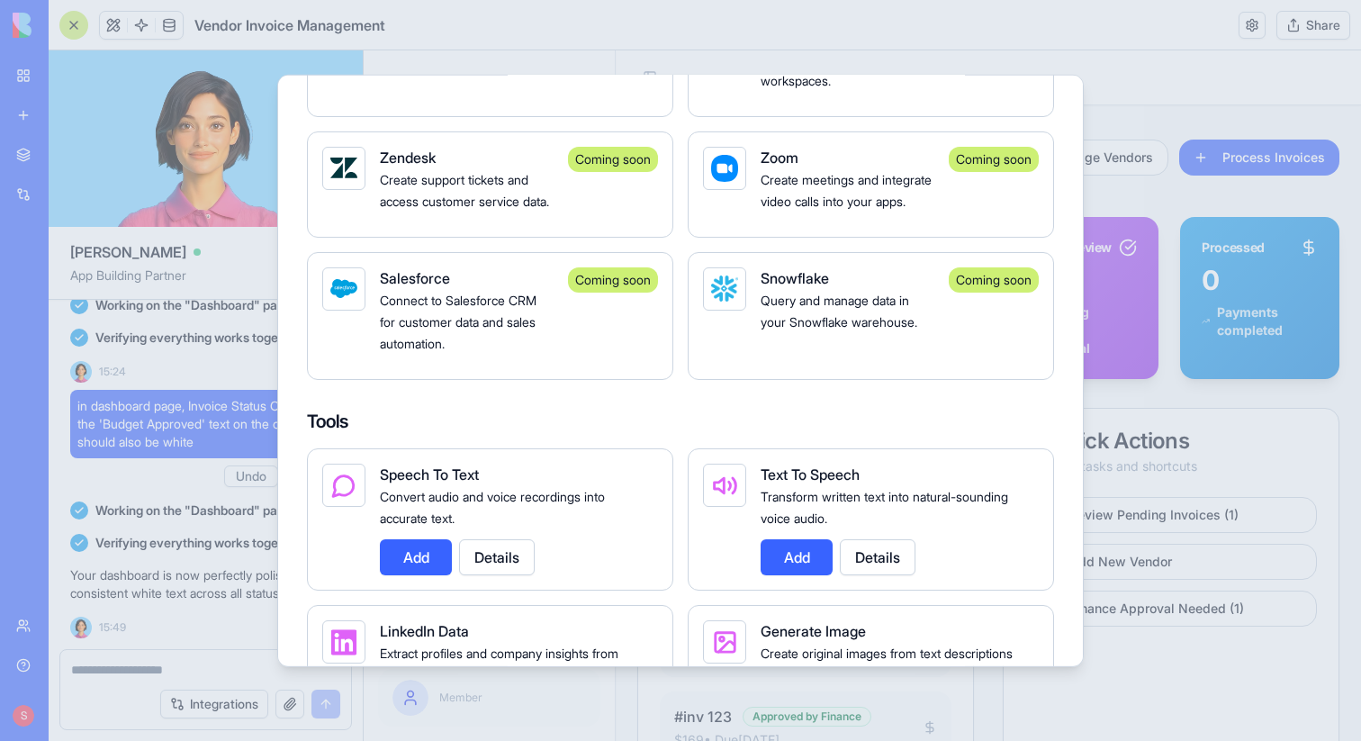
click at [185, 652] on div at bounding box center [680, 370] width 1361 height 741
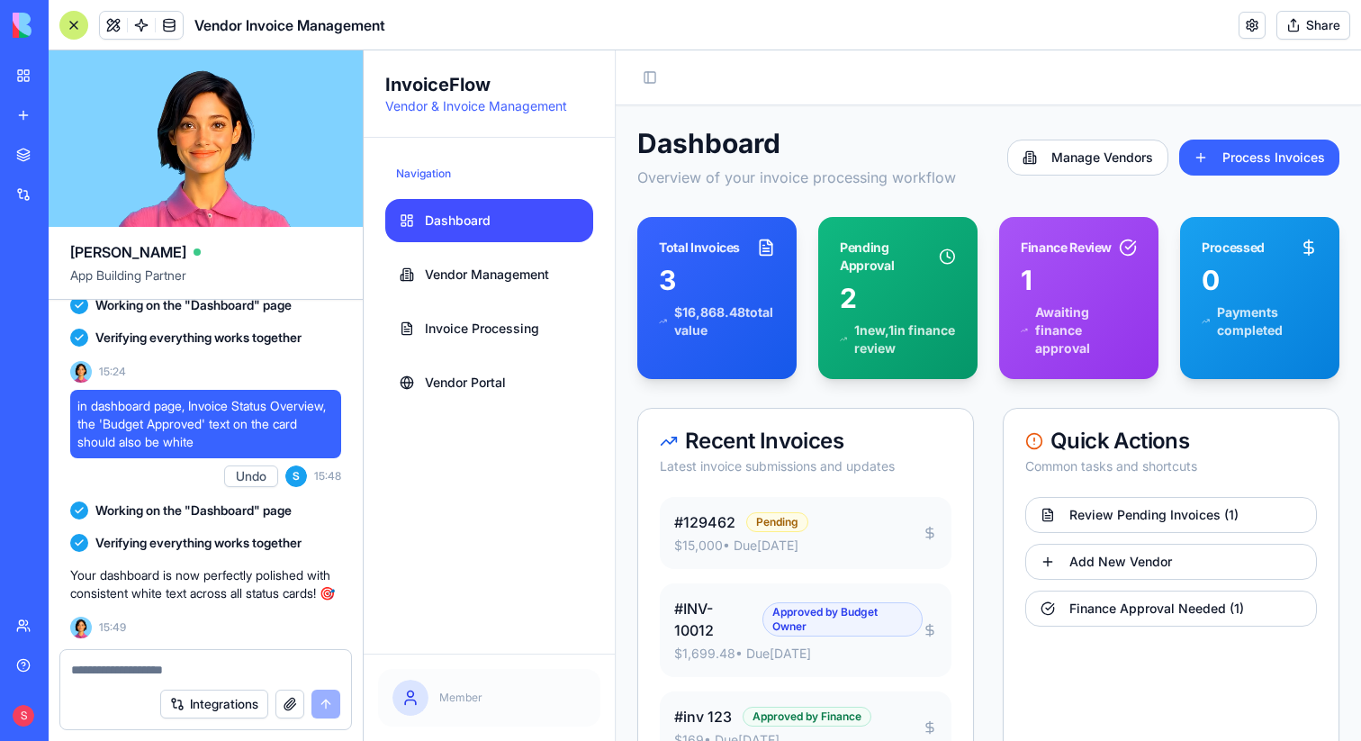
click at [72, 23] on div at bounding box center [73, 25] width 29 height 29
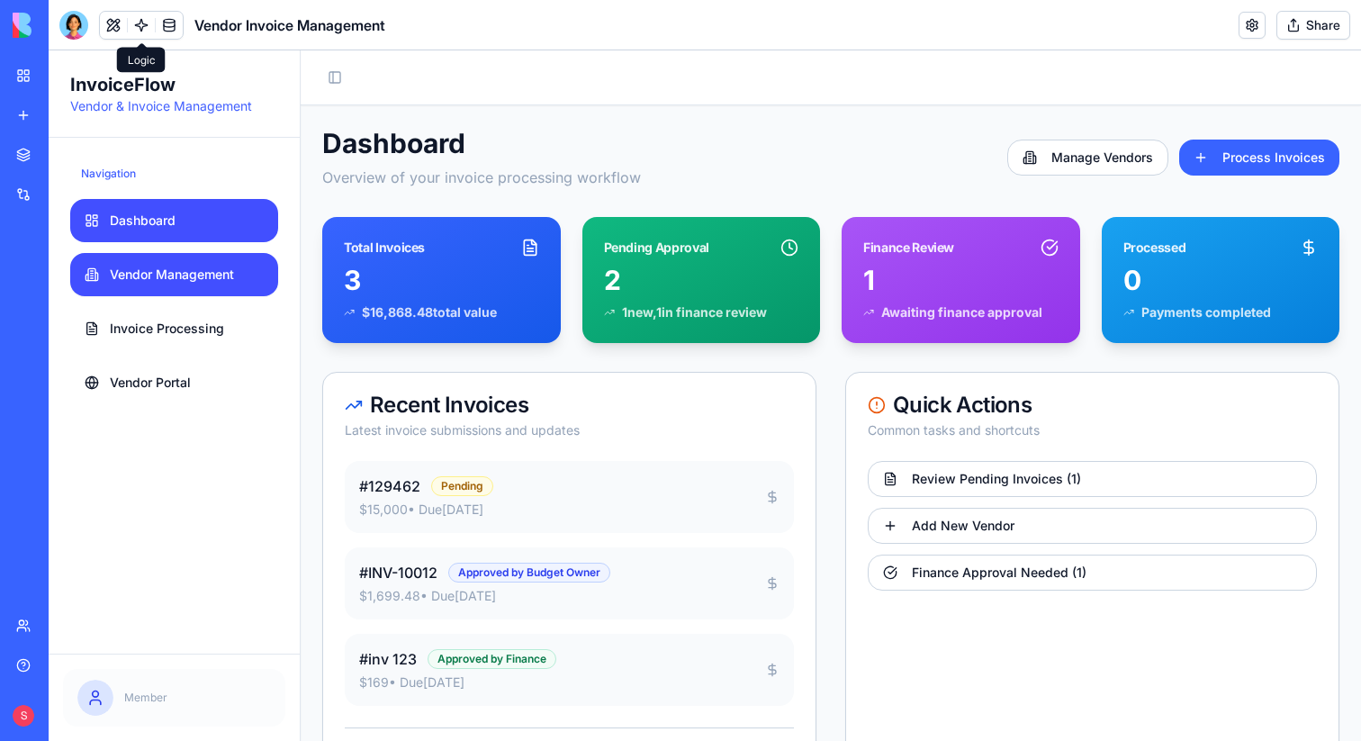
click at [186, 280] on span "Vendor Management" at bounding box center [172, 275] width 124 height 18
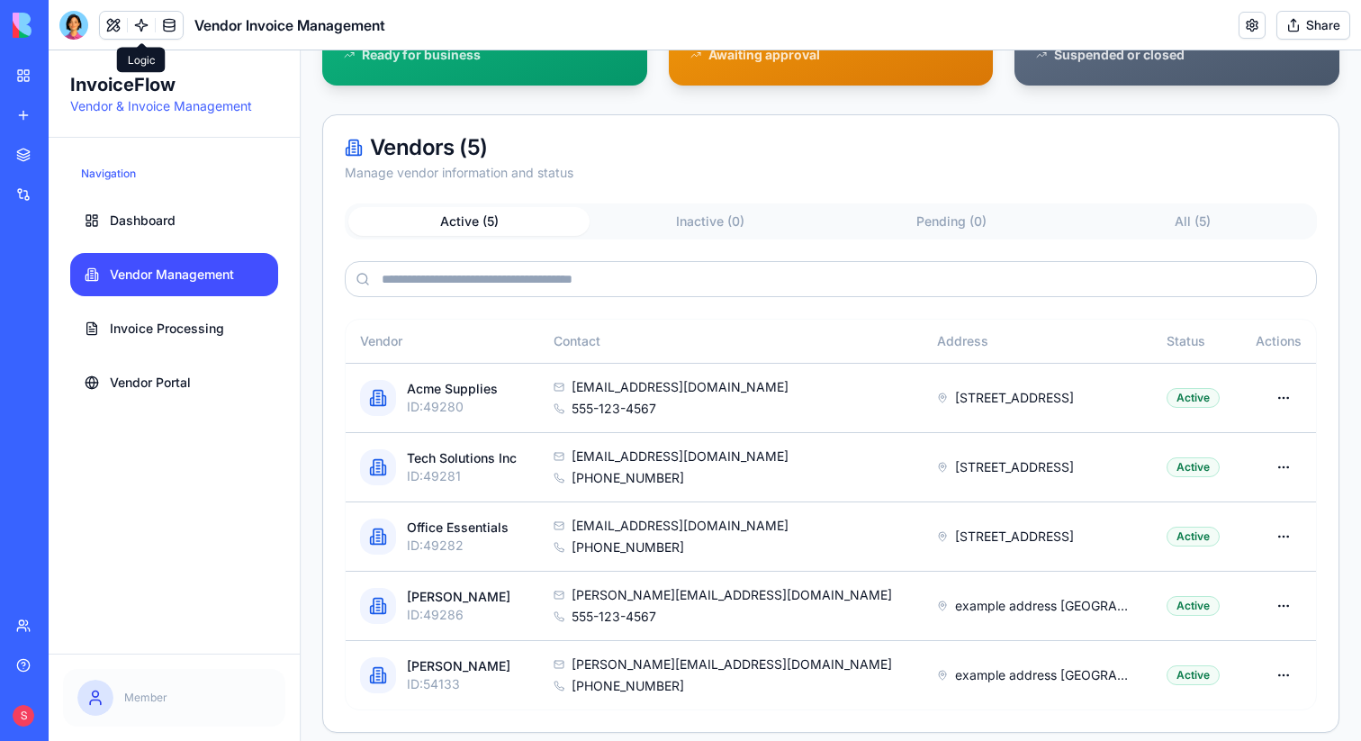
scroll to position [271, 0]
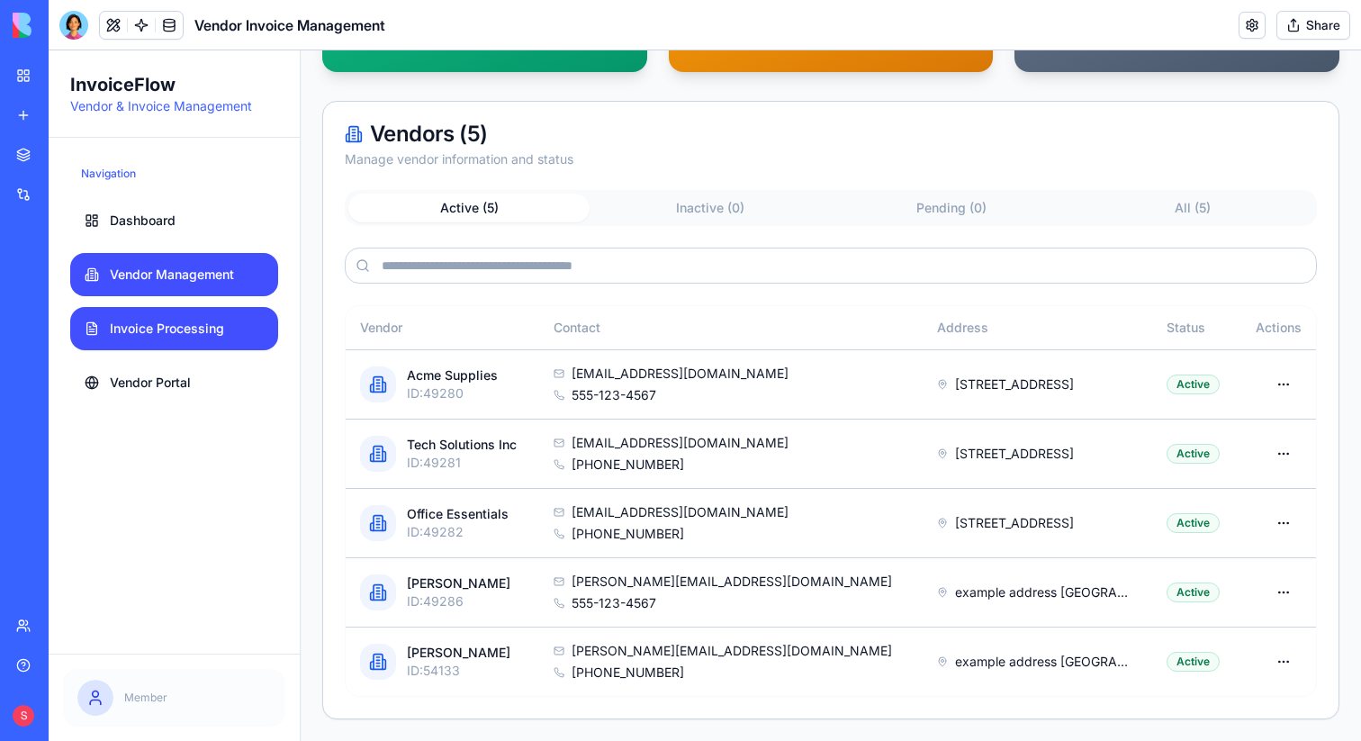
click at [167, 322] on span "Invoice Processing" at bounding box center [167, 329] width 114 height 18
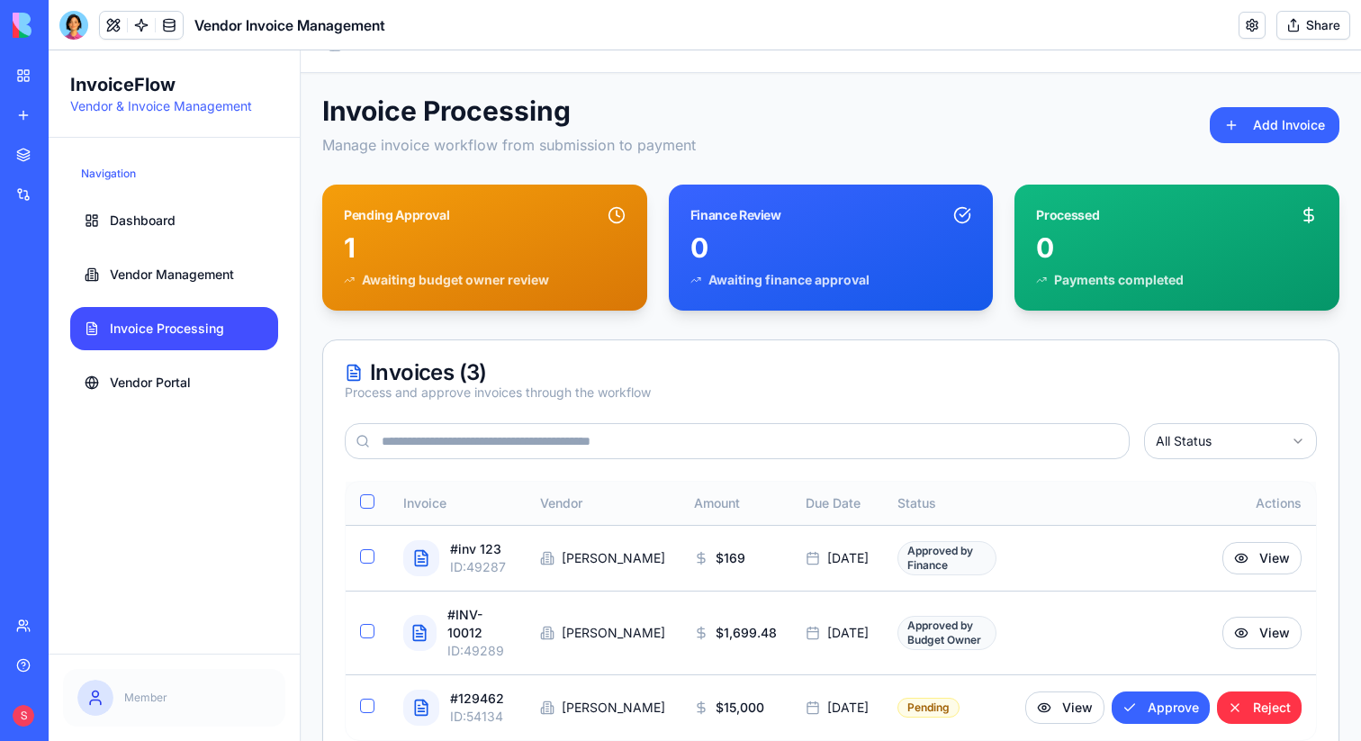
scroll to position [15, 0]
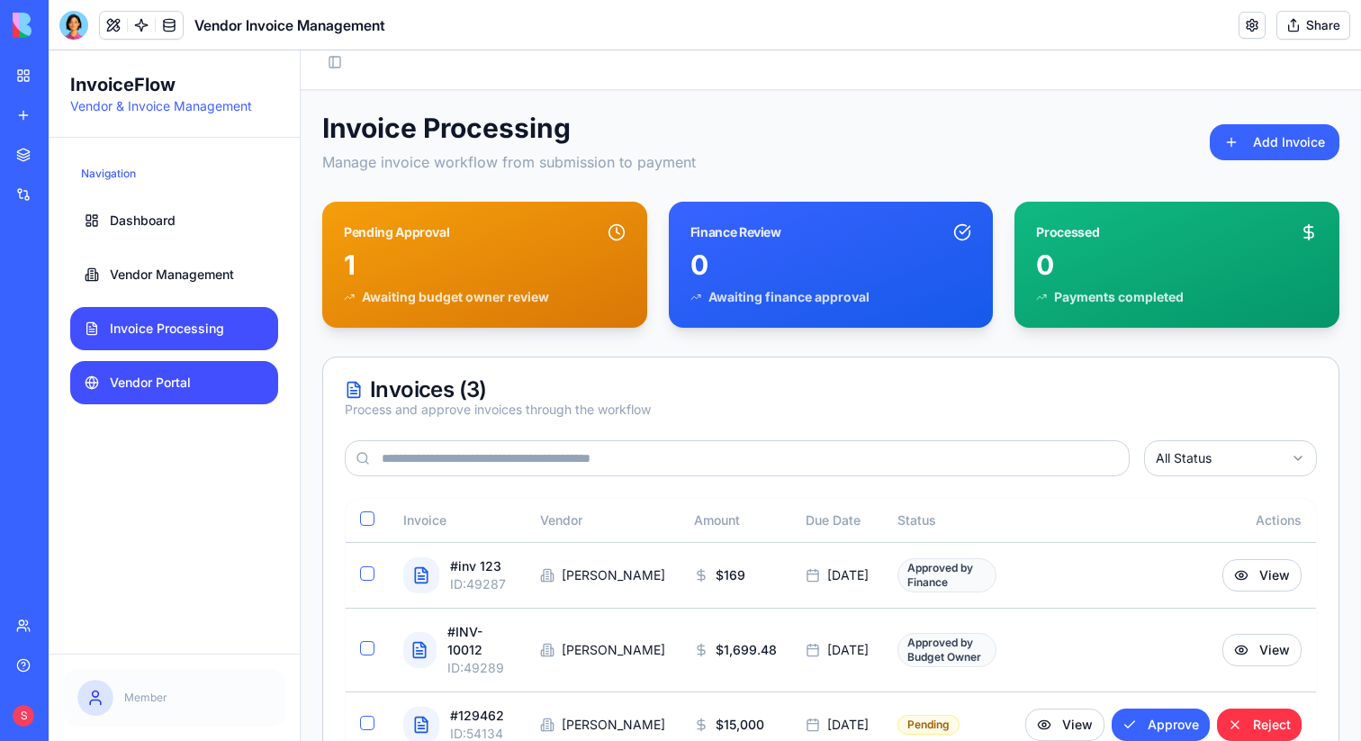
click at [165, 379] on span "Vendor Portal" at bounding box center [150, 383] width 81 height 18
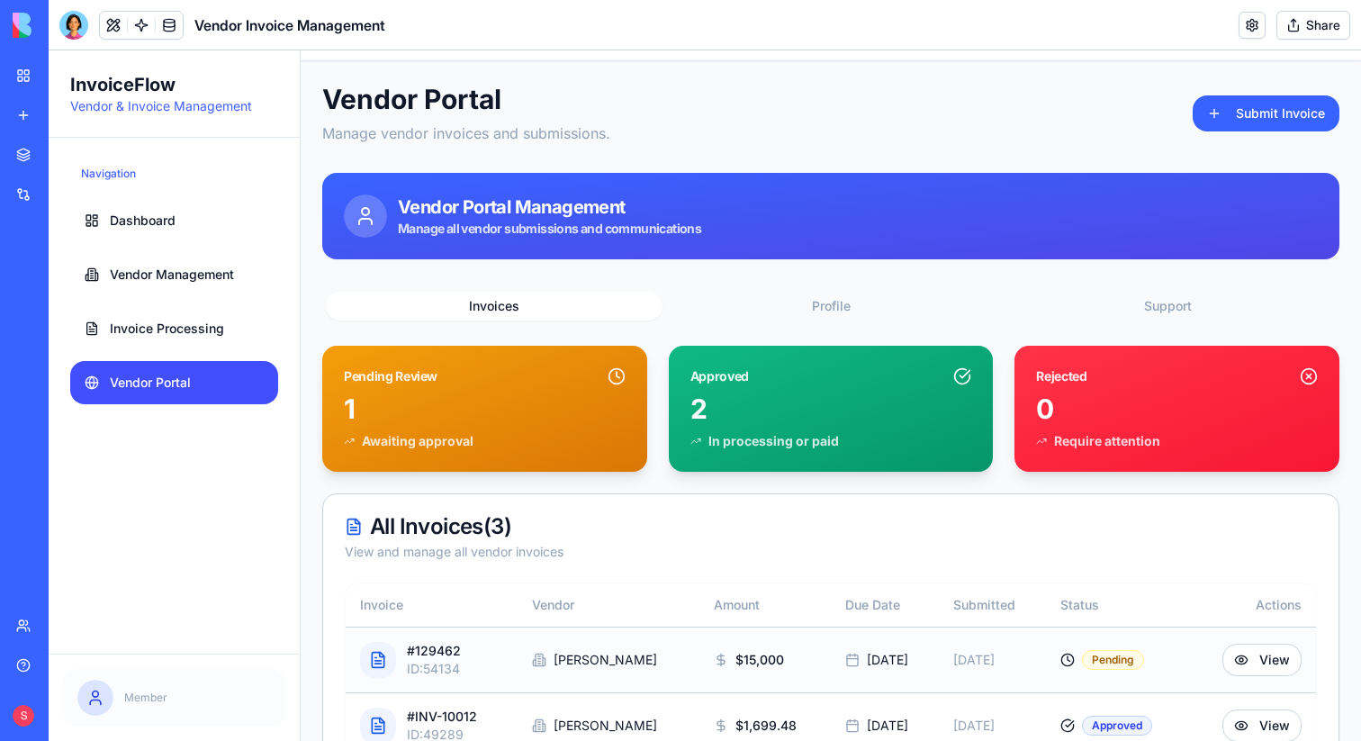
scroll to position [26, 0]
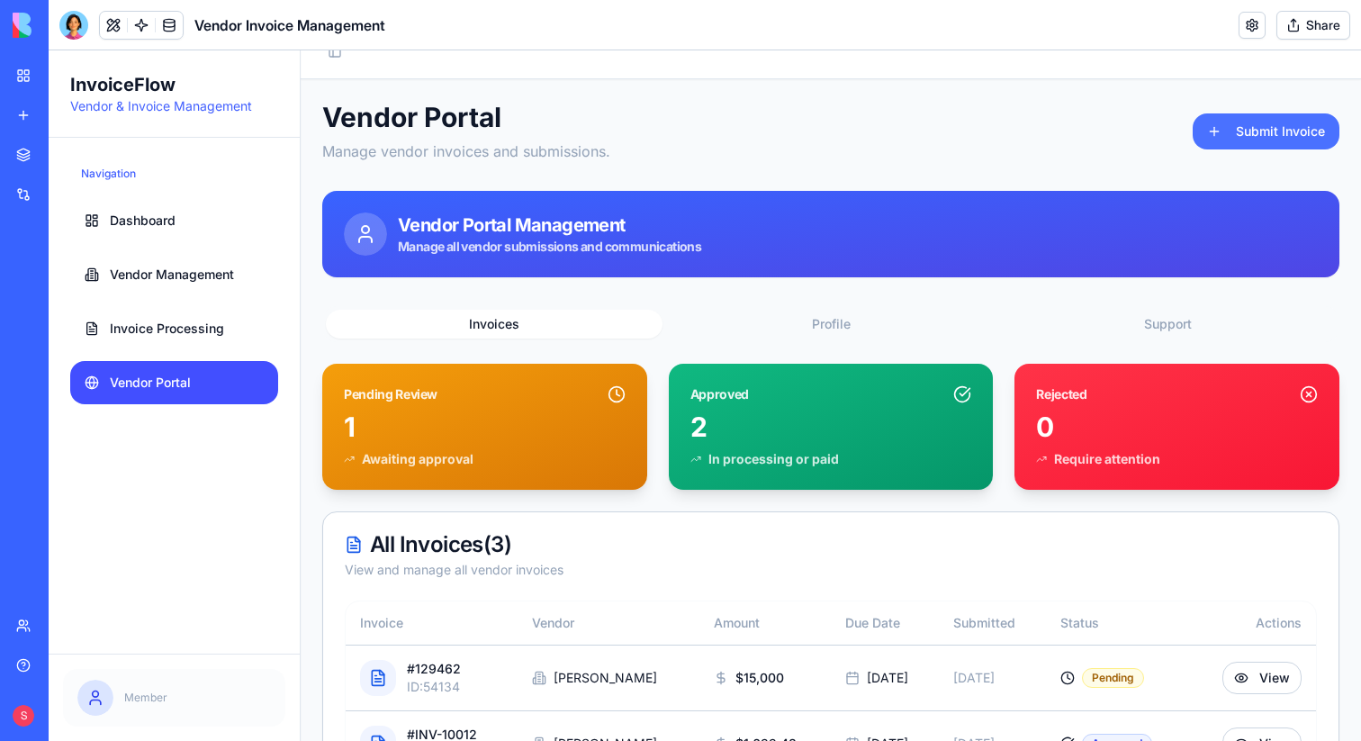
click at [1294, 130] on button "Submit Invoice" at bounding box center [1266, 131] width 147 height 36
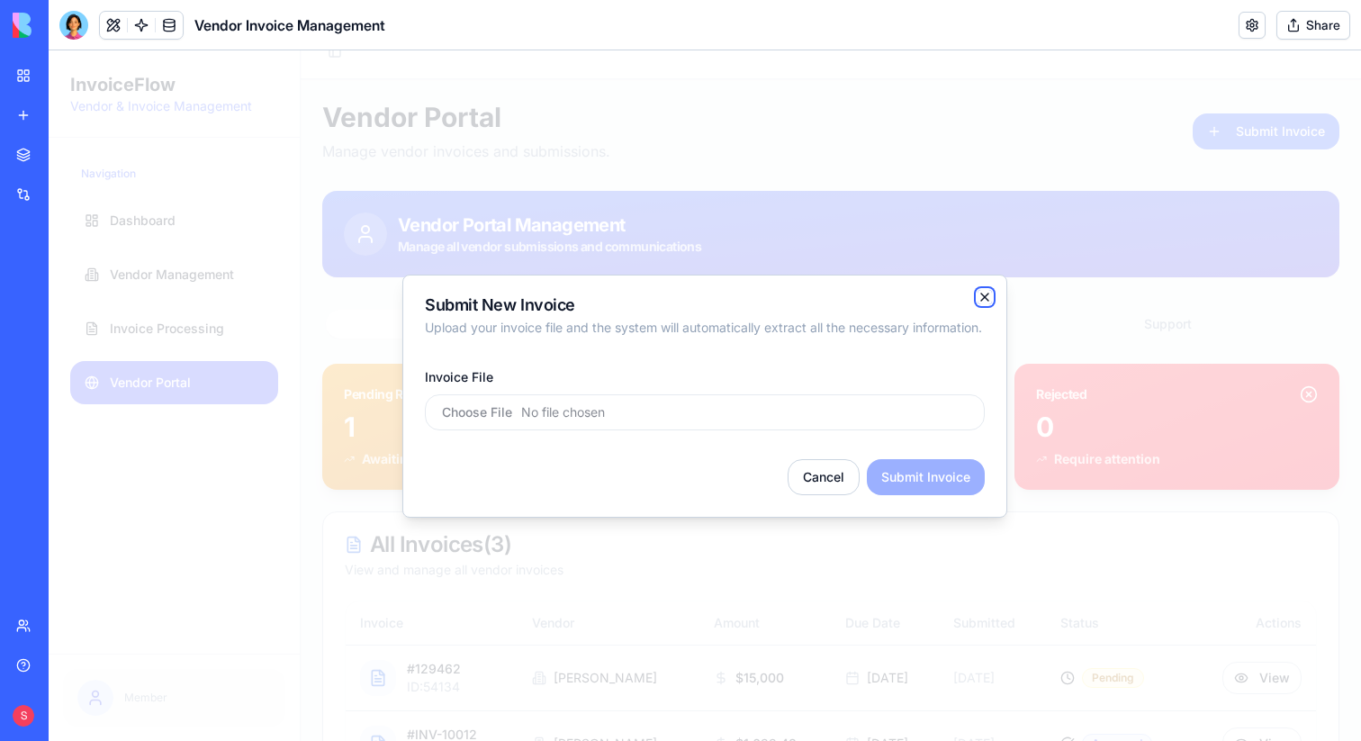
click at [980, 293] on icon "button" at bounding box center [985, 297] width 14 height 14
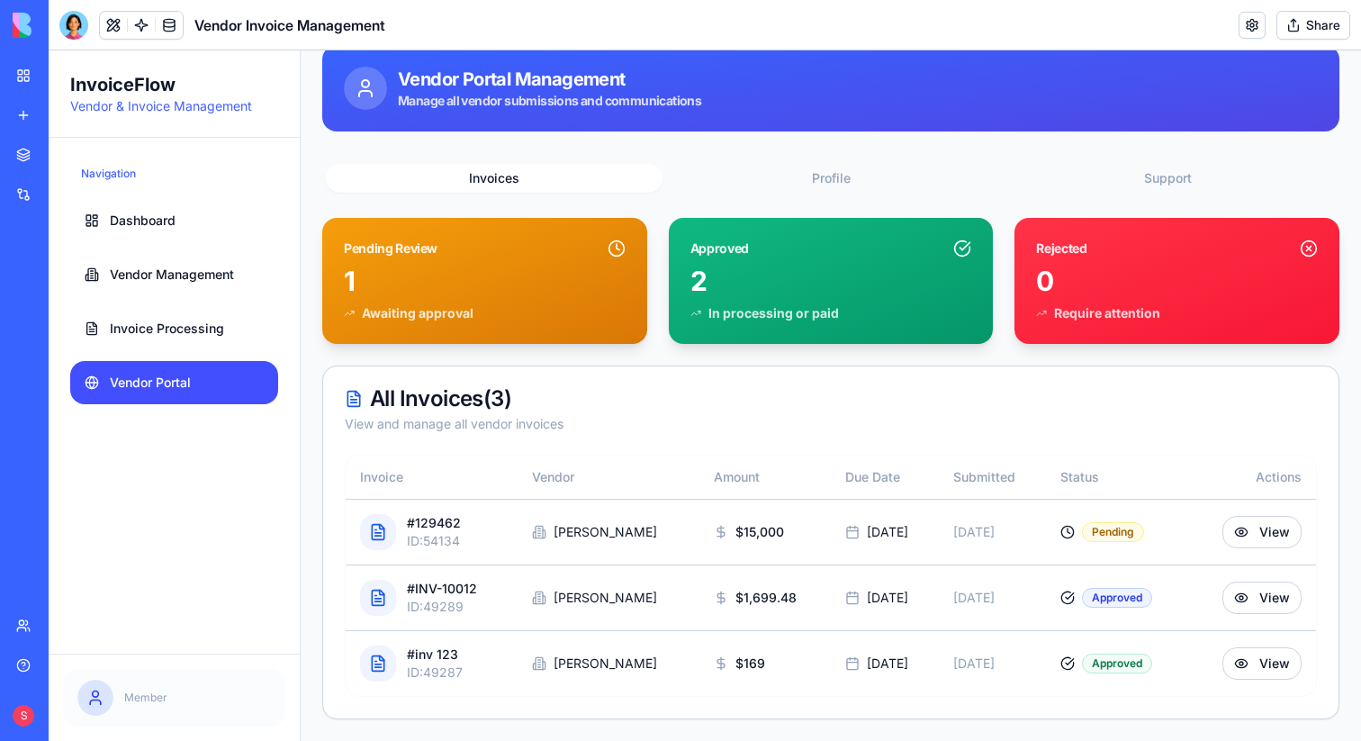
scroll to position [167, 0]
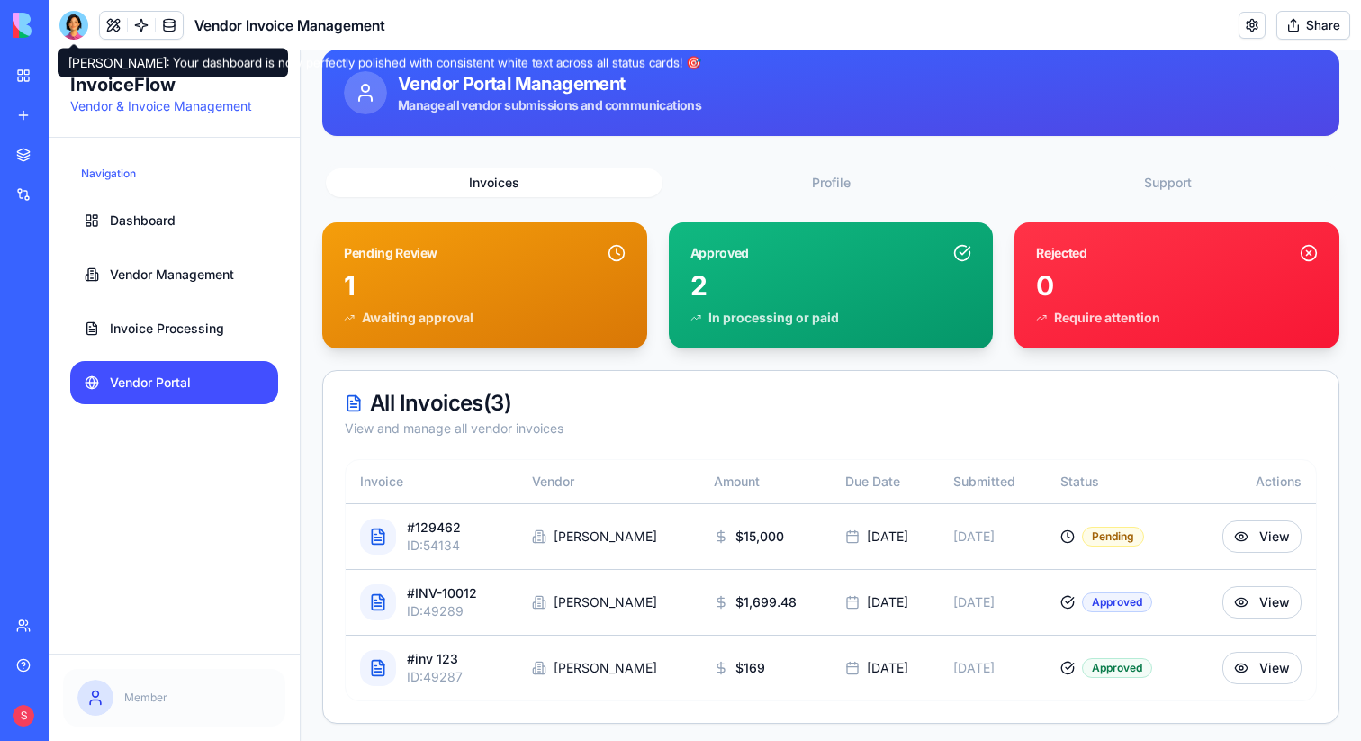
click at [73, 30] on div at bounding box center [73, 25] width 29 height 29
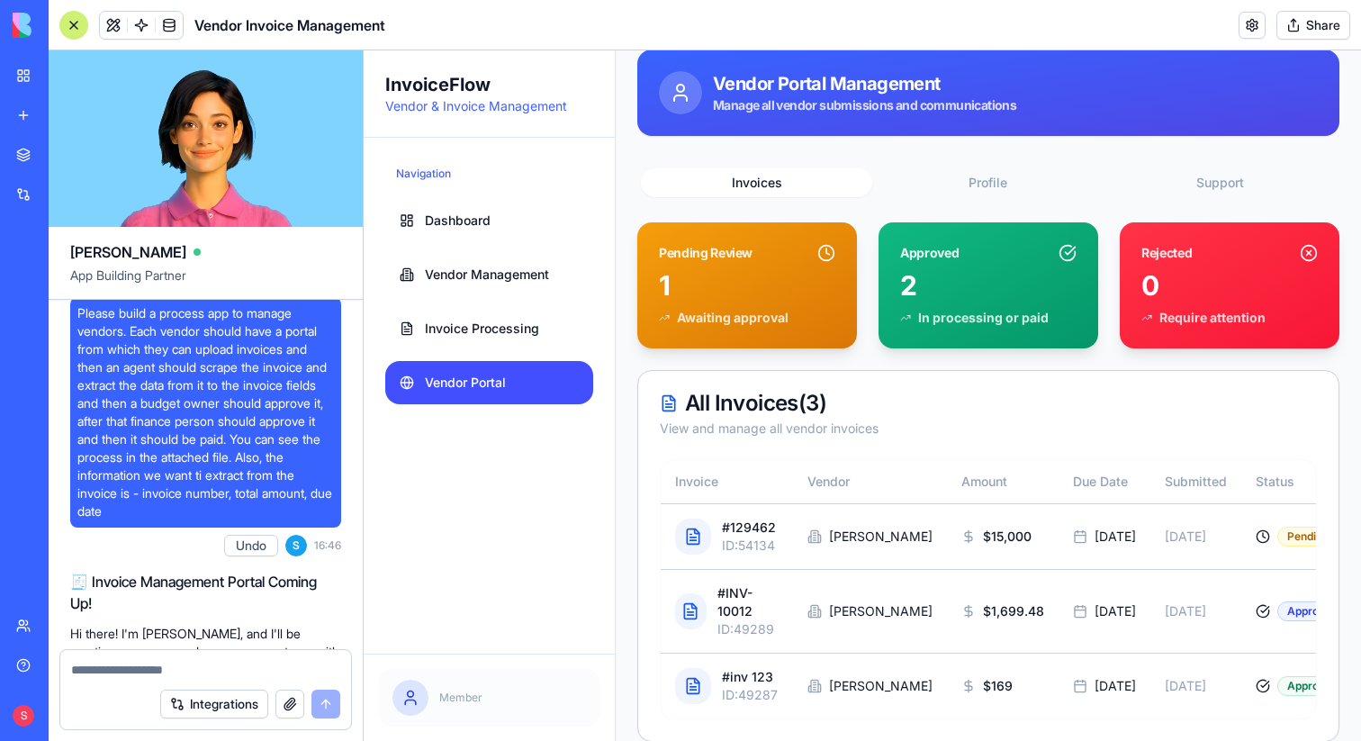
scroll to position [0, 0]
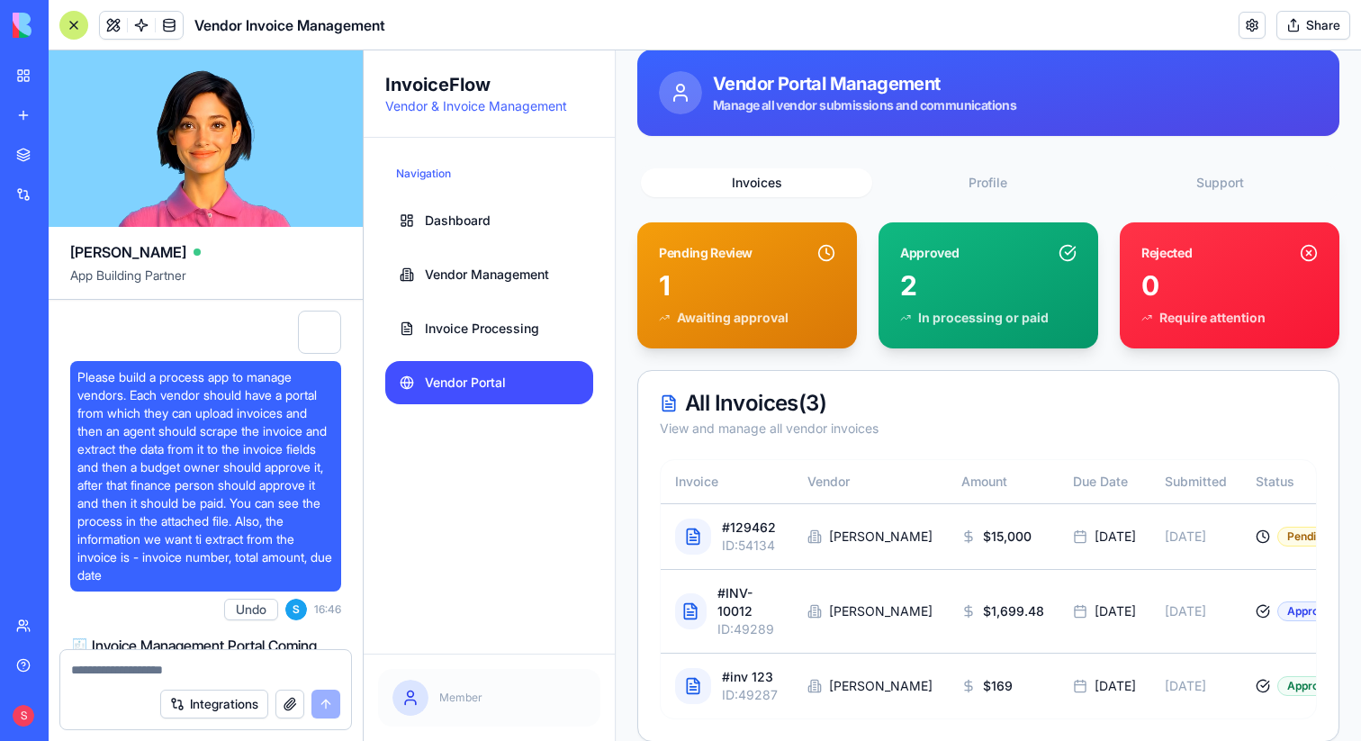
click at [1314, 31] on button "Share" at bounding box center [1313, 25] width 74 height 29
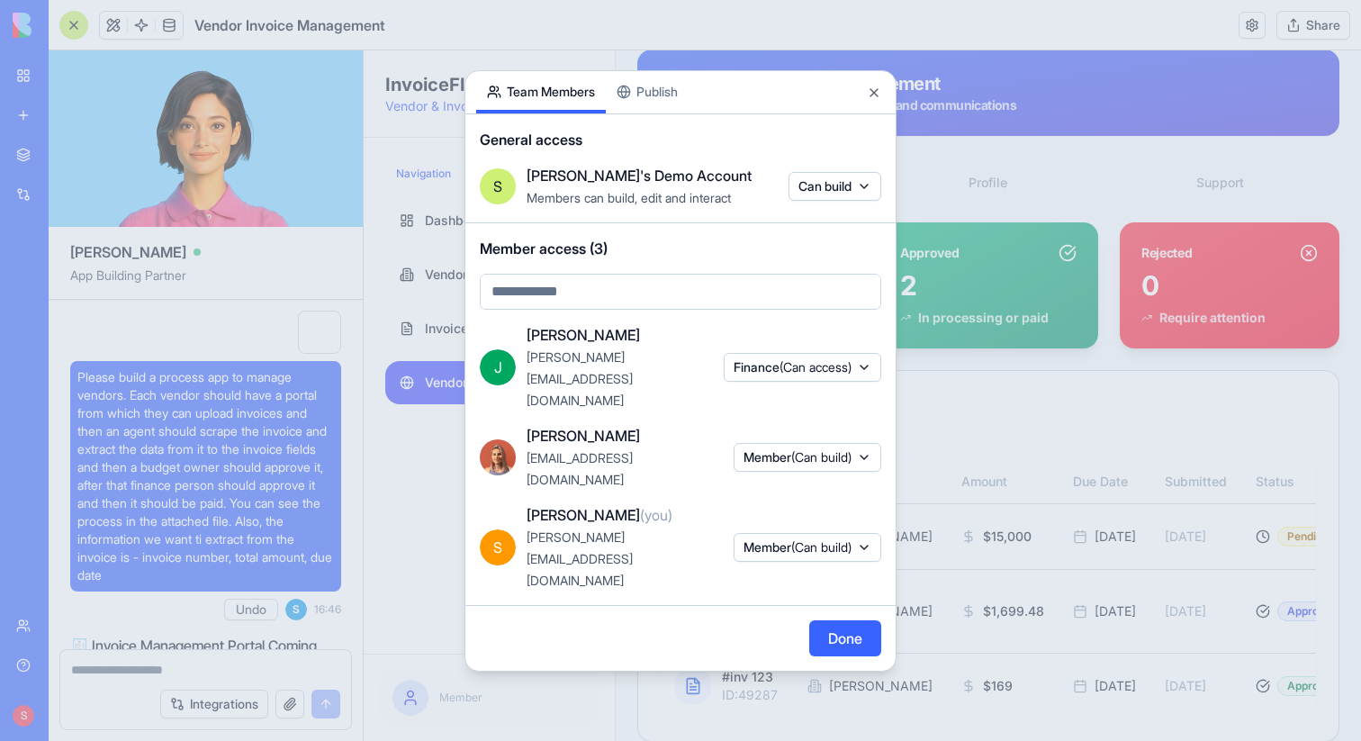
click at [834, 539] on span "(Can build)" at bounding box center [821, 546] width 60 height 15
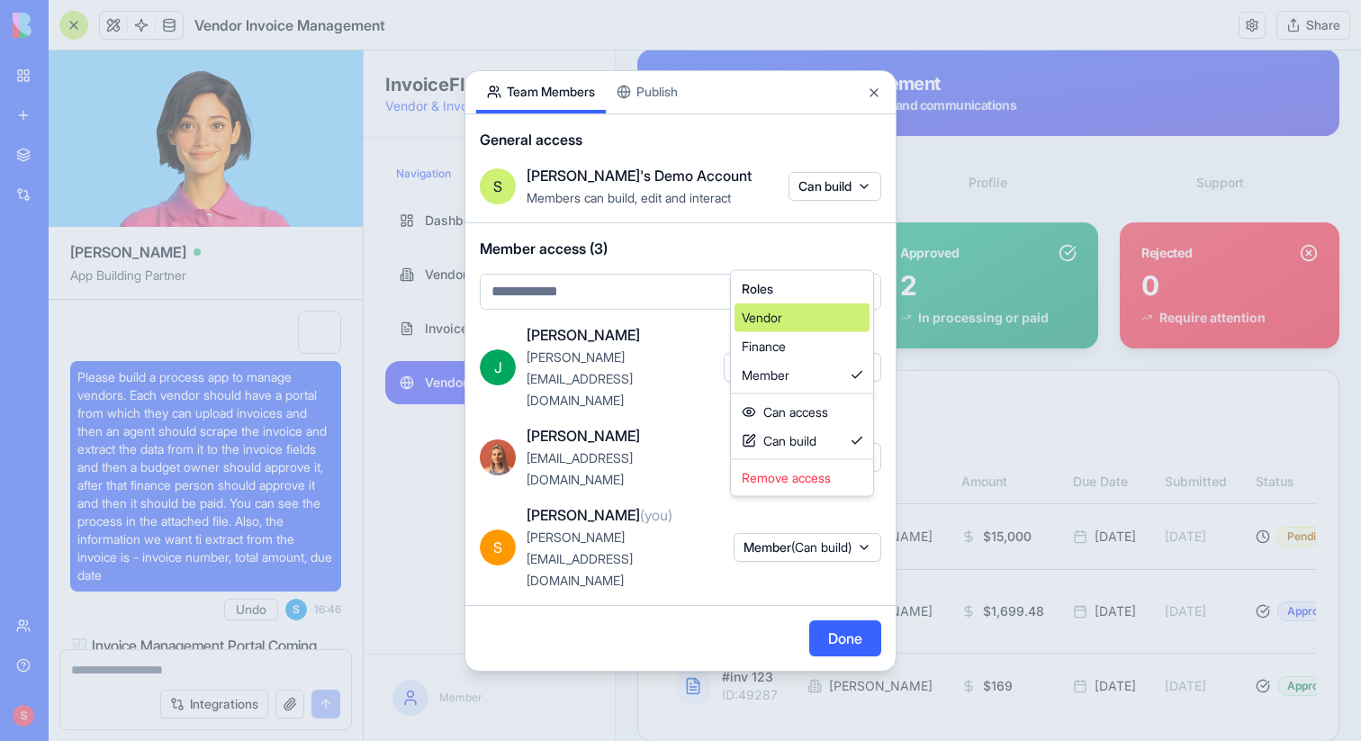
click at [819, 322] on div "Vendor" at bounding box center [801, 317] width 135 height 29
click at [831, 587] on div at bounding box center [680, 370] width 1361 height 741
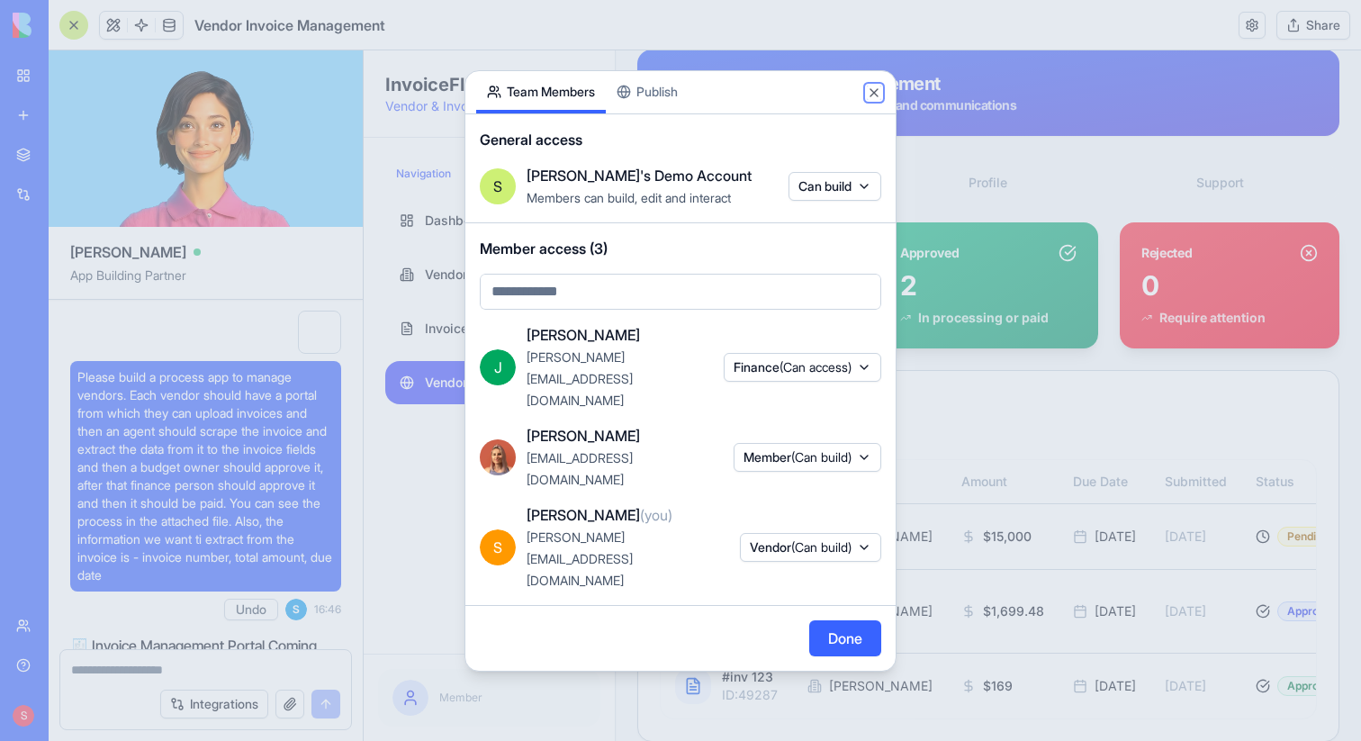
click at [870, 100] on button "Close" at bounding box center [874, 93] width 14 height 14
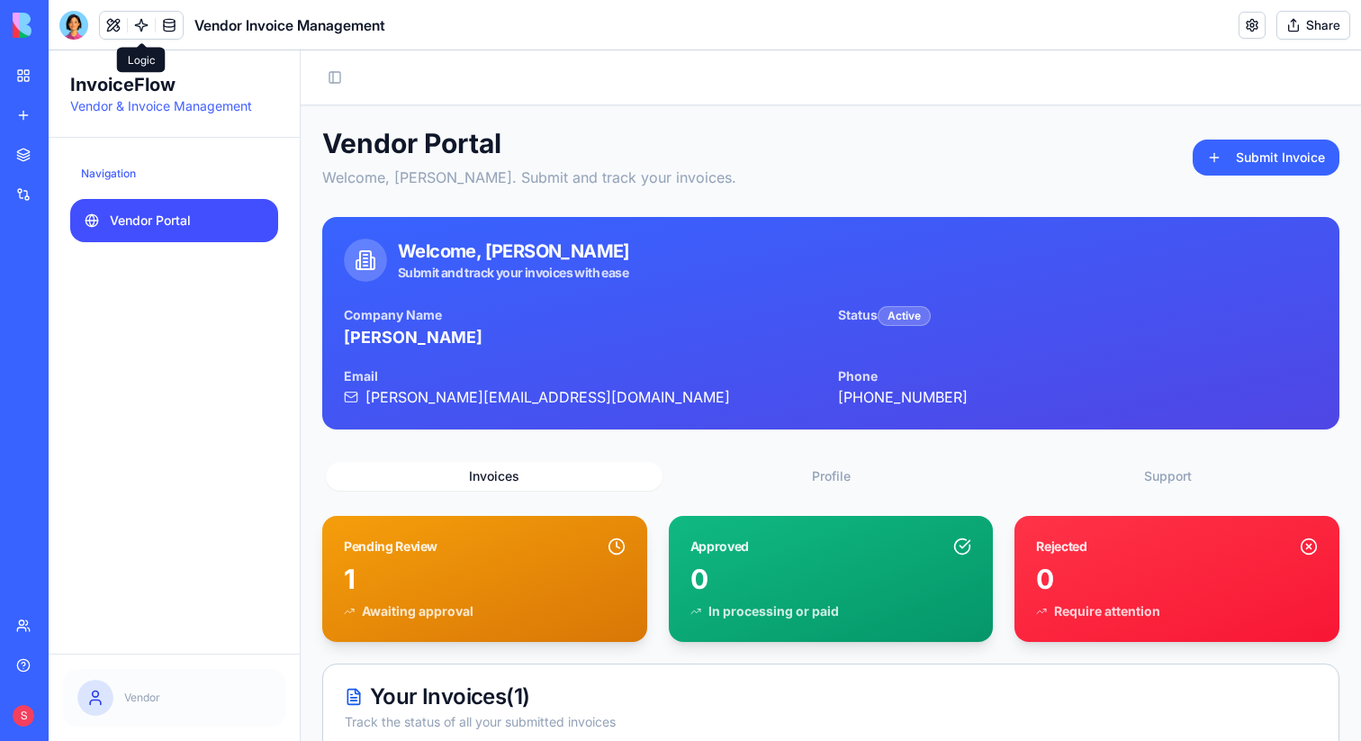
click at [139, 19] on link at bounding box center [141, 25] width 27 height 27
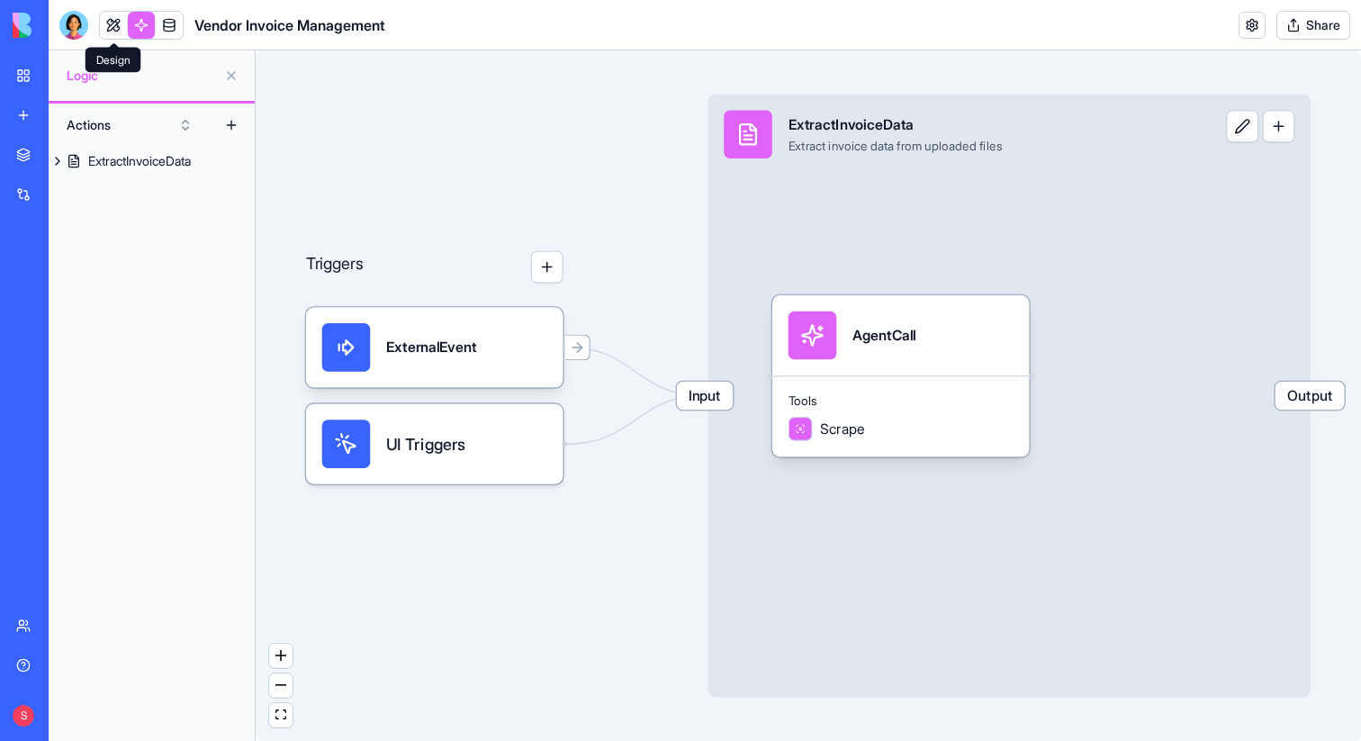
click at [115, 27] on link at bounding box center [113, 25] width 27 height 27
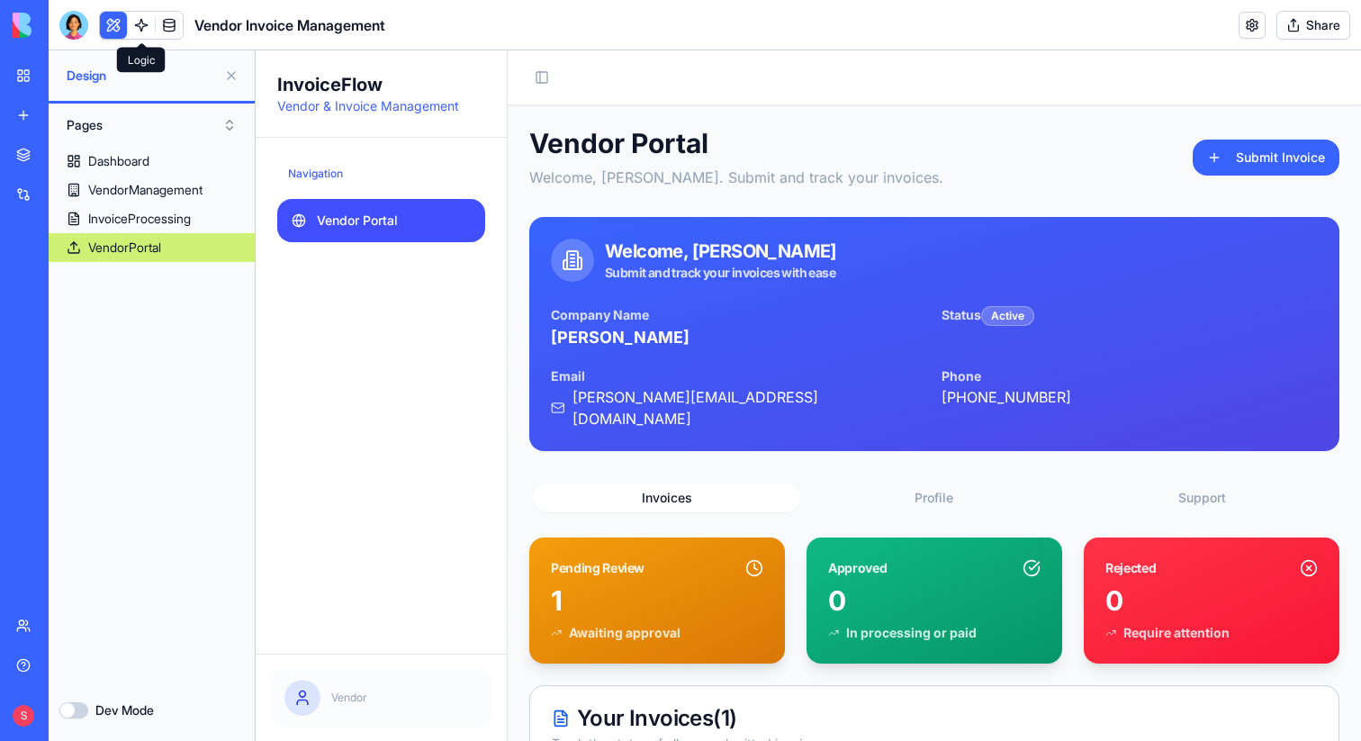
click at [140, 22] on link at bounding box center [141, 25] width 27 height 27
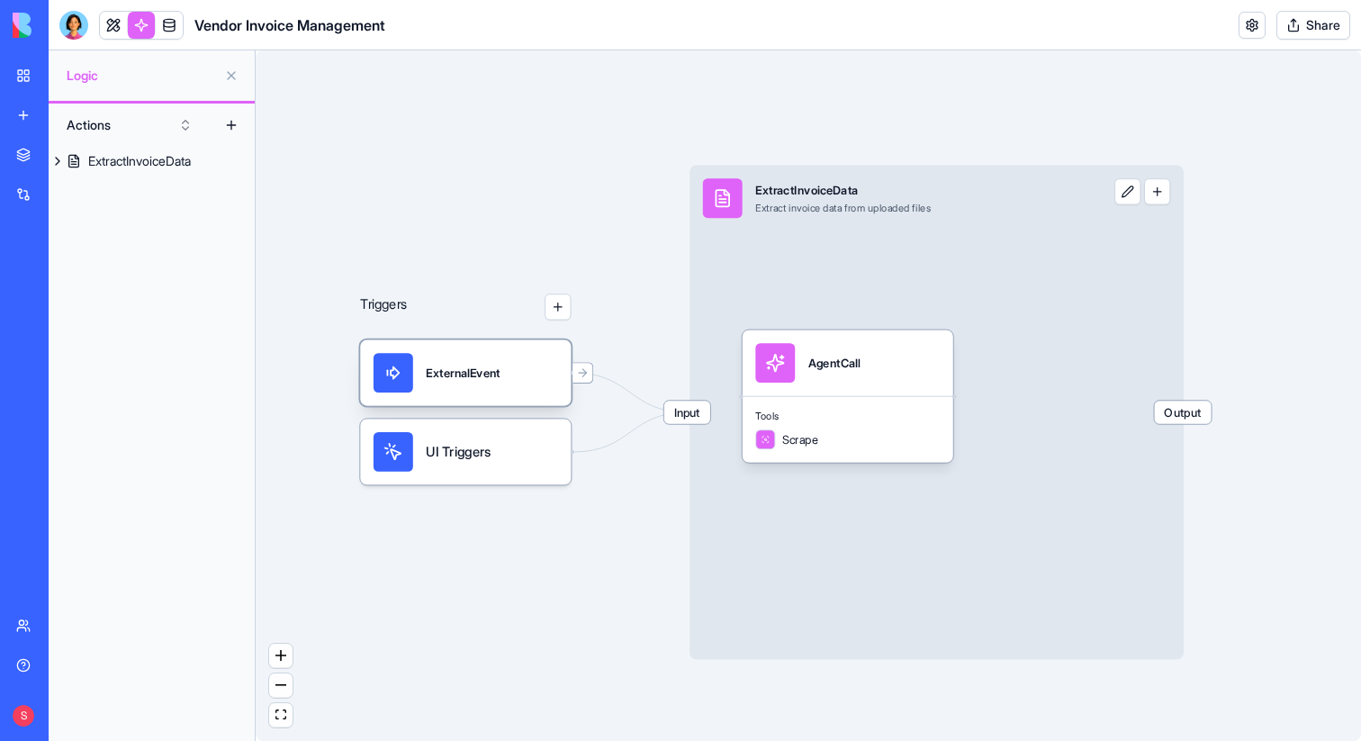
click at [452, 369] on div "ExternalEvent" at bounding box center [463, 373] width 74 height 16
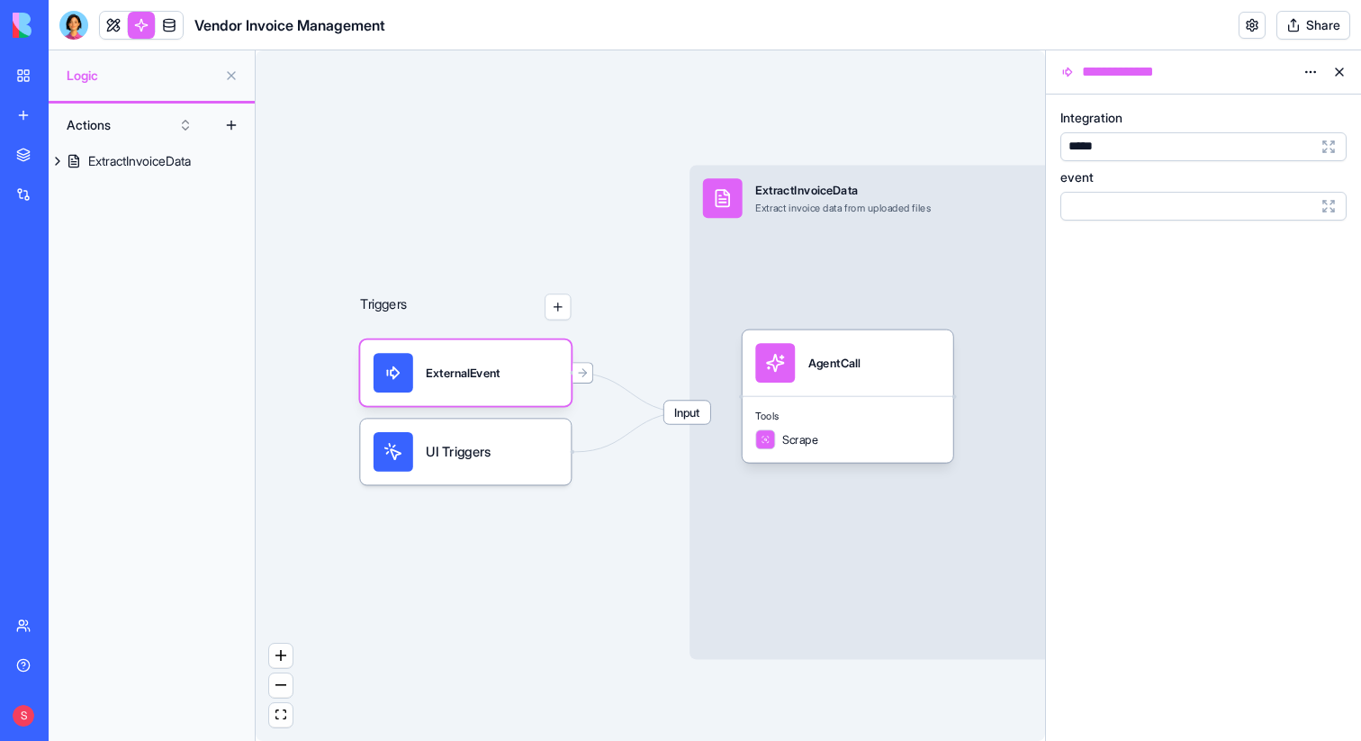
click at [1122, 200] on div at bounding box center [1186, 206] width 247 height 20
click at [1331, 68] on button at bounding box center [1339, 72] width 29 height 29
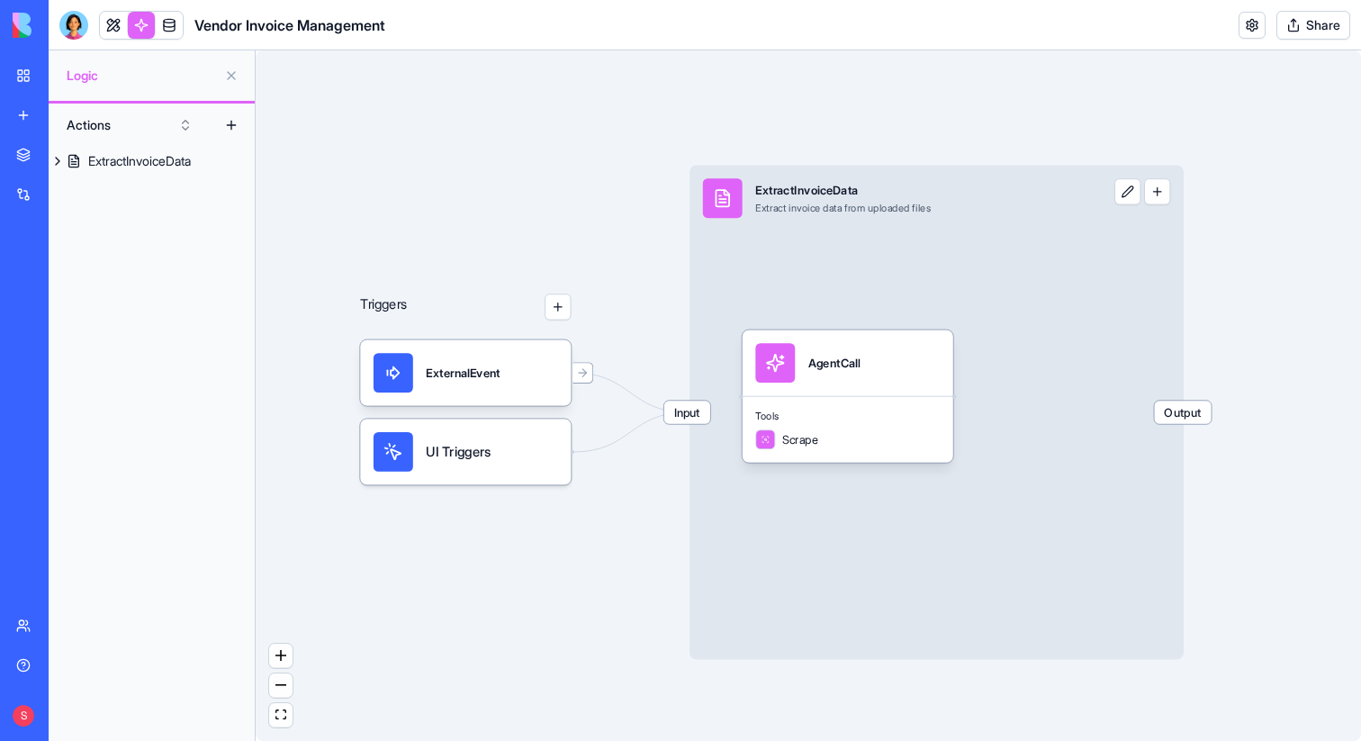
click at [458, 456] on span "UI Triggers" at bounding box center [458, 452] width 65 height 20
click at [684, 410] on span "Input" at bounding box center [687, 412] width 46 height 23
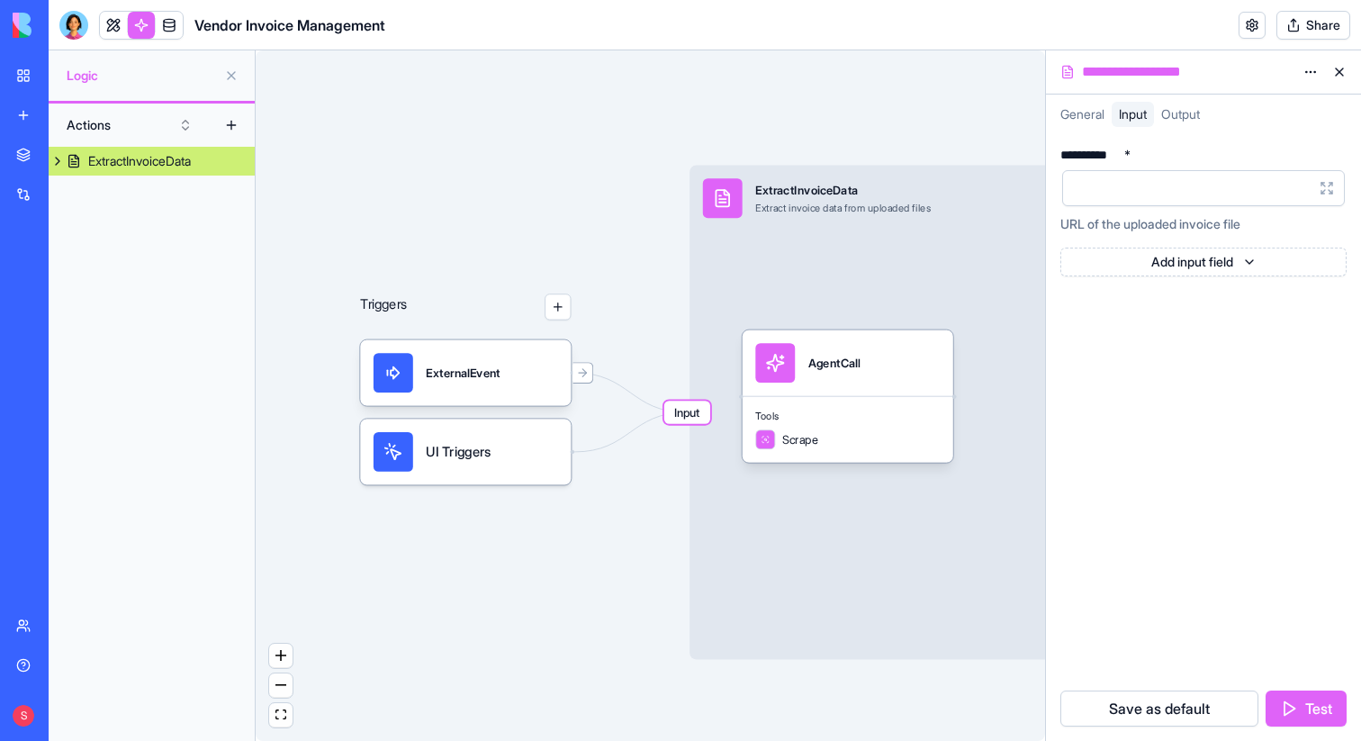
click at [1335, 75] on button at bounding box center [1339, 72] width 29 height 29
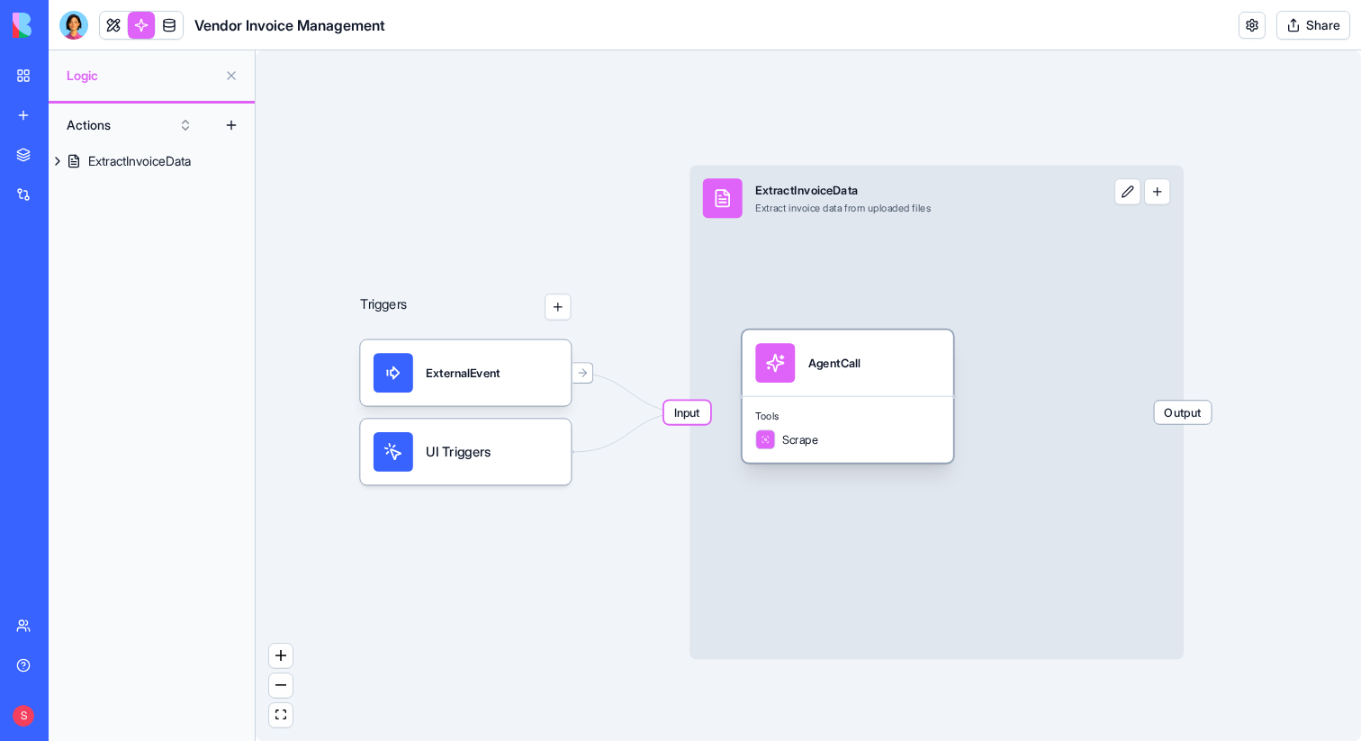
click at [873, 359] on div "AgentCall" at bounding box center [847, 363] width 185 height 40
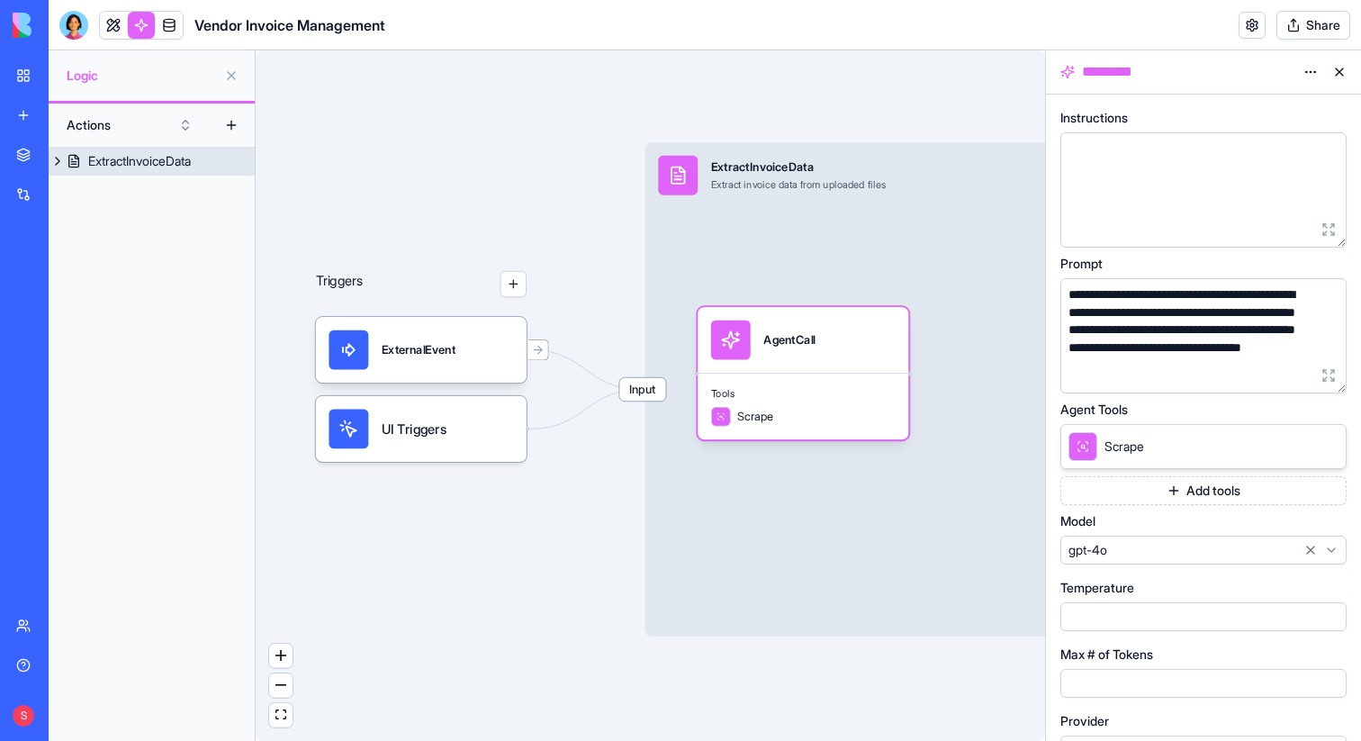
click at [869, 215] on div "Input ExtractInvoiceData Extract invoice data from uploaded files Output" at bounding box center [892, 389] width 494 height 494
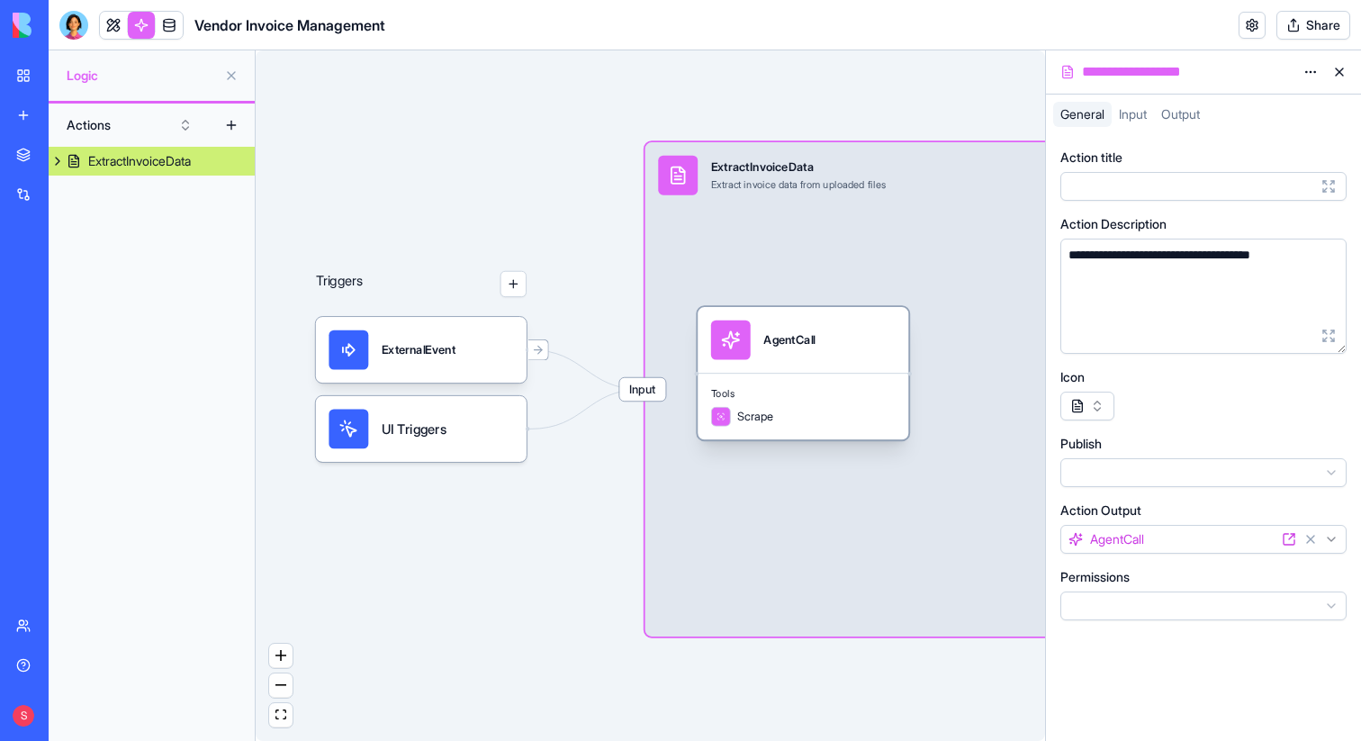
click at [829, 329] on div "AgentCall" at bounding box center [803, 340] width 185 height 40
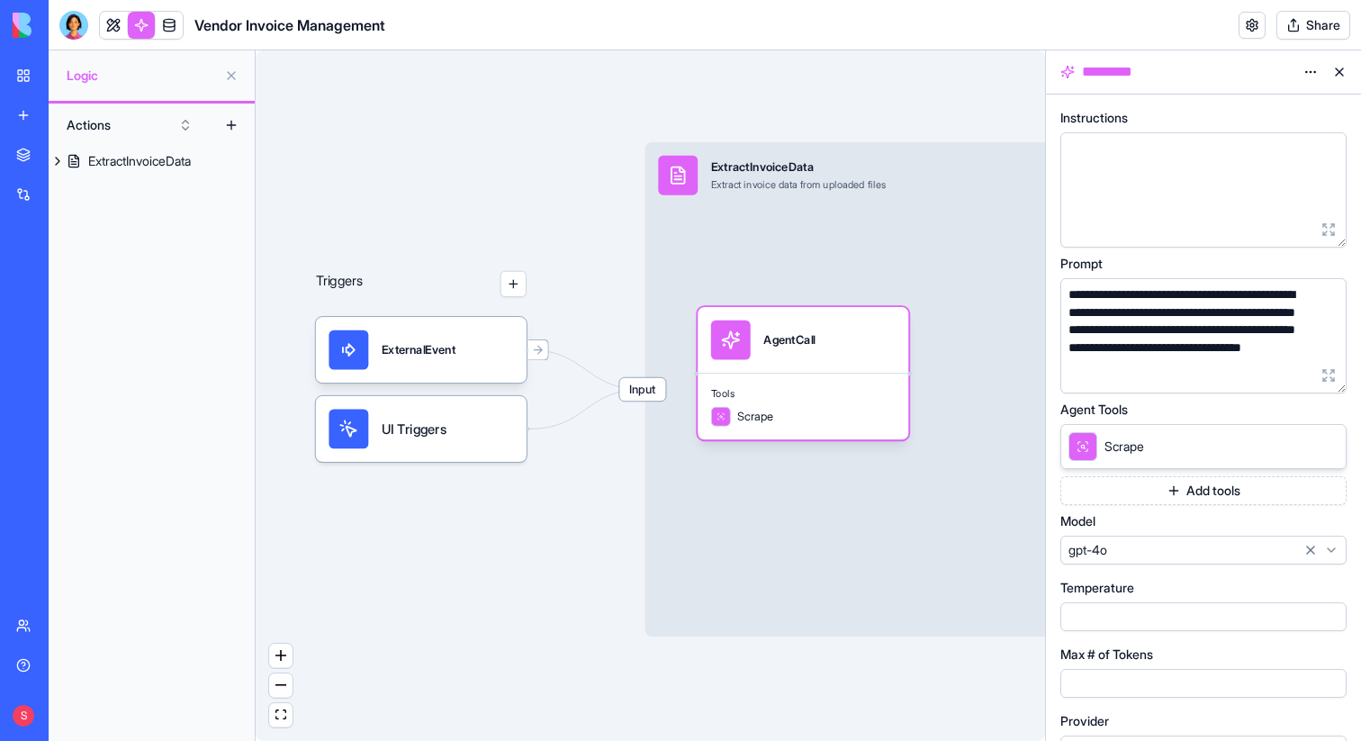
click at [1321, 374] on button "button" at bounding box center [1328, 375] width 29 height 29
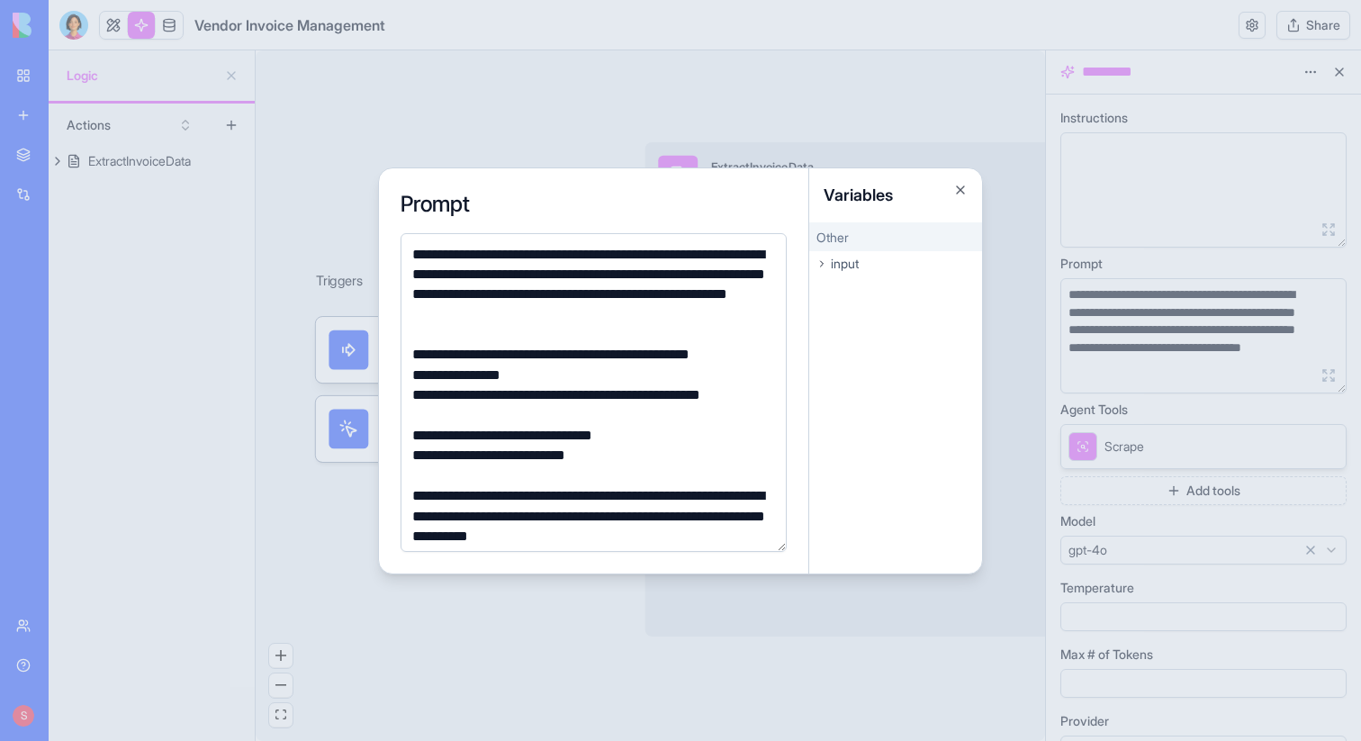
click at [716, 311] on div "**********" at bounding box center [591, 285] width 368 height 81
drag, startPoint x: 676, startPoint y: 311, endPoint x: 668, endPoint y: 295, distance: 18.1
click at [668, 295] on div "**********" at bounding box center [591, 285] width 368 height 81
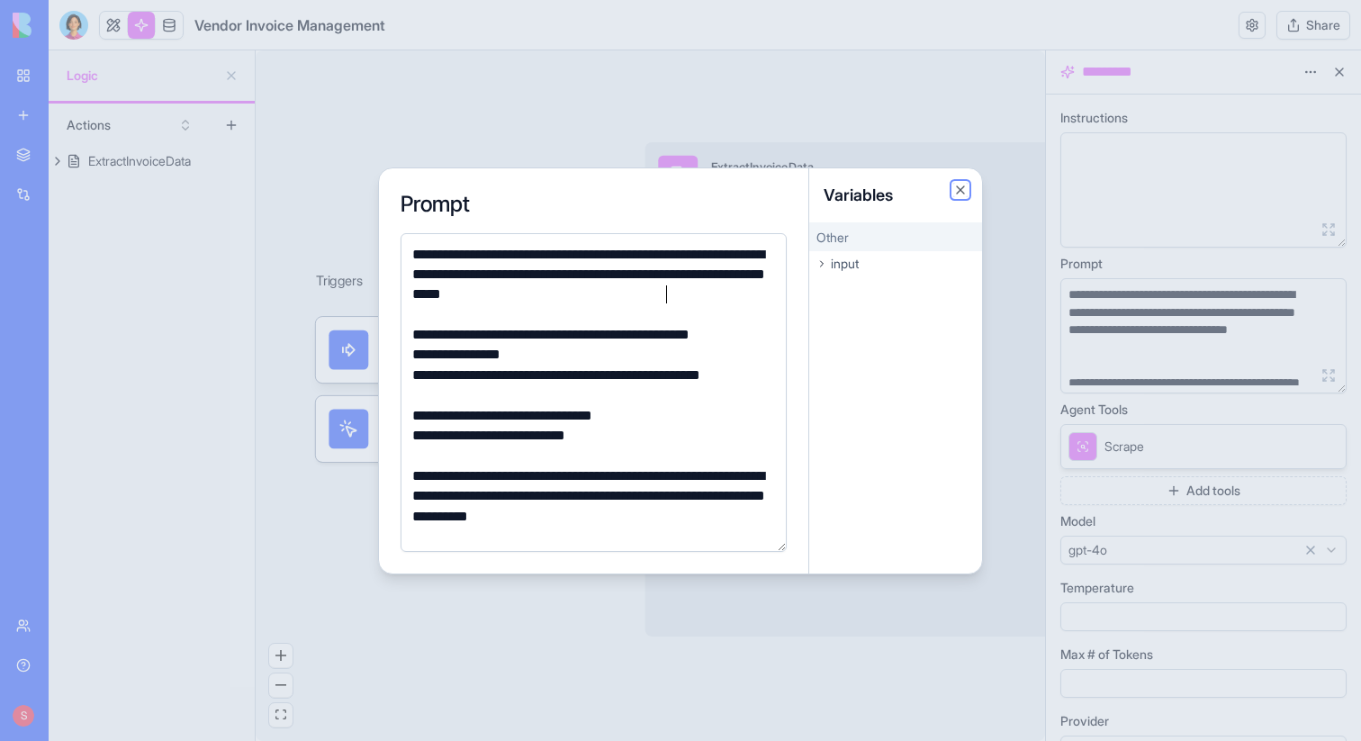
click at [963, 194] on button "Close" at bounding box center [960, 190] width 14 height 14
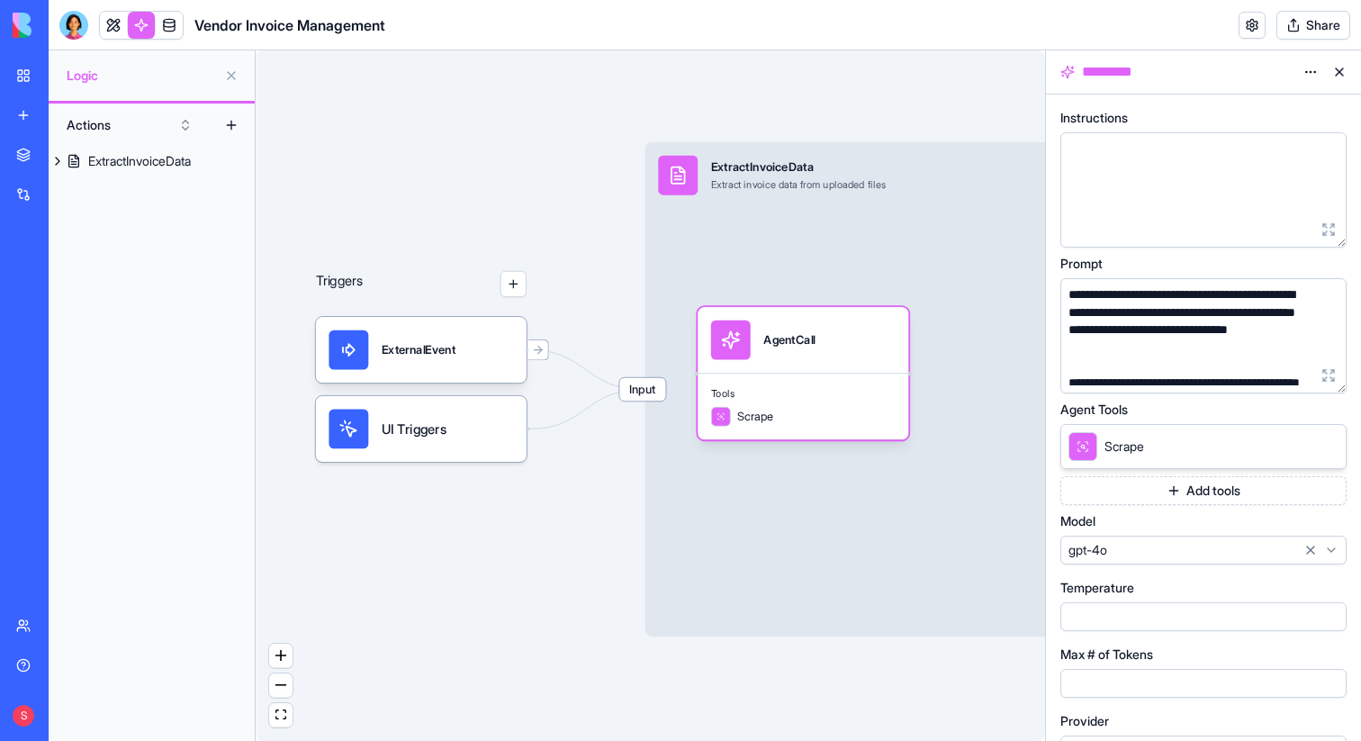
click at [1243, 556] on html "**********" at bounding box center [680, 370] width 1361 height 741
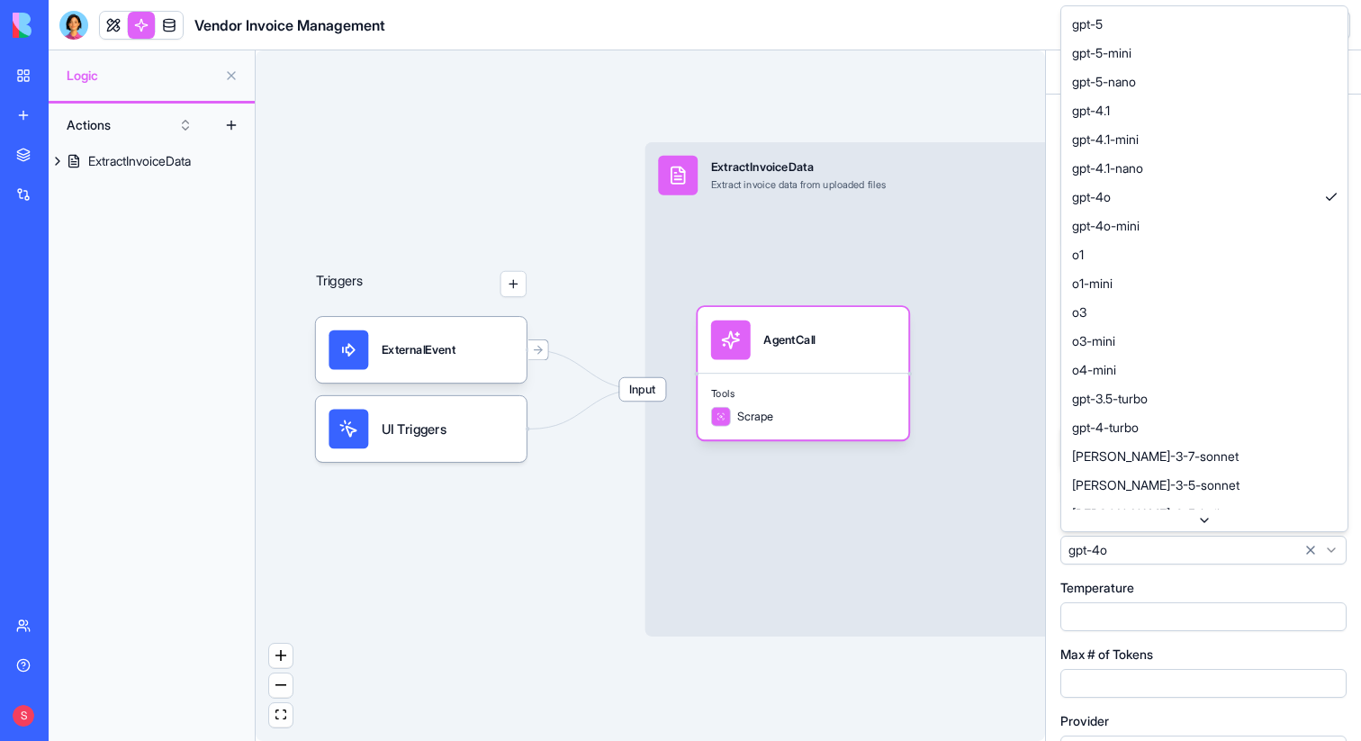
click at [1214, 551] on html "**********" at bounding box center [680, 370] width 1361 height 741
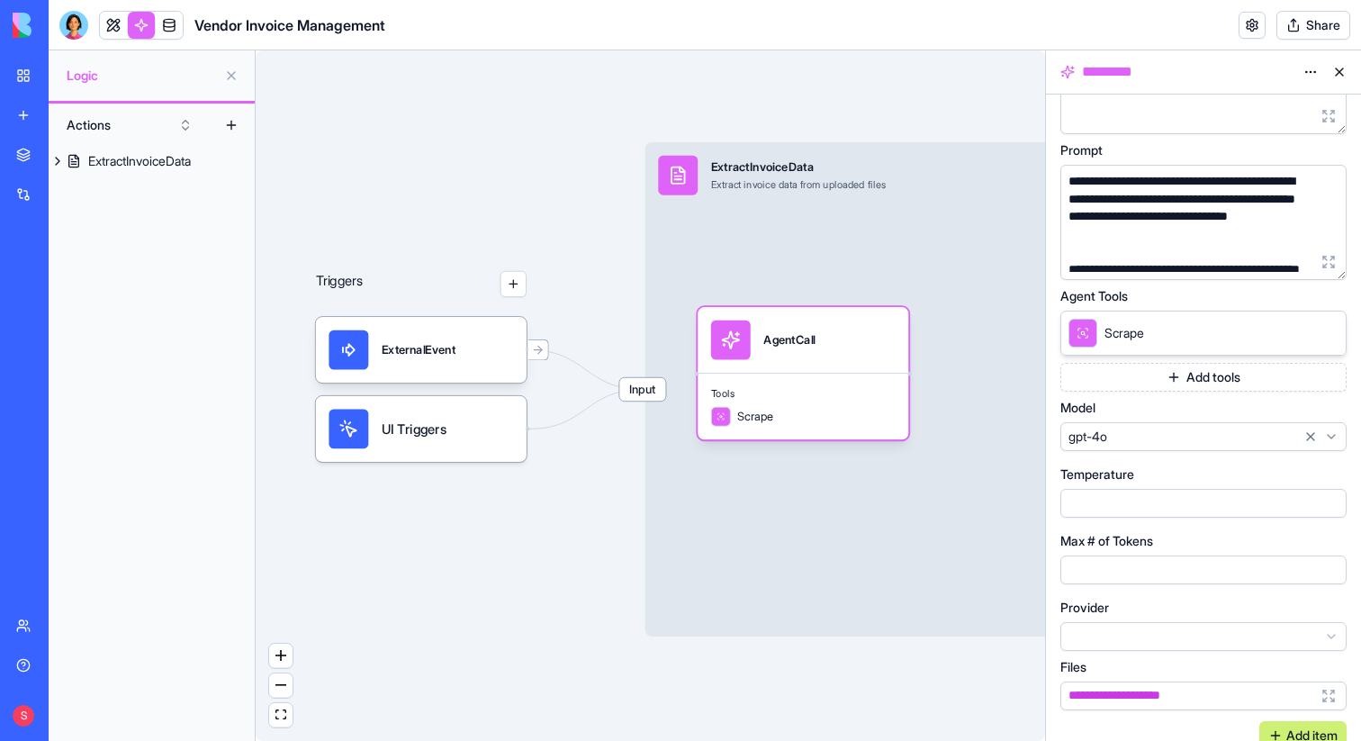
scroll to position [130, 0]
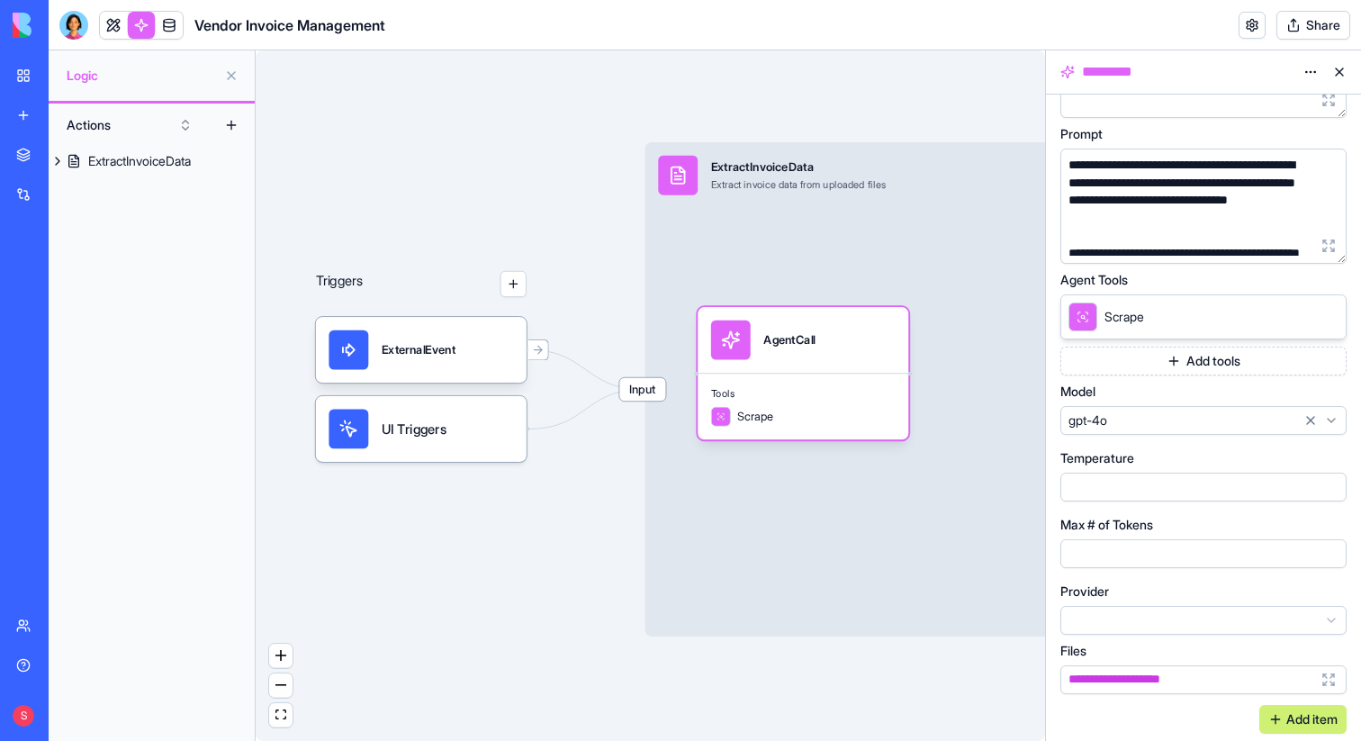
click at [1342, 67] on button at bounding box center [1339, 72] width 29 height 29
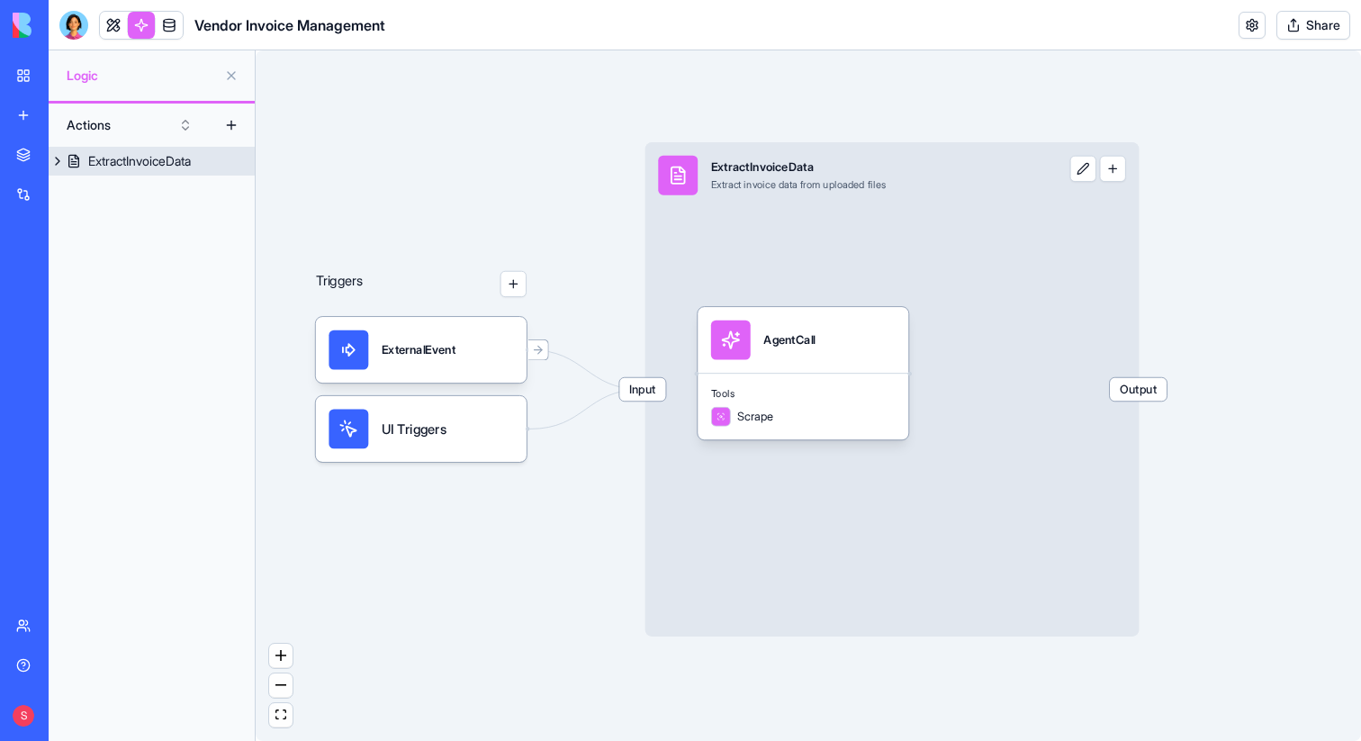
click at [1109, 168] on button "button" at bounding box center [1113, 169] width 26 height 26
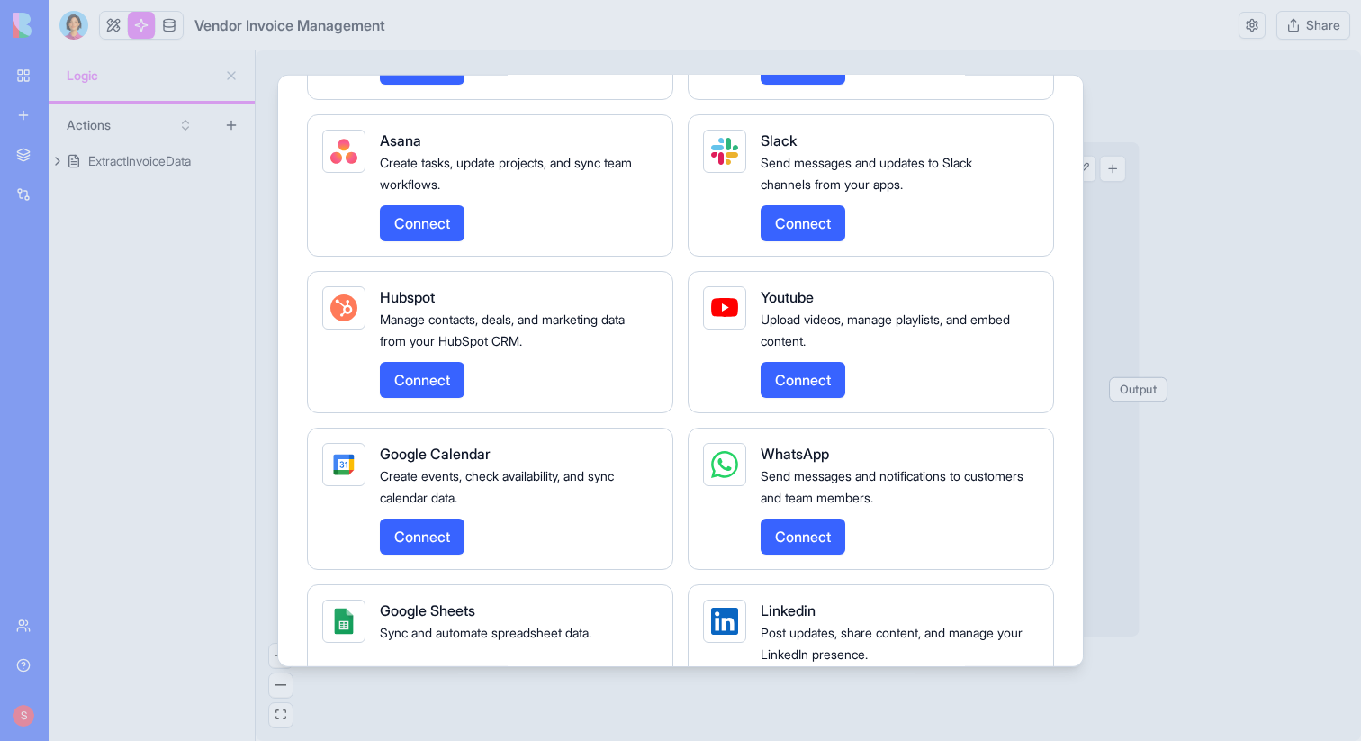
scroll to position [1871, 0]
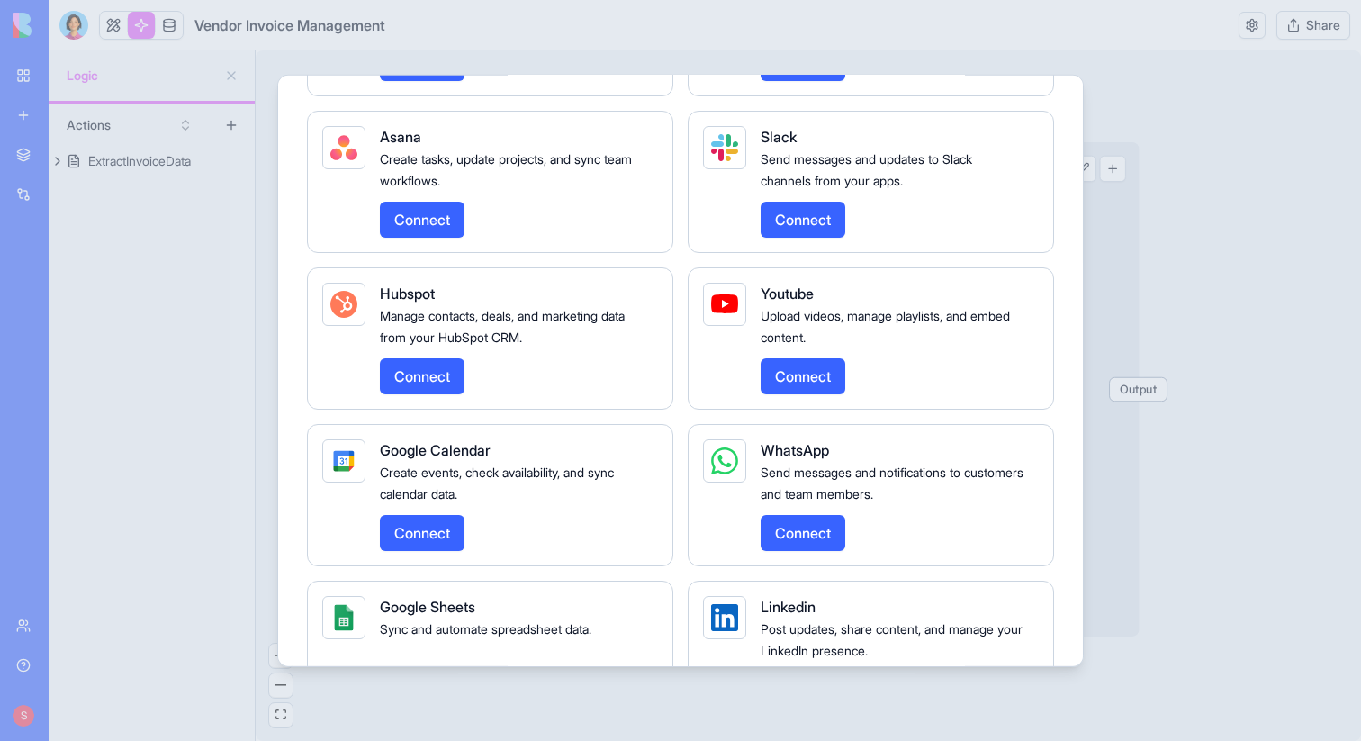
click at [1180, 157] on div at bounding box center [680, 370] width 1361 height 741
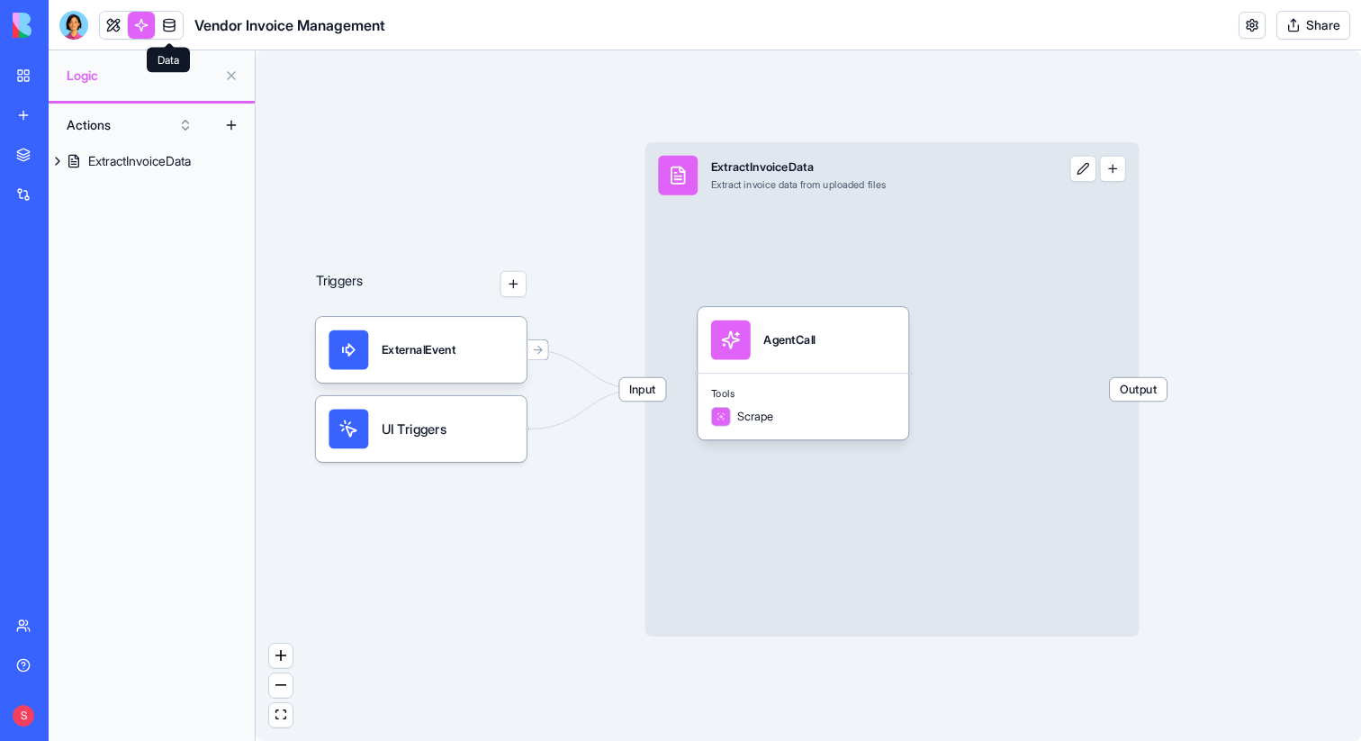
click at [165, 16] on link at bounding box center [169, 25] width 27 height 27
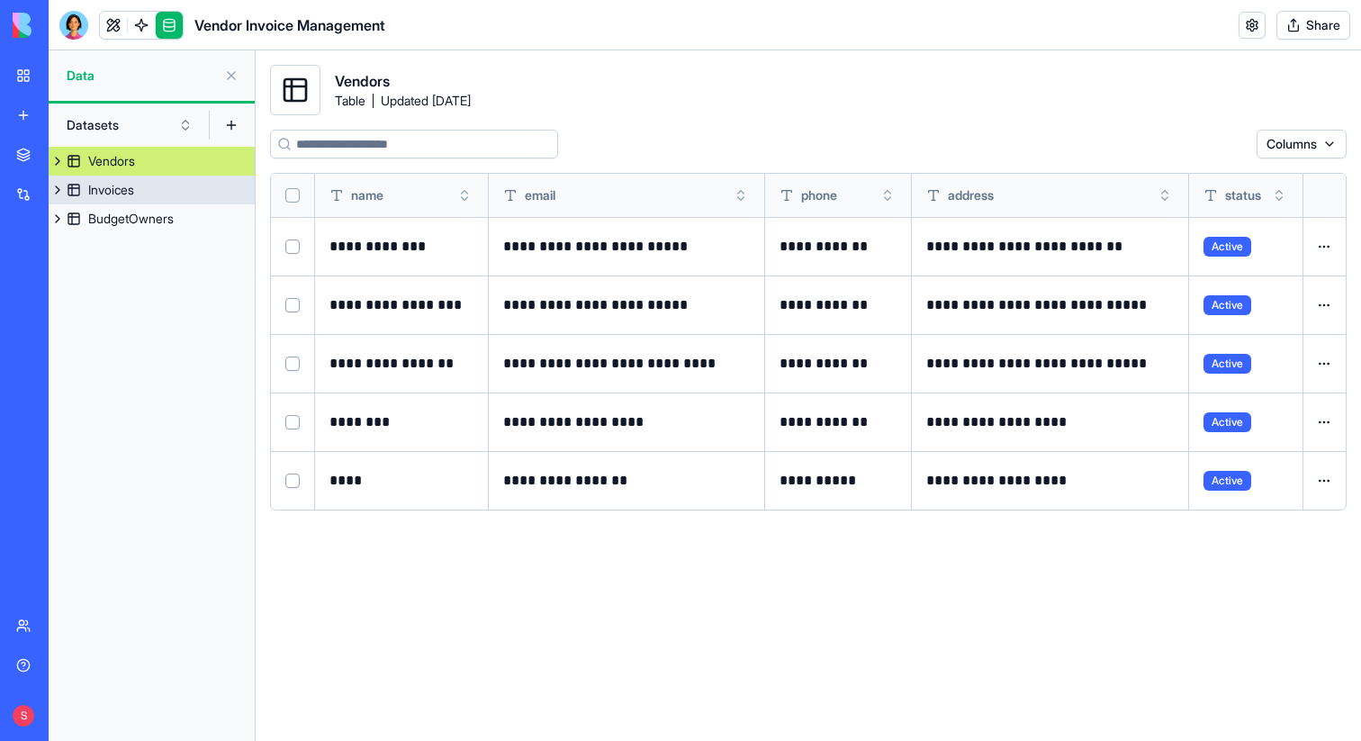
click at [115, 184] on div "Invoices" at bounding box center [111, 190] width 46 height 18
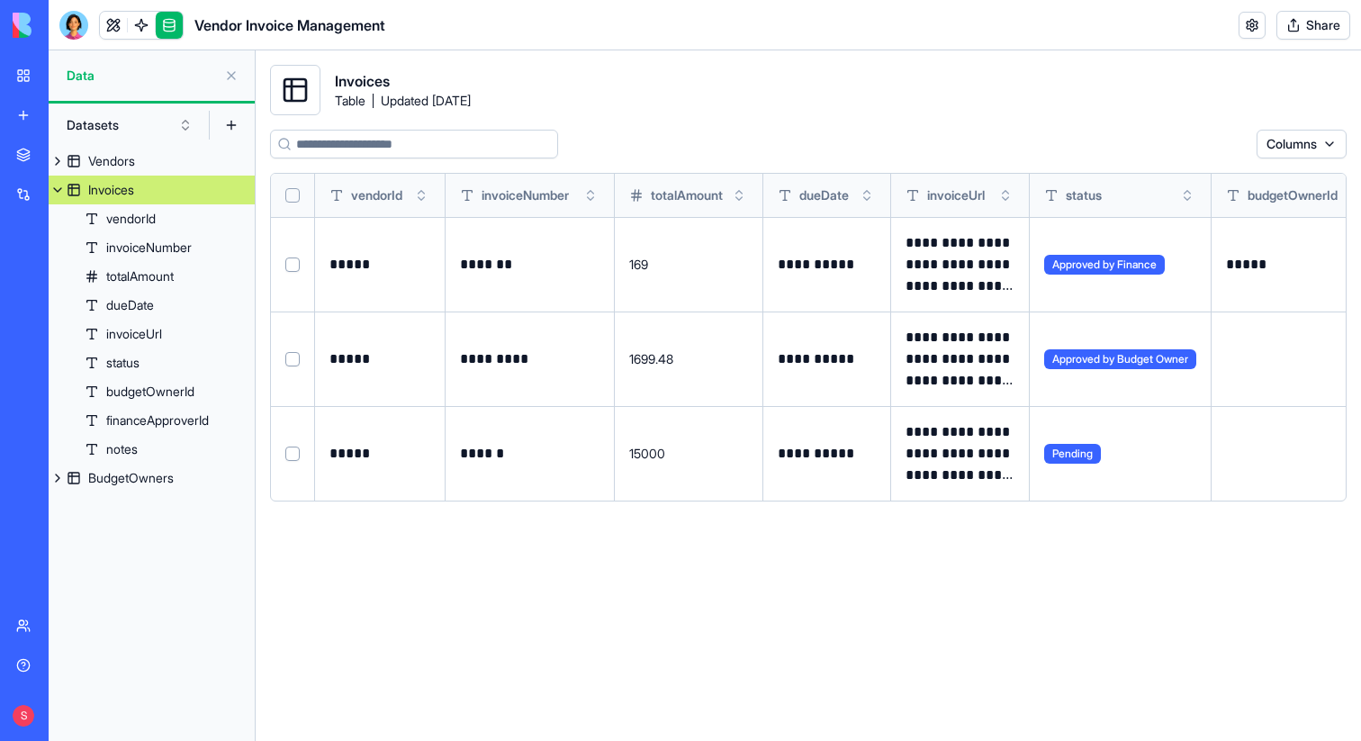
click at [57, 190] on button at bounding box center [58, 190] width 18 height 29
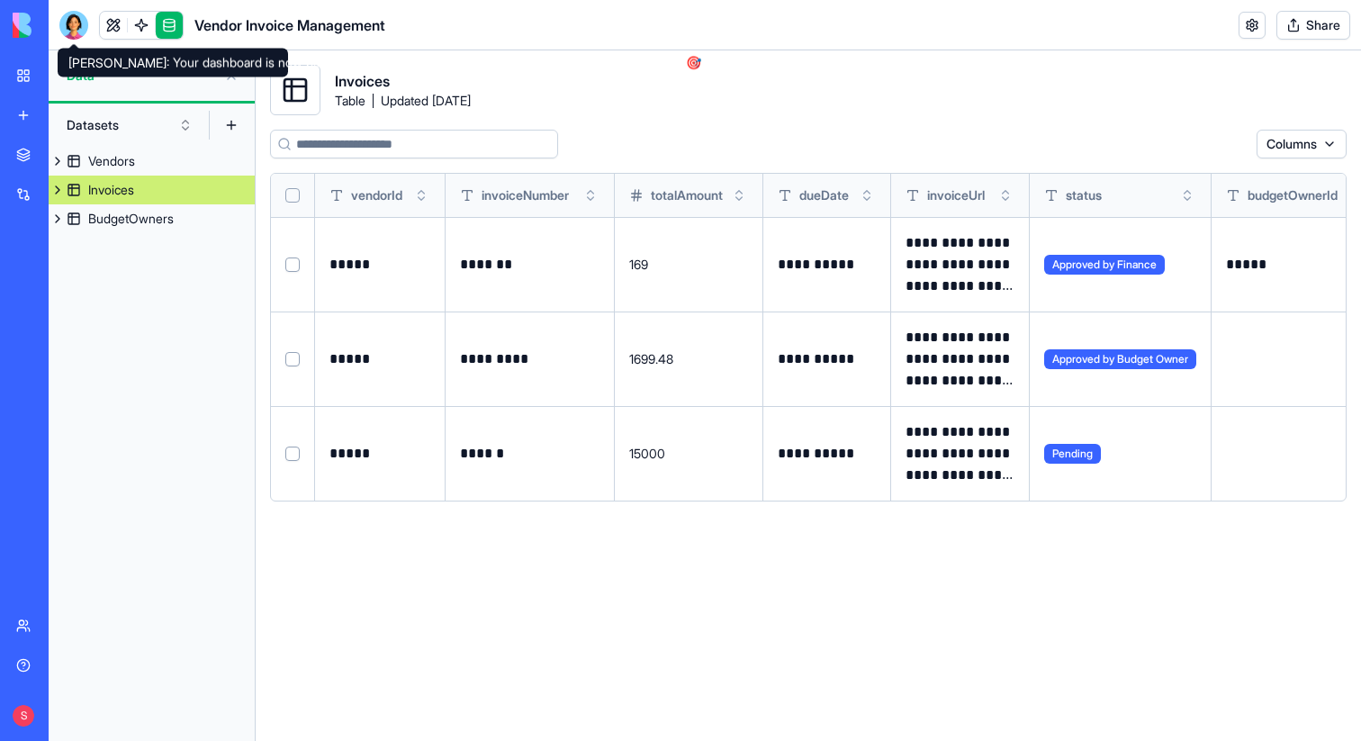
click at [72, 30] on div at bounding box center [73, 25] width 29 height 29
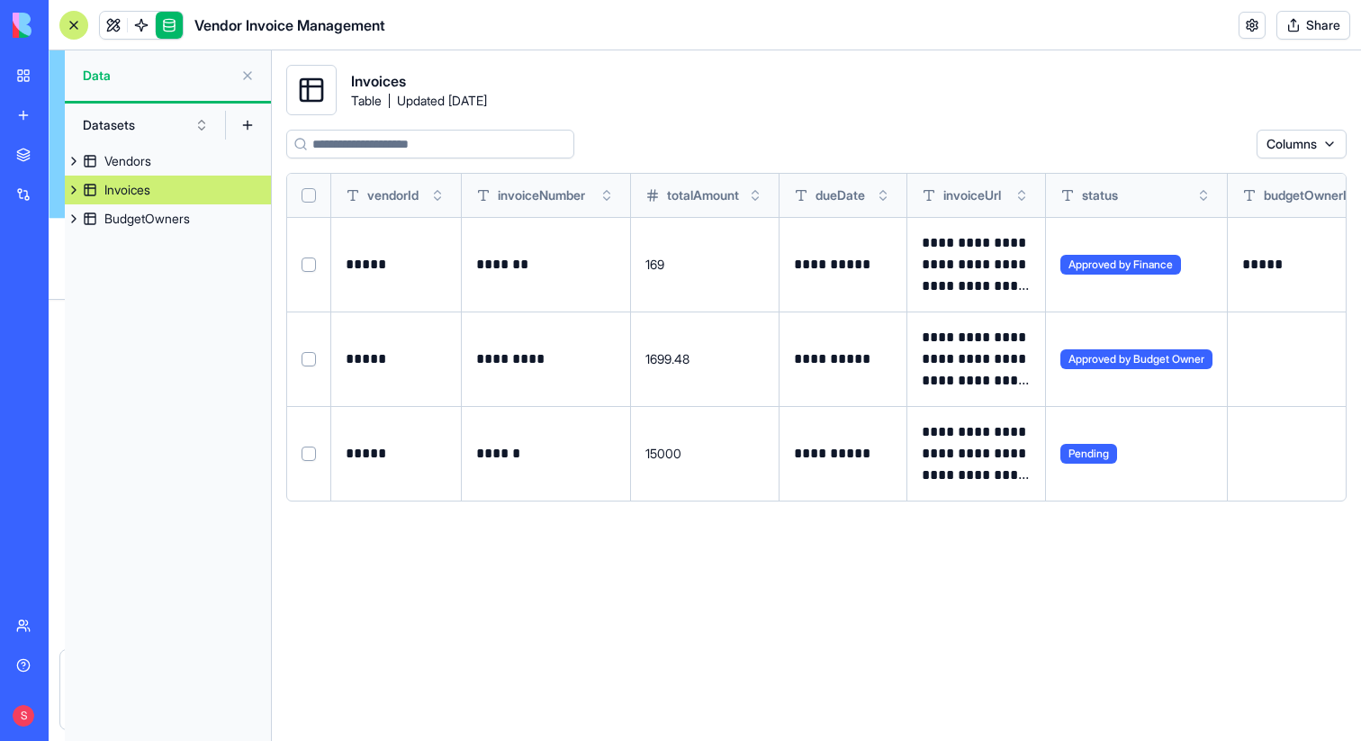
scroll to position [16079, 0]
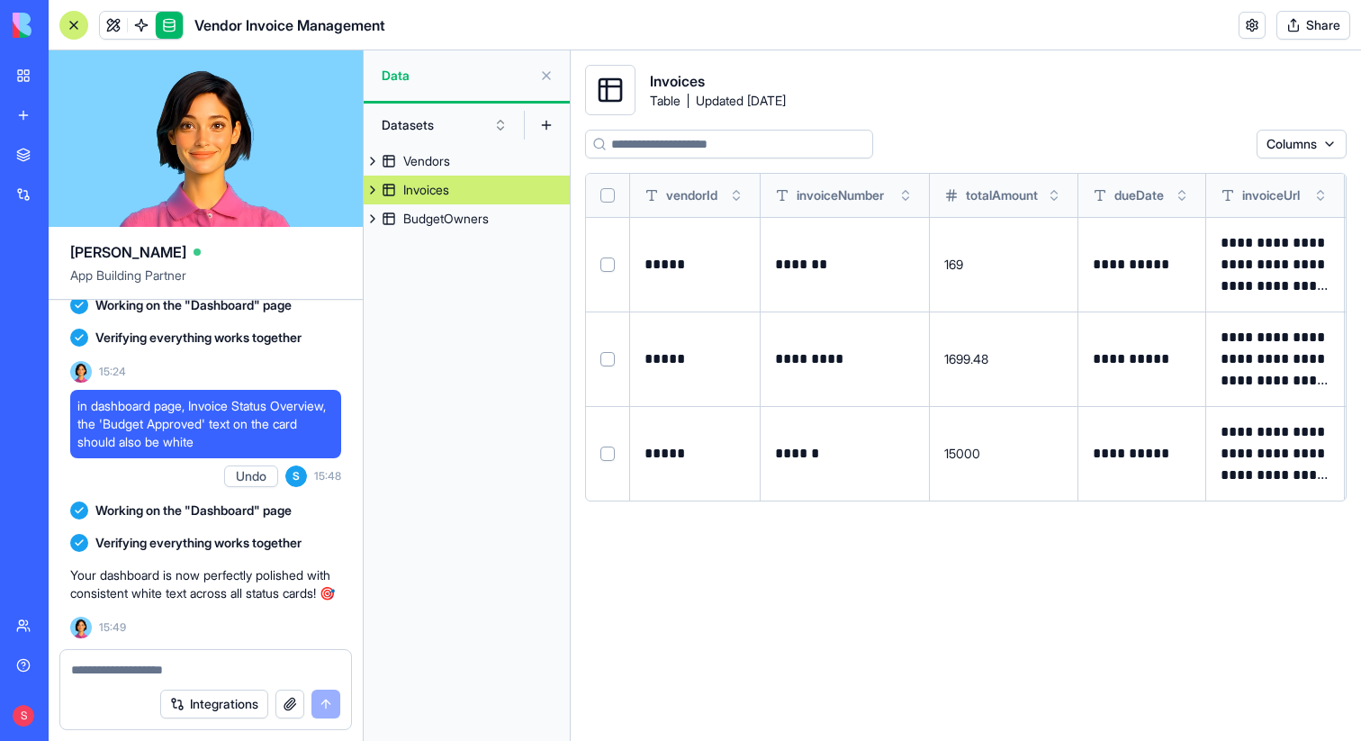
click at [188, 679] on div "Integrations" at bounding box center [205, 704] width 291 height 50
click at [151, 663] on textarea at bounding box center [205, 670] width 269 height 18
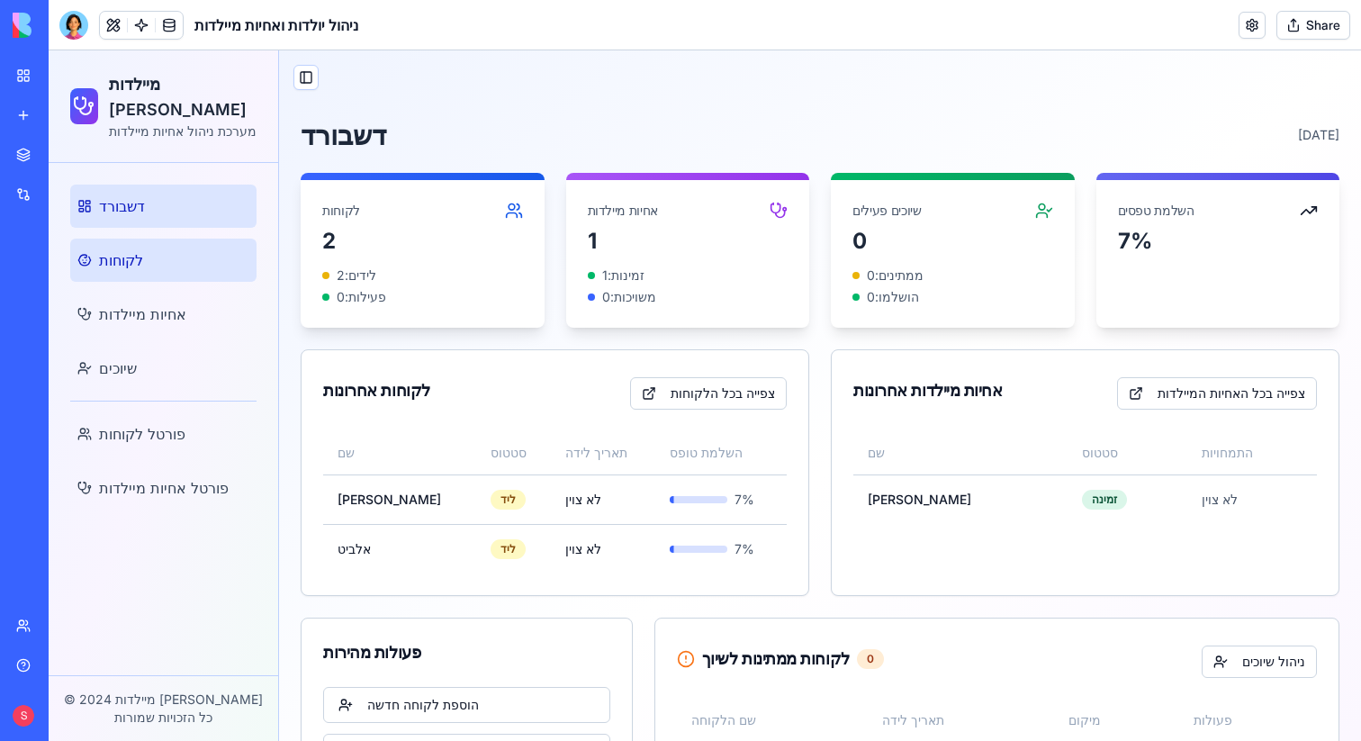
click at [109, 262] on span "לקוחות" at bounding box center [121, 260] width 44 height 22
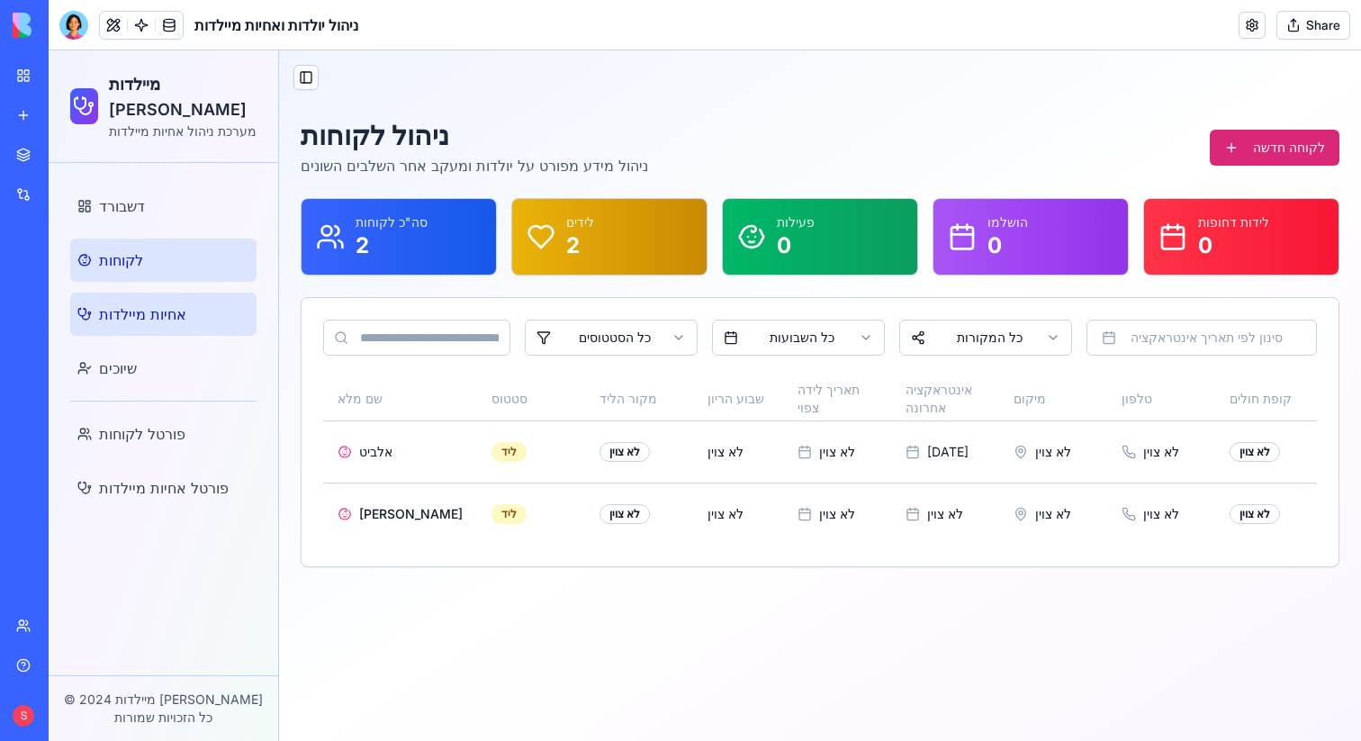
click at [127, 317] on span "אחיות מיילדות" at bounding box center [142, 314] width 87 height 22
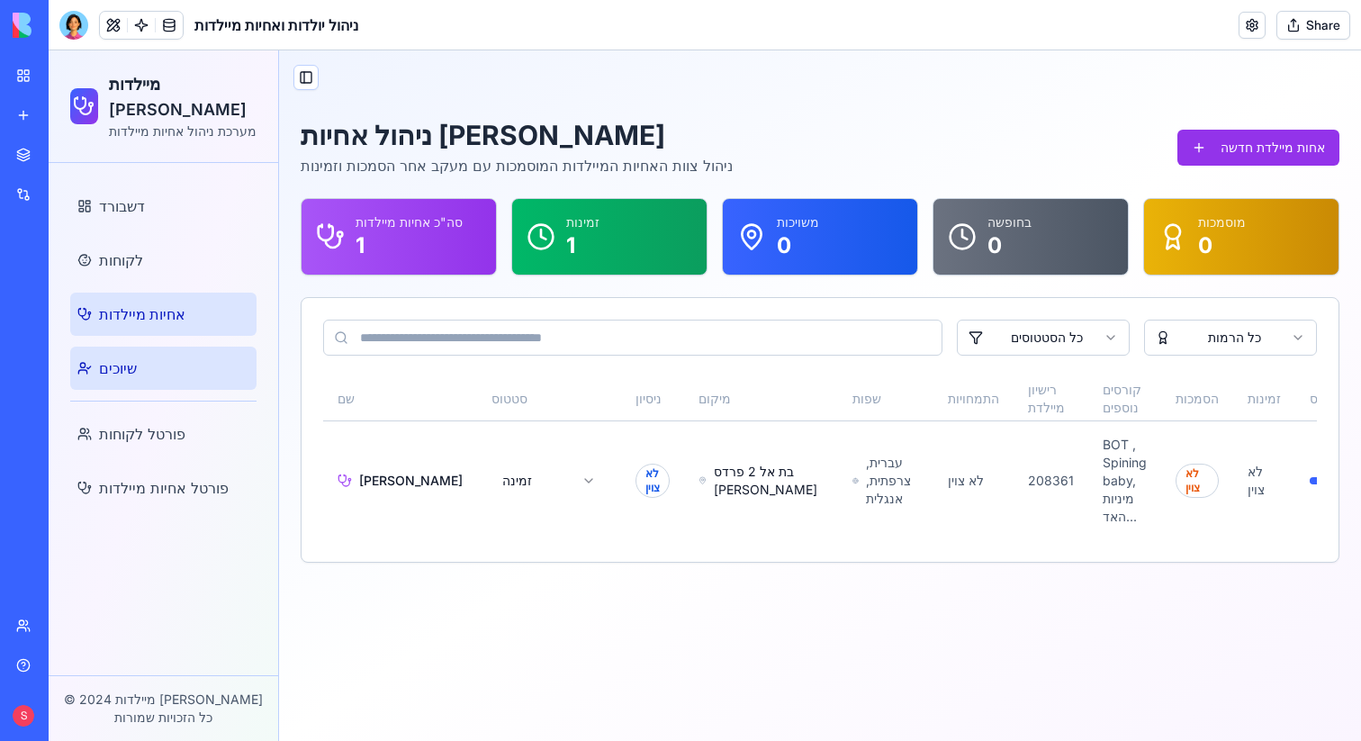
click at [142, 361] on link "שיוכים" at bounding box center [163, 368] width 186 height 43
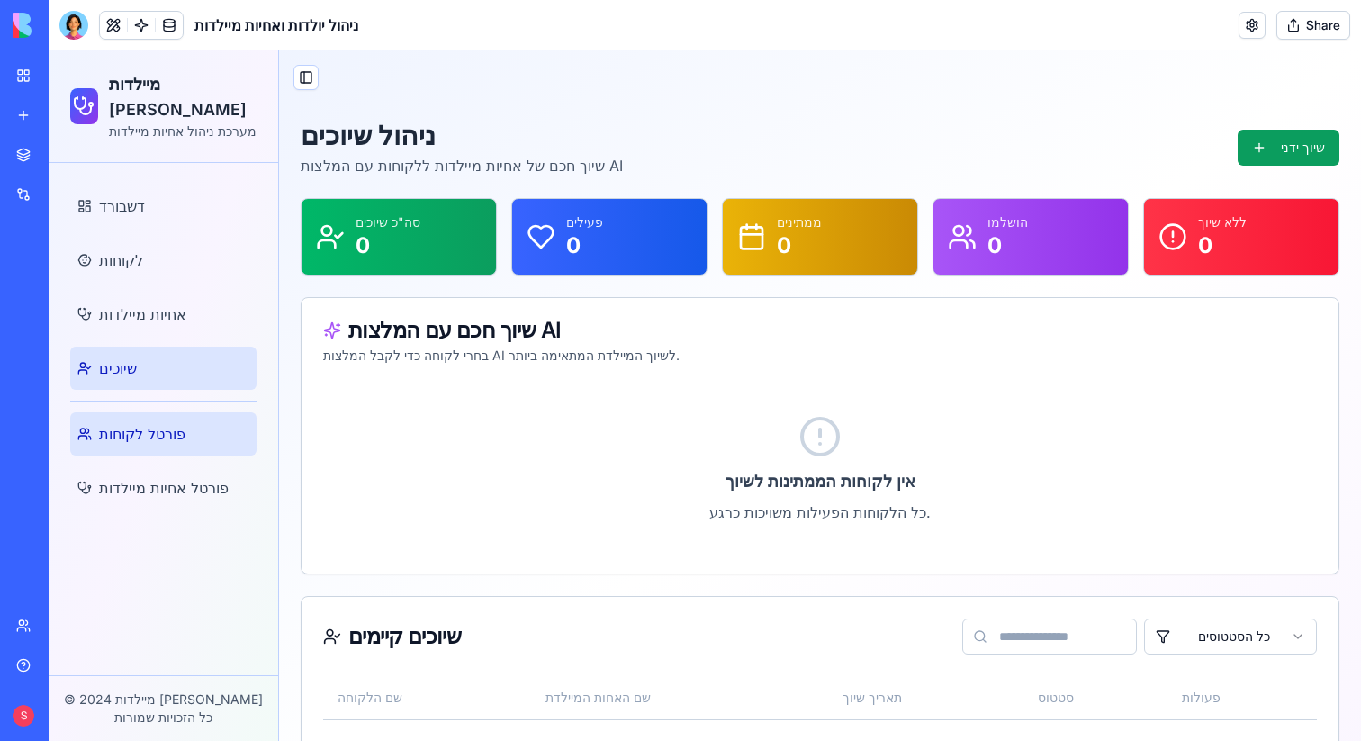
click at [148, 432] on span "פורטל לקוחות" at bounding box center [142, 434] width 86 height 22
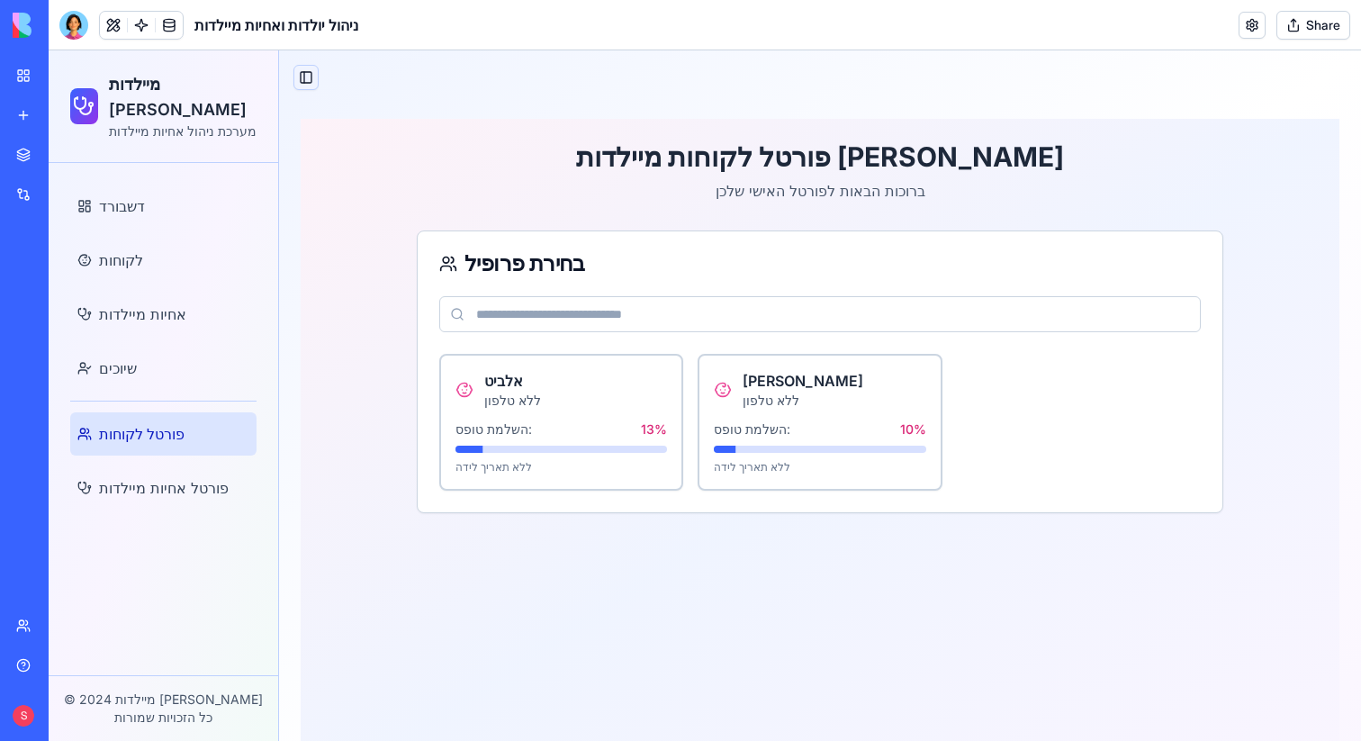
click at [297, 74] on button "Toggle Sidebar" at bounding box center [305, 77] width 25 height 25
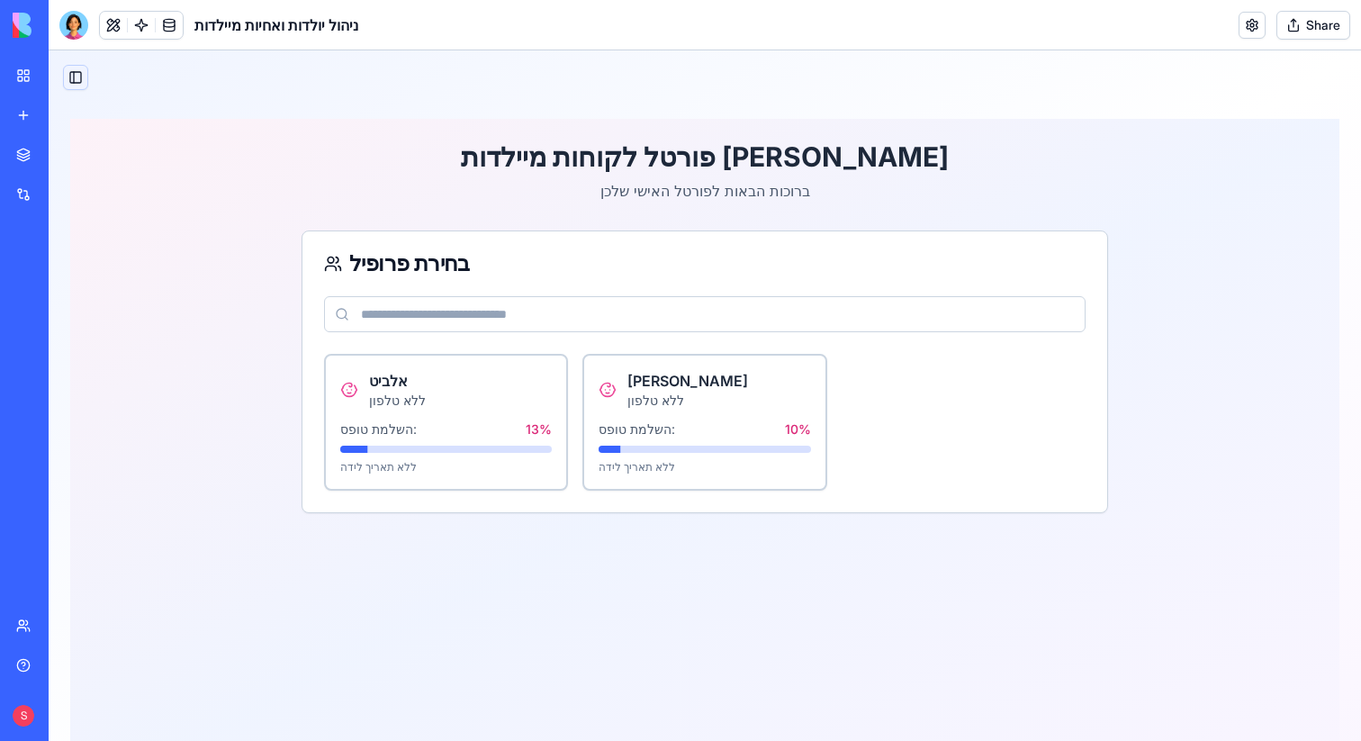
click at [73, 82] on button "Toggle Sidebar" at bounding box center [75, 77] width 25 height 25
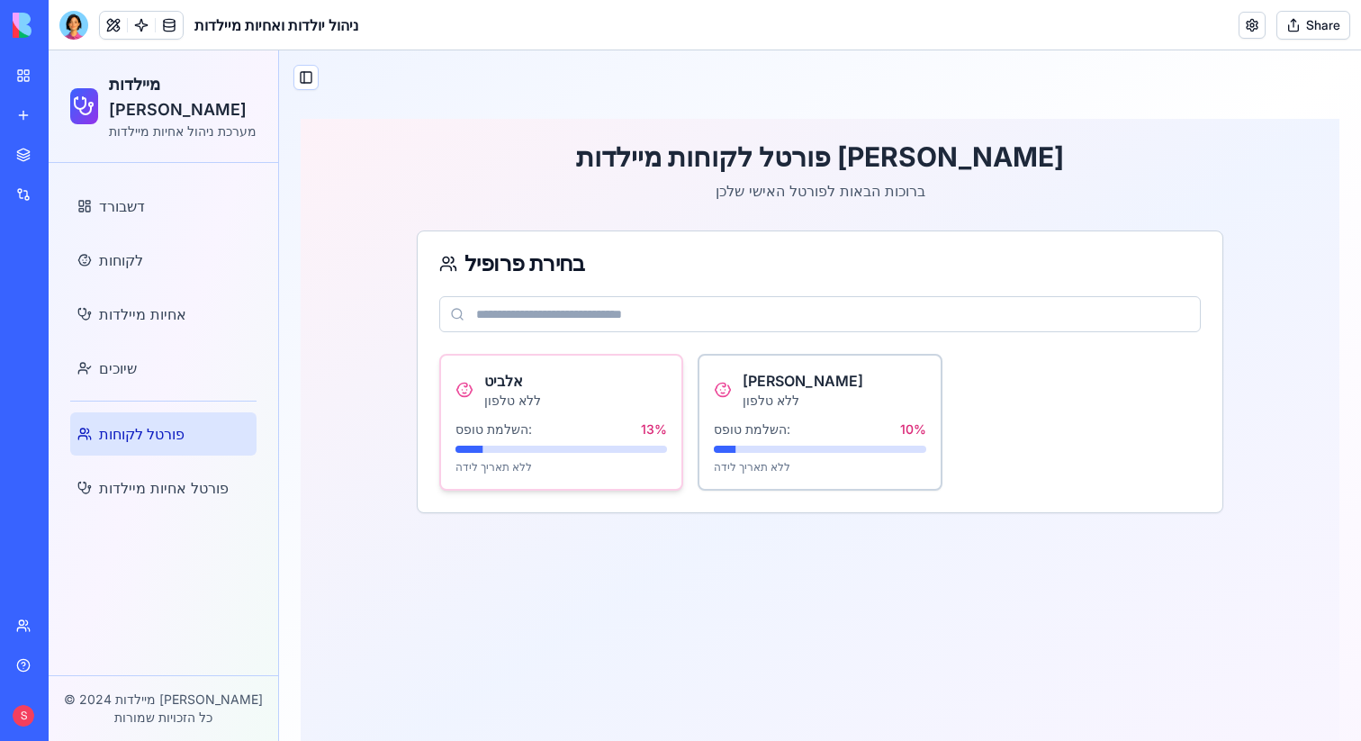
click at [580, 423] on div "השלמת טופס: 13 %" at bounding box center [561, 429] width 212 height 18
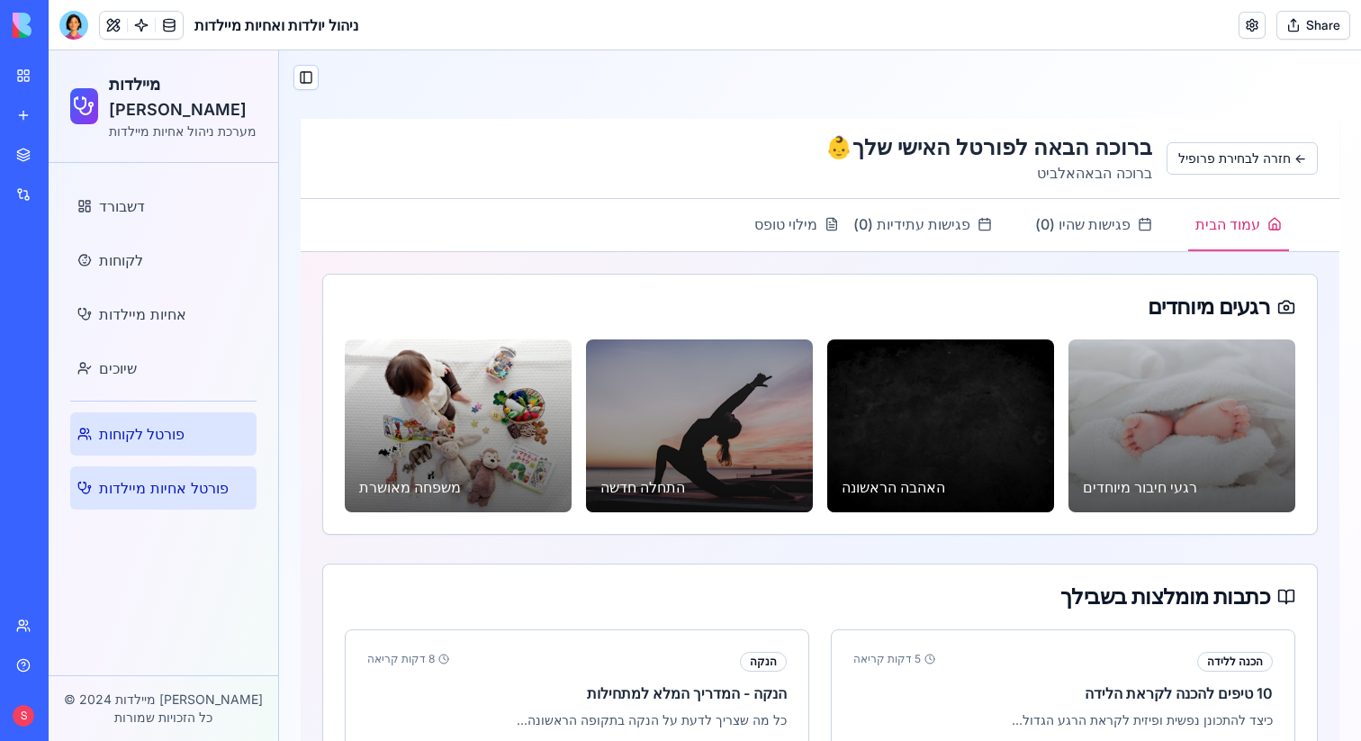
click at [179, 481] on span "פורטל אחיות מיילדות" at bounding box center [164, 488] width 130 height 22
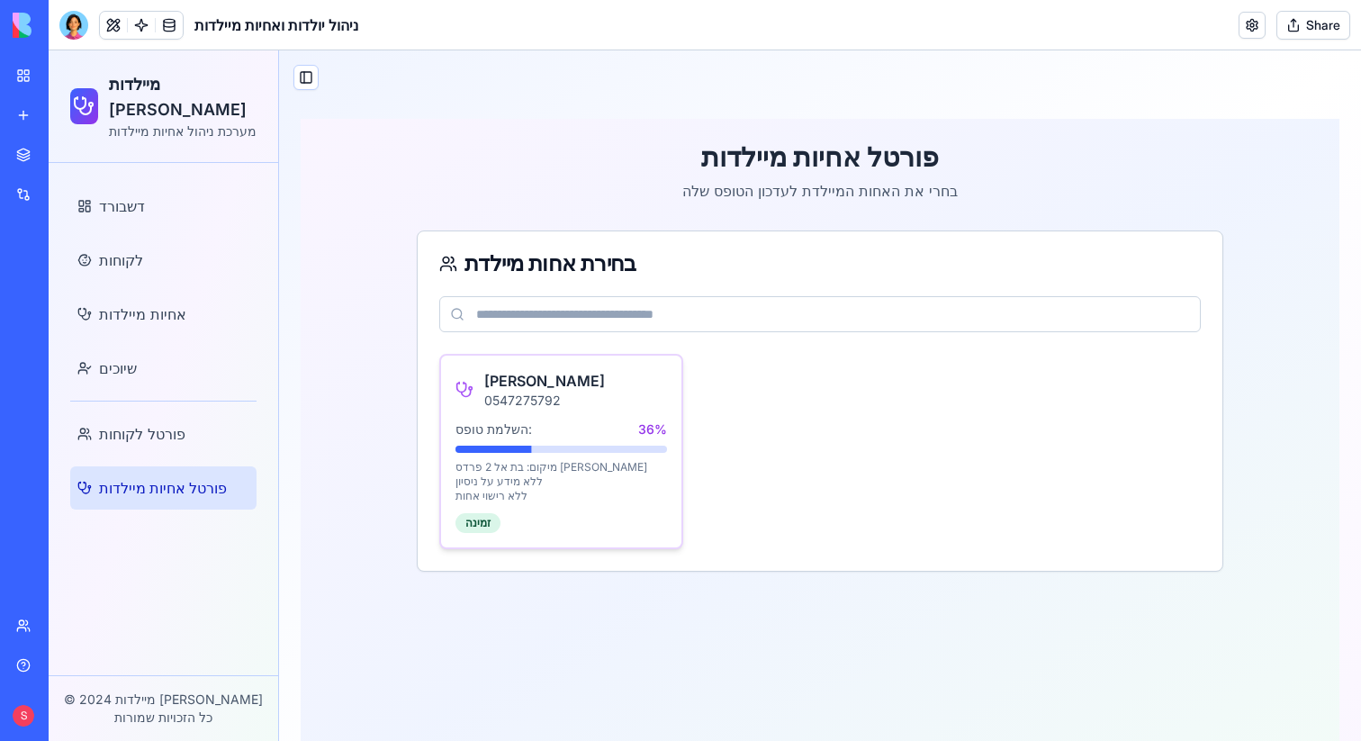
click at [598, 471] on div "מיקום: בת אל 2 פרדס [PERSON_NAME]" at bounding box center [561, 467] width 212 height 14
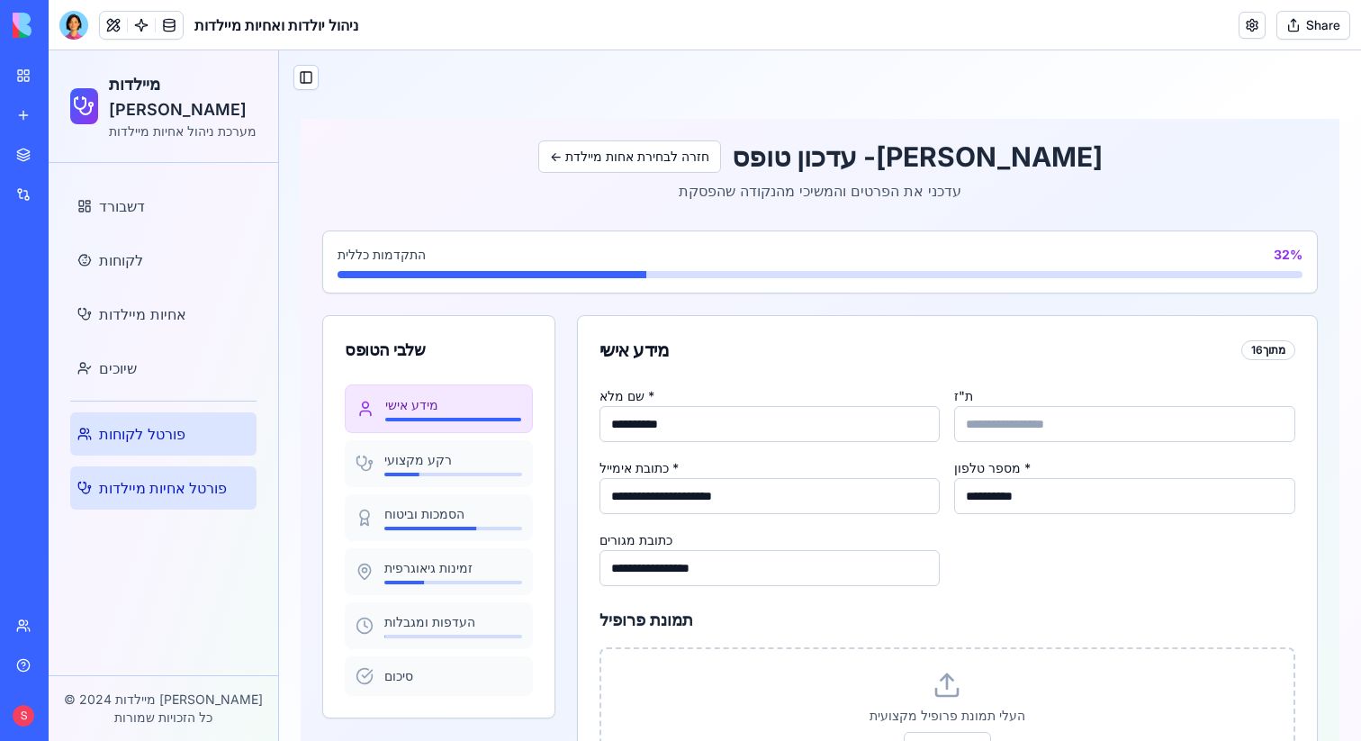
click at [118, 428] on span "פורטל לקוחות" at bounding box center [142, 434] width 86 height 22
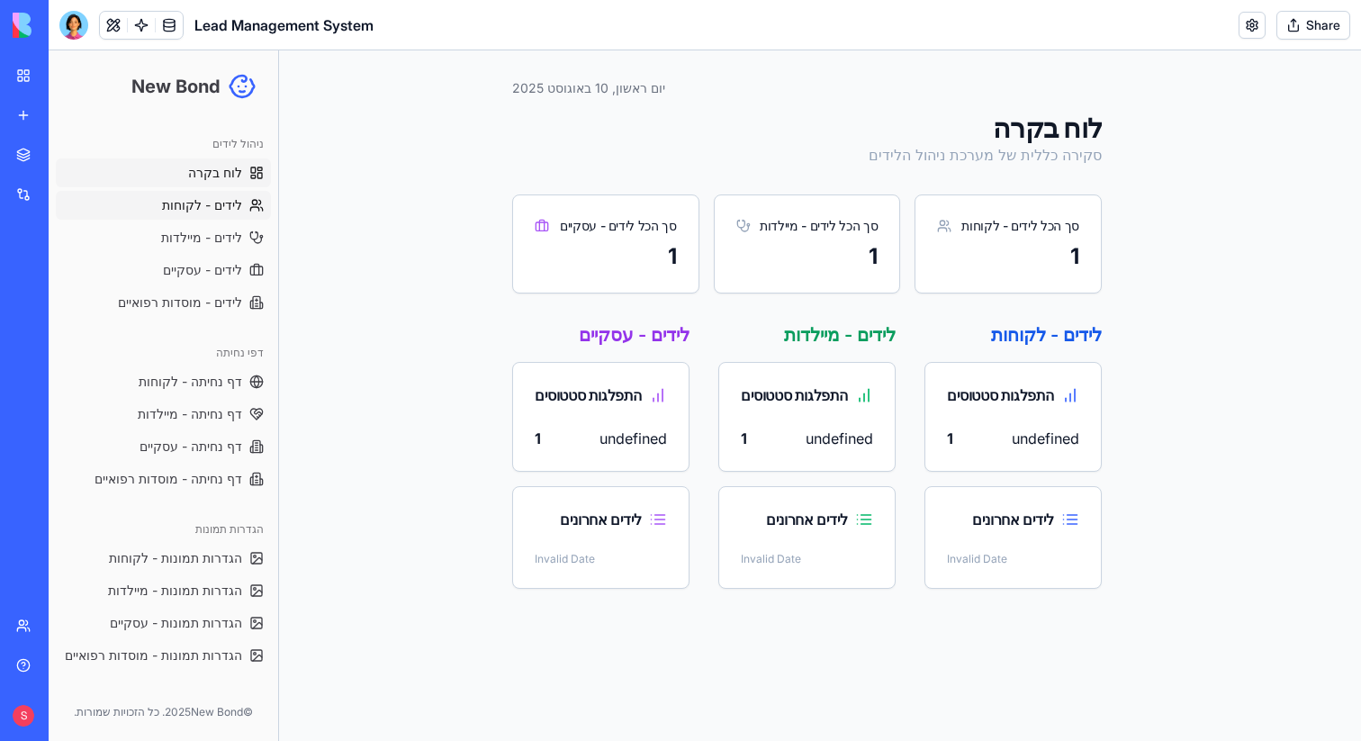
click at [162, 206] on span "לידים - לקוחות" at bounding box center [202, 205] width 80 height 18
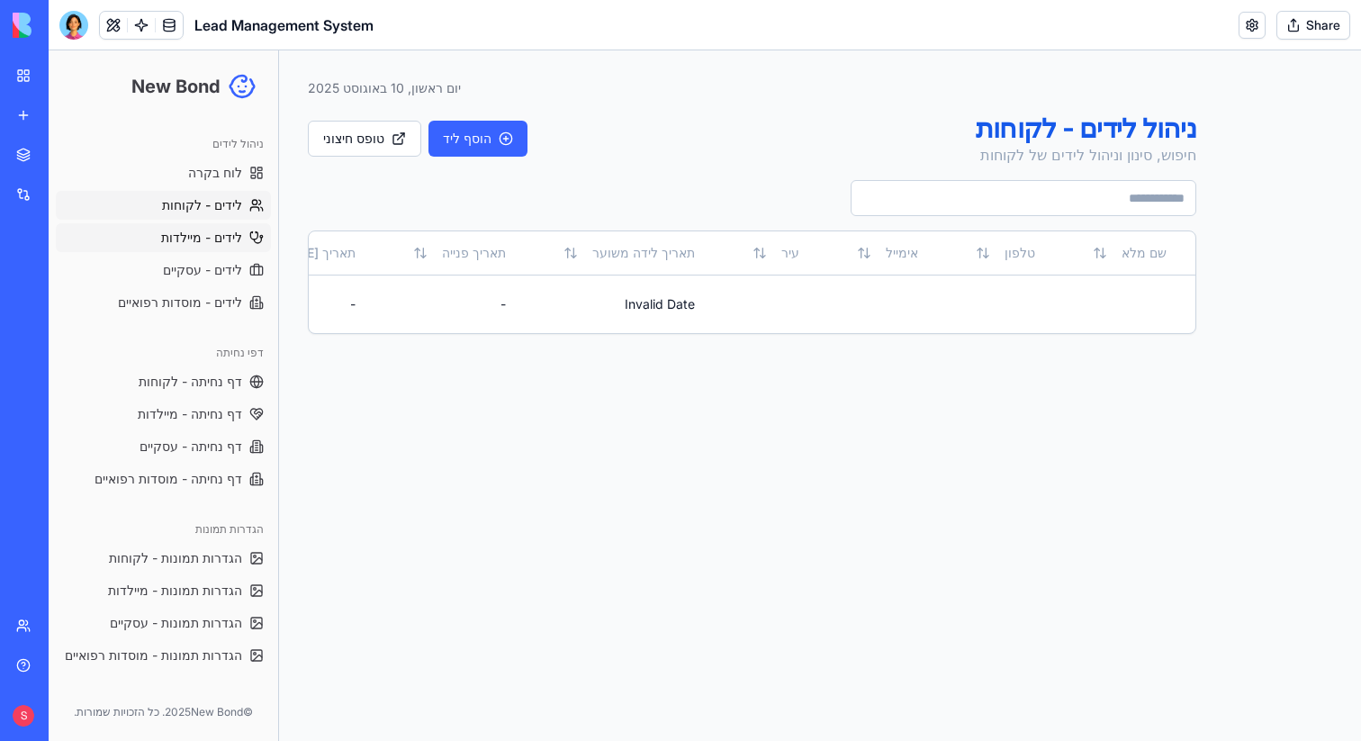
click at [176, 248] on link "לידים - מיילדות" at bounding box center [163, 237] width 215 height 29
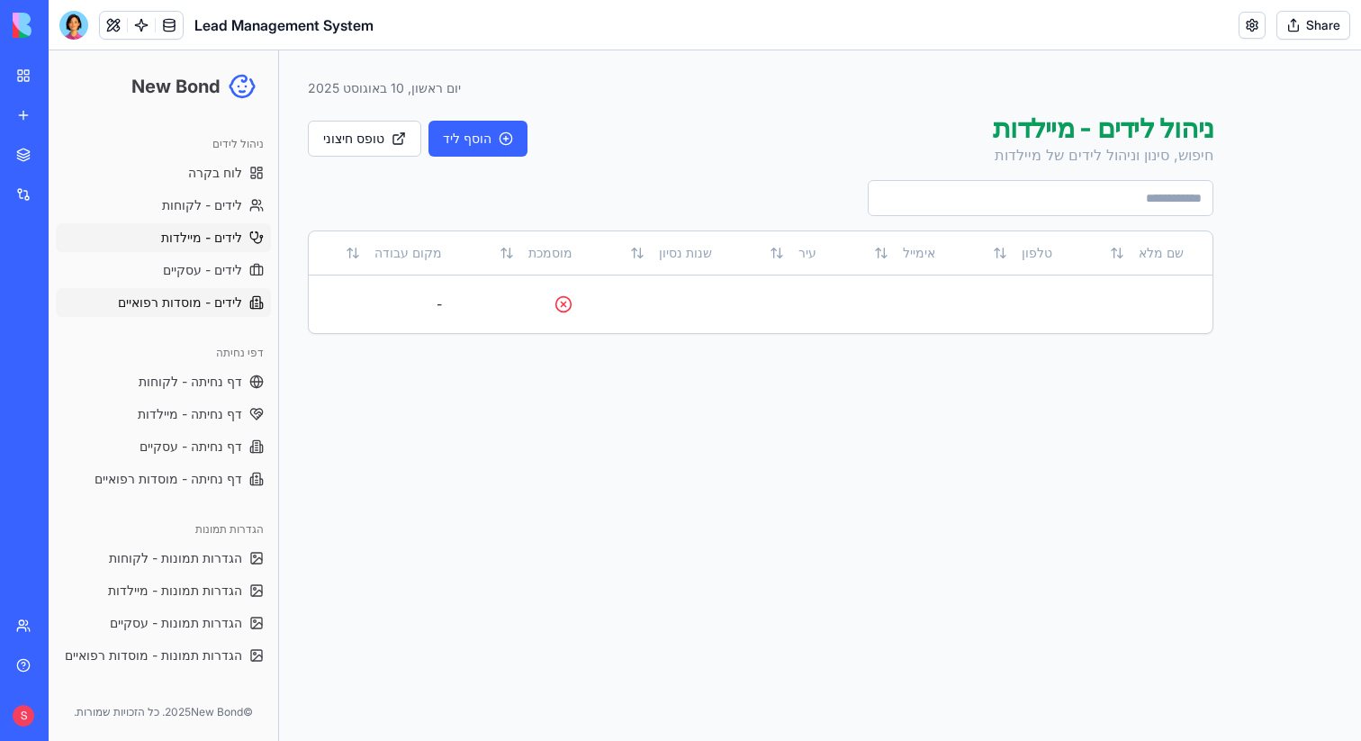
click at [118, 299] on span "לידים - מוסדות רפואיים" at bounding box center [180, 302] width 124 height 18
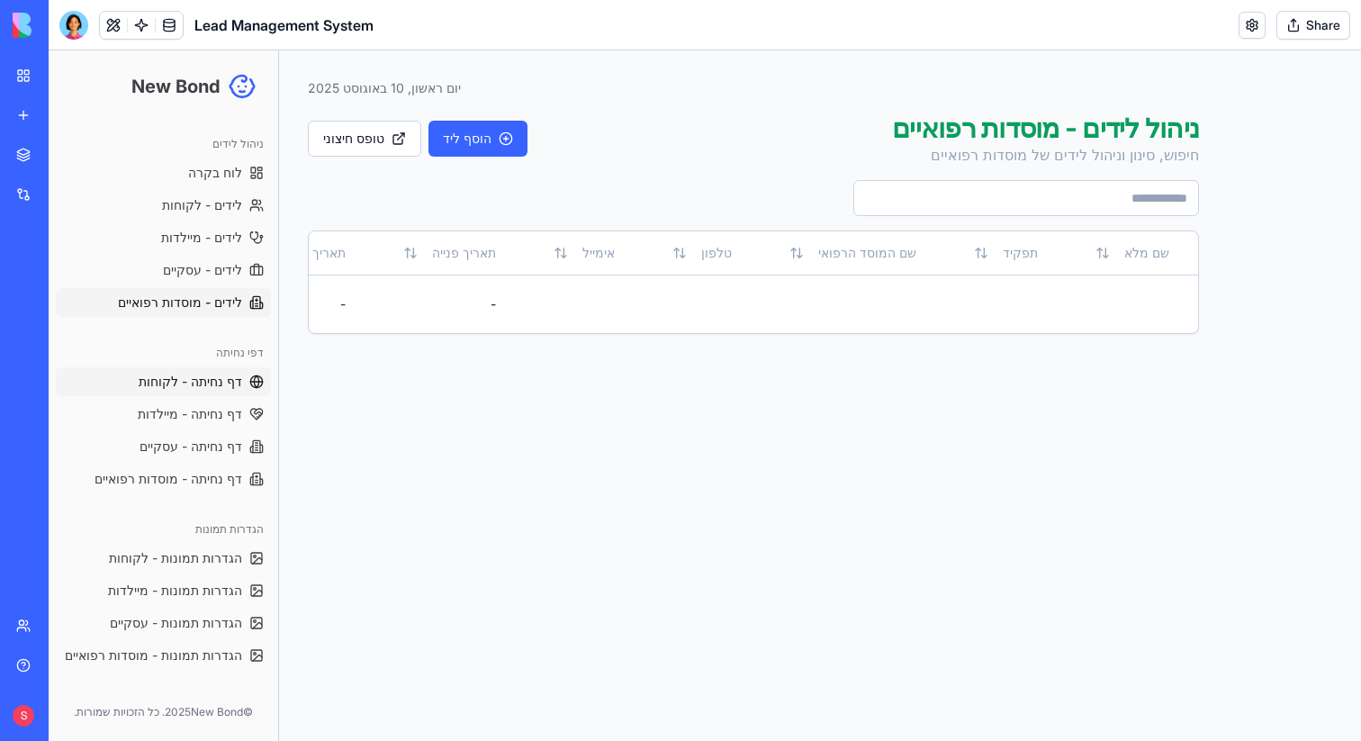
click at [162, 380] on span "דף נחיתה - לקוחות" at bounding box center [191, 382] width 104 height 18
